Goal: Task Accomplishment & Management: Manage account settings

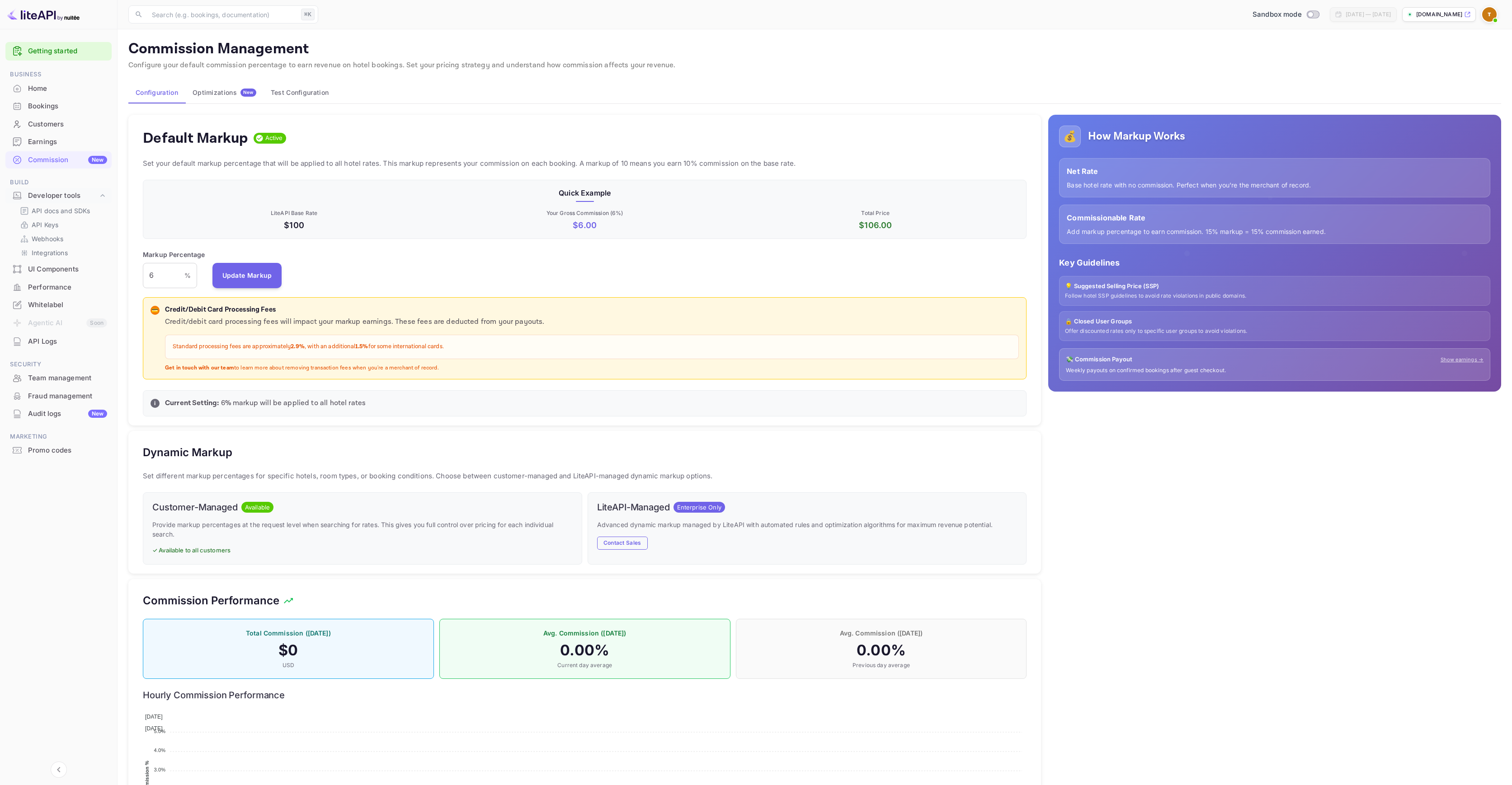
scroll to position [154, 877]
click at [67, 307] on div "Whitelabel" at bounding box center [68, 305] width 79 height 11
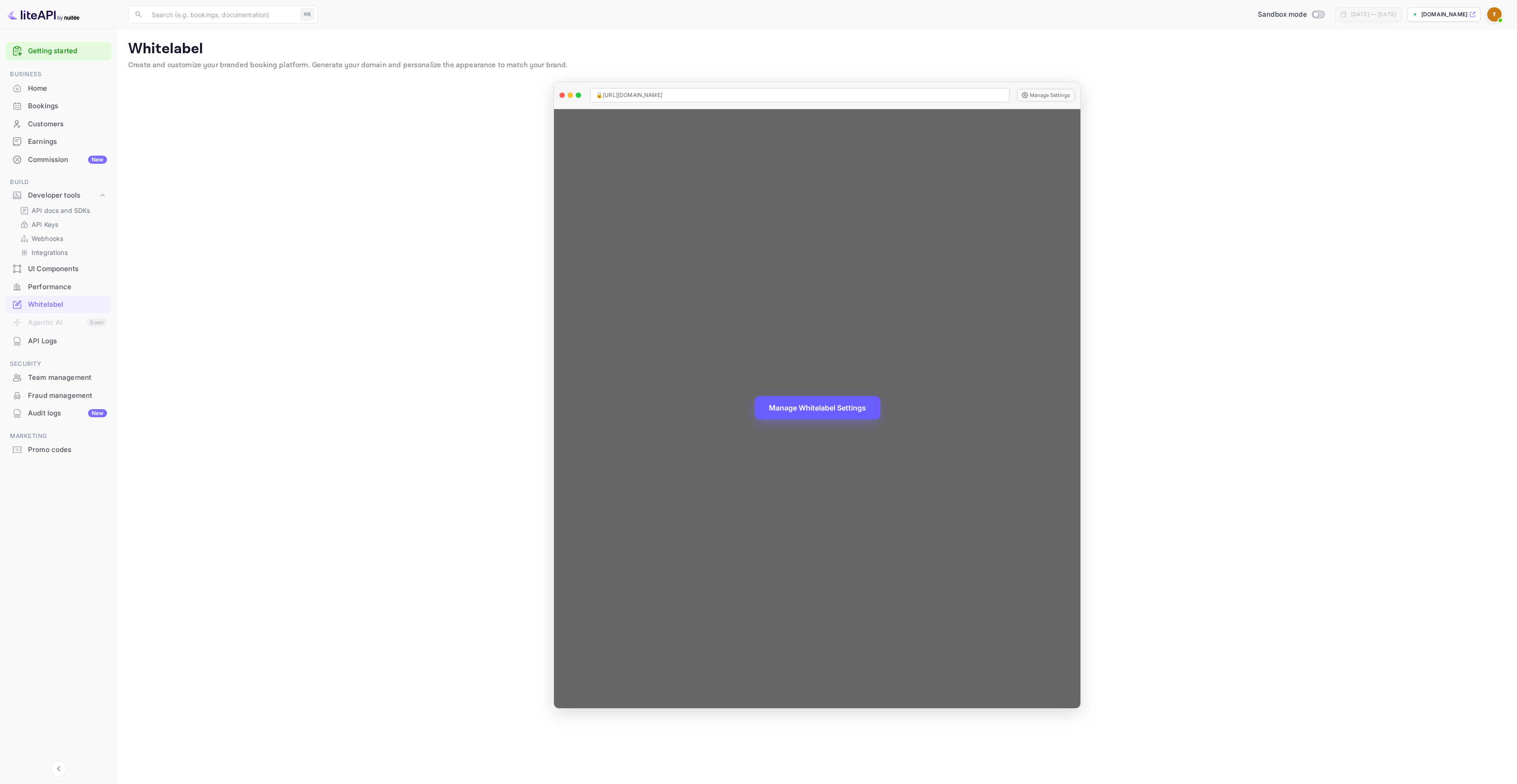
click at [823, 398] on button "Manage Whitelabel Settings" at bounding box center [817, 408] width 126 height 24
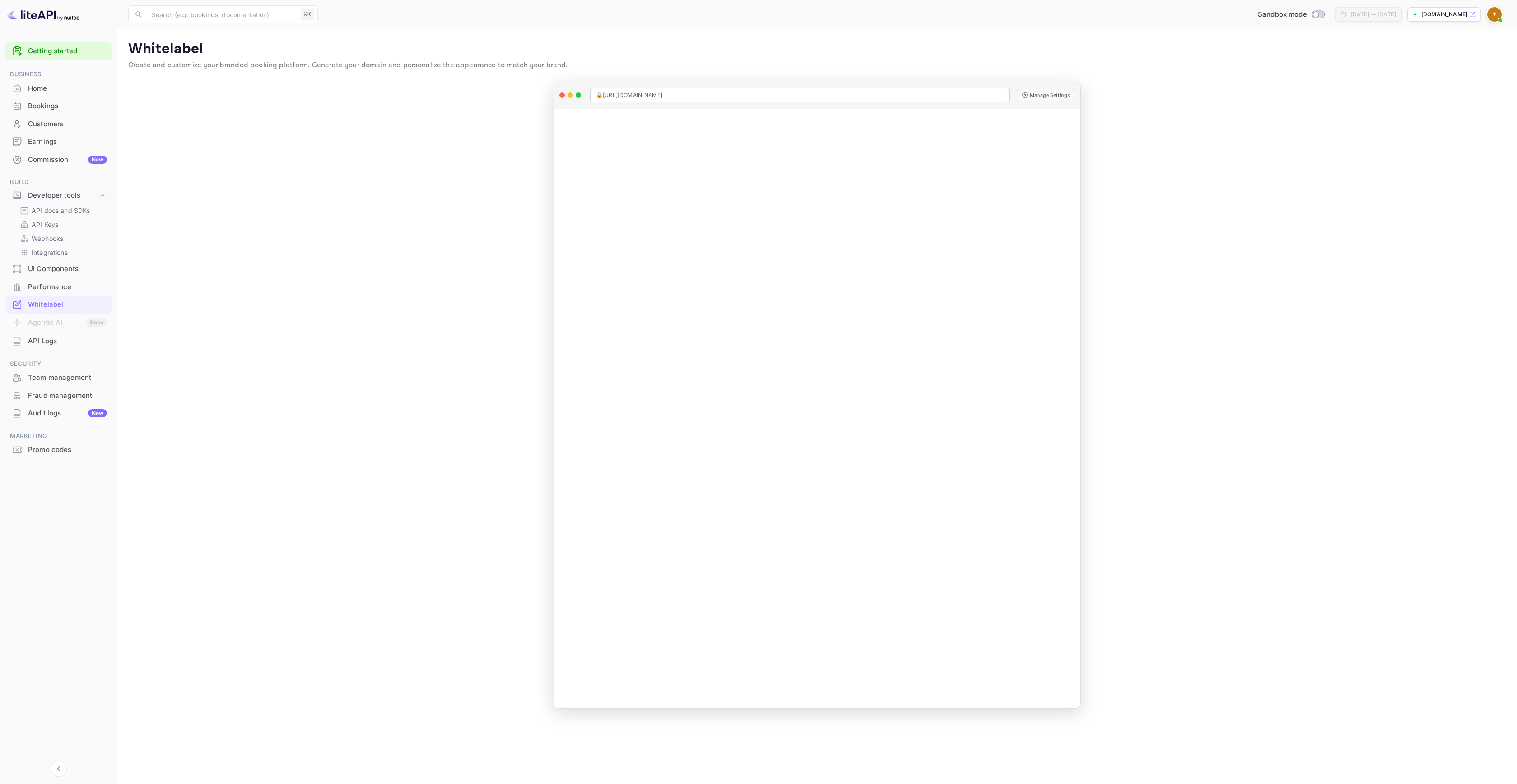
click at [1437, 16] on p "[DOMAIN_NAME]" at bounding box center [1444, 15] width 46 height 8
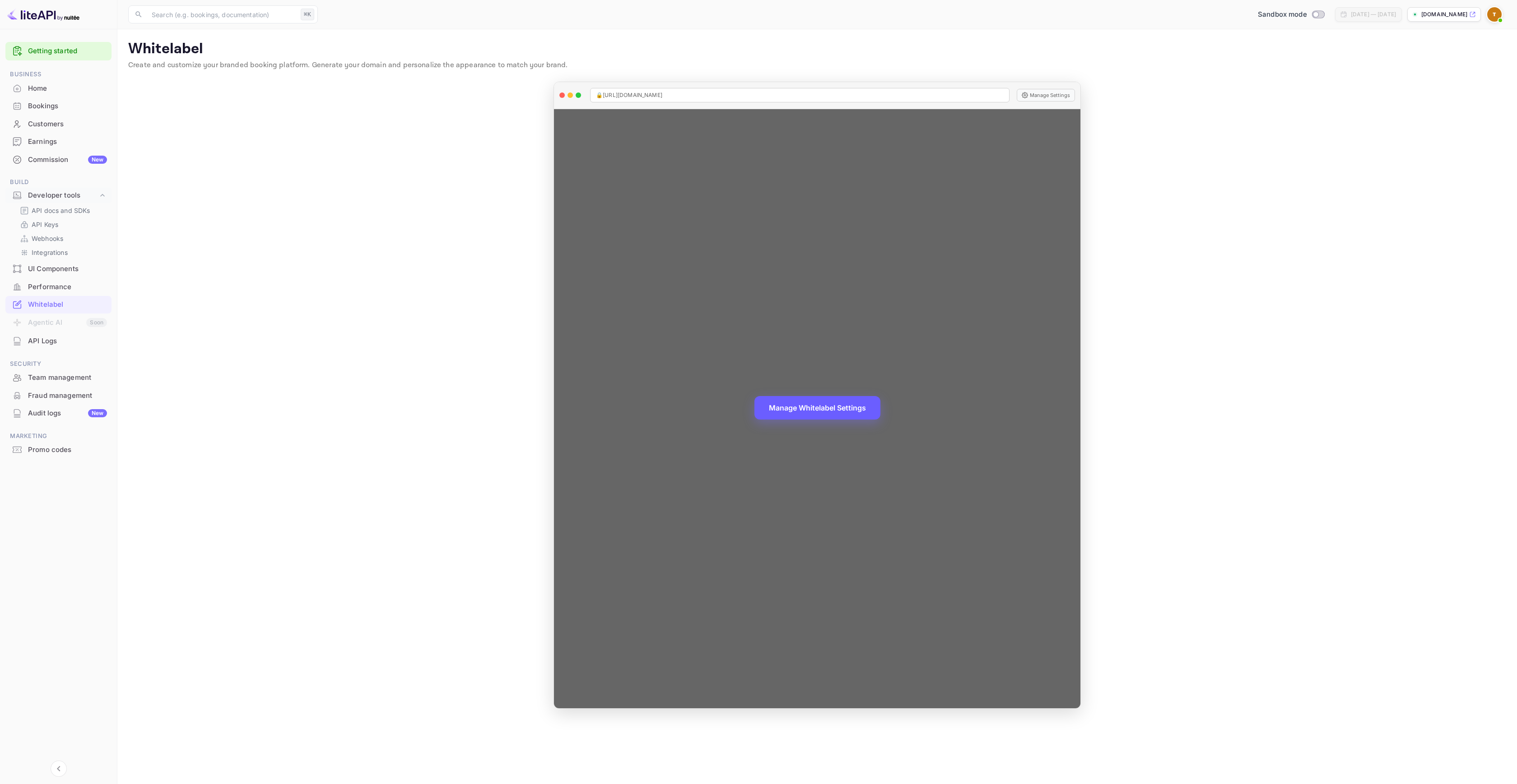
click at [802, 404] on button "Manage Whitelabel Settings" at bounding box center [817, 408] width 126 height 24
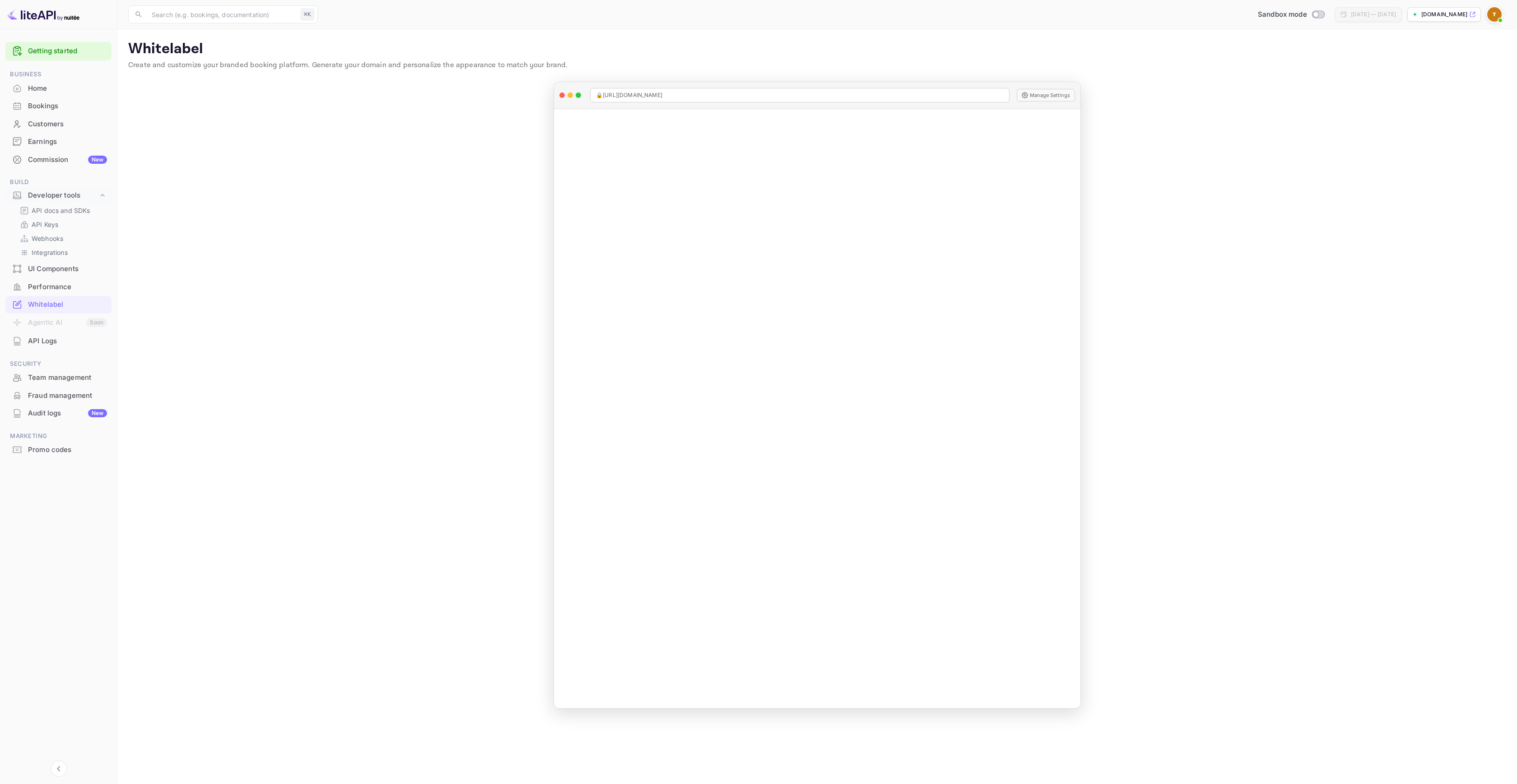
click at [40, 163] on div "Commission New" at bounding box center [68, 160] width 79 height 11
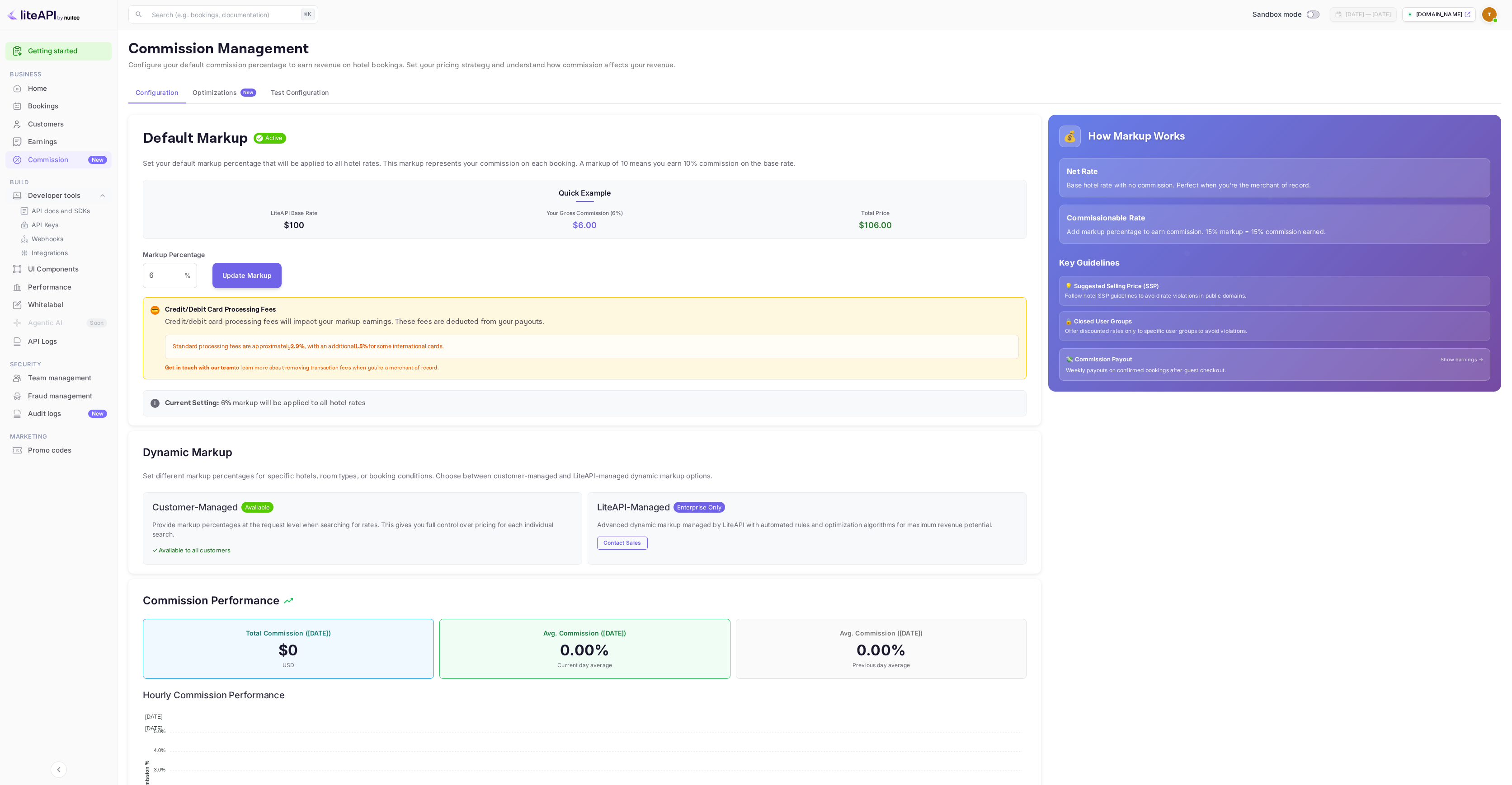
scroll to position [154, 877]
drag, startPoint x: 154, startPoint y: 278, endPoint x: 132, endPoint y: 278, distance: 22.0
click at [132, 278] on div "Default Markup Active Set your default markup percentage that will be applied t…" at bounding box center [585, 271] width 913 height 311
type input "10"
click at [272, 273] on button "Update Markup" at bounding box center [247, 275] width 70 height 25
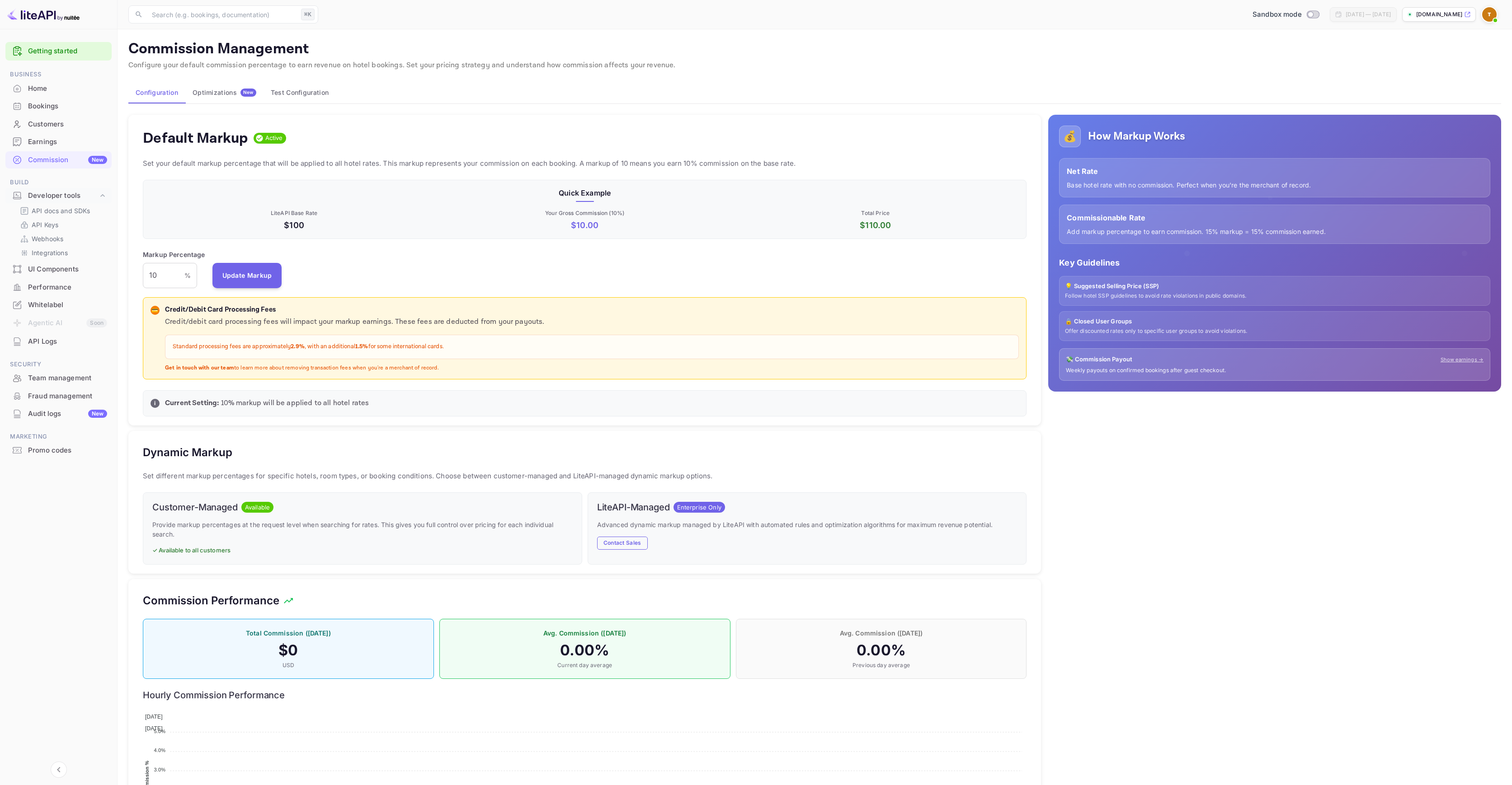
click at [449, 268] on div "Markup Percentage 10 % ​ Update Markup" at bounding box center [584, 269] width 884 height 38
click at [224, 94] on div "Optimizations New" at bounding box center [225, 93] width 64 height 8
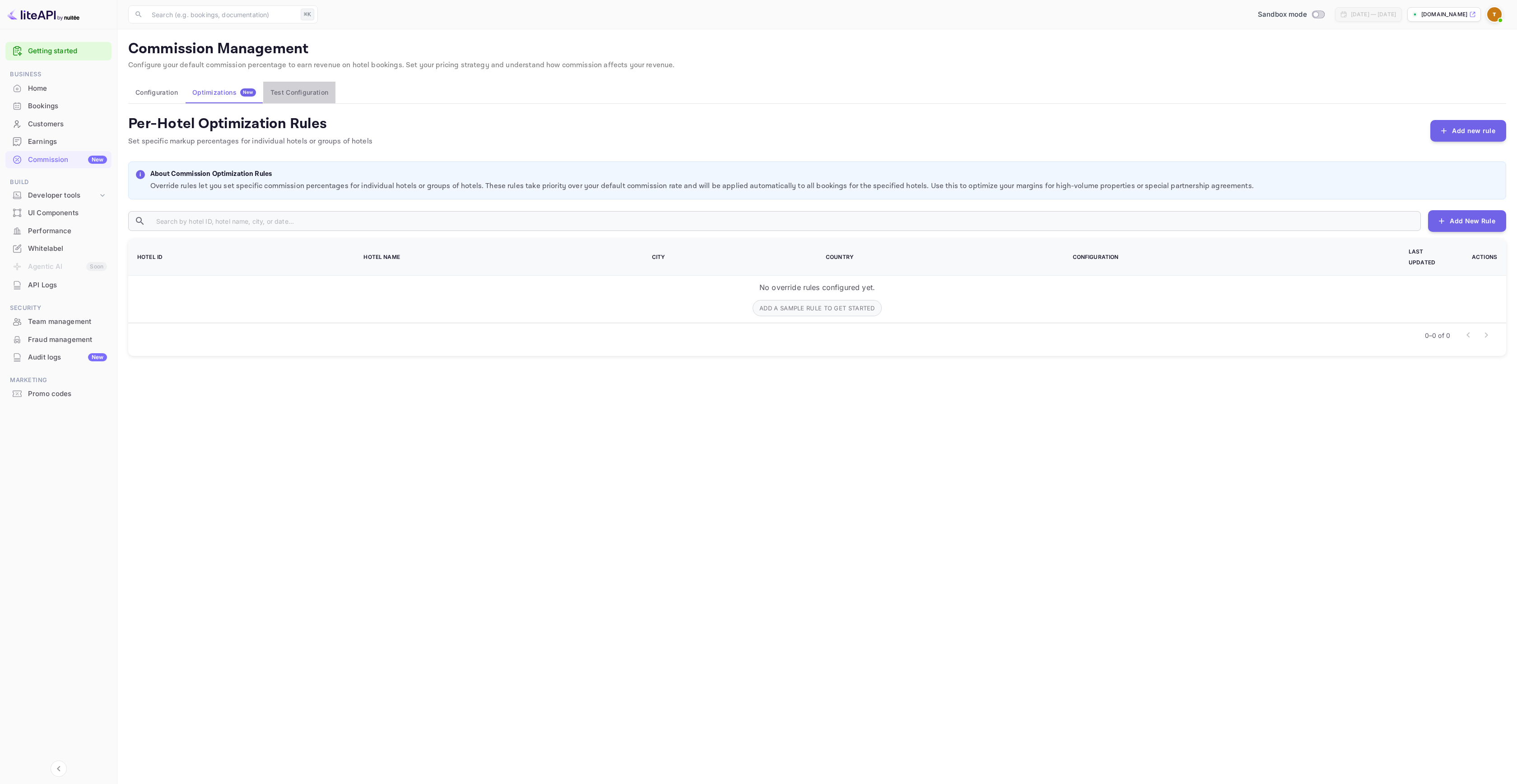
click at [297, 93] on button "Test Configuration" at bounding box center [299, 92] width 72 height 22
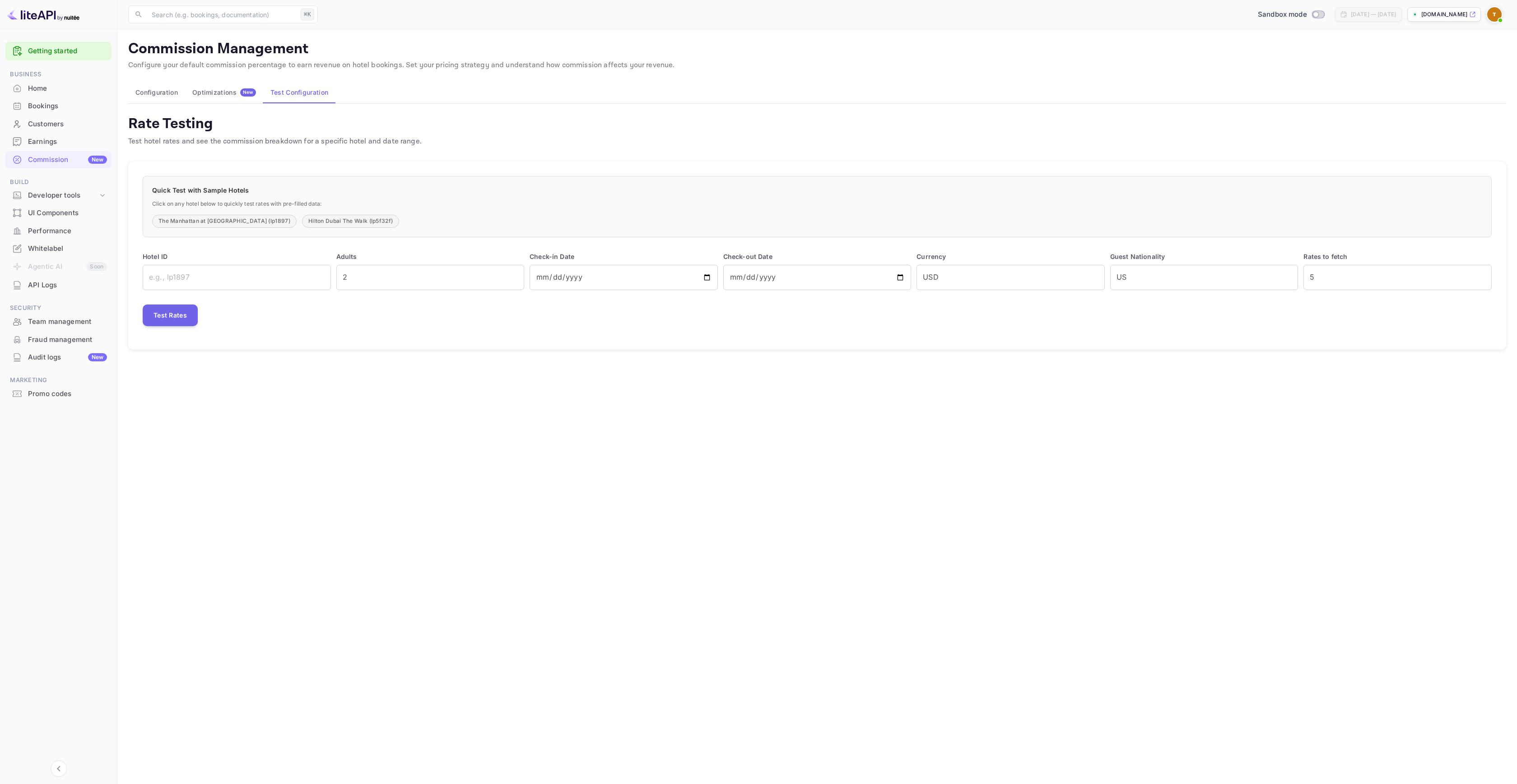
click at [158, 91] on button "Configuration" at bounding box center [157, 92] width 57 height 22
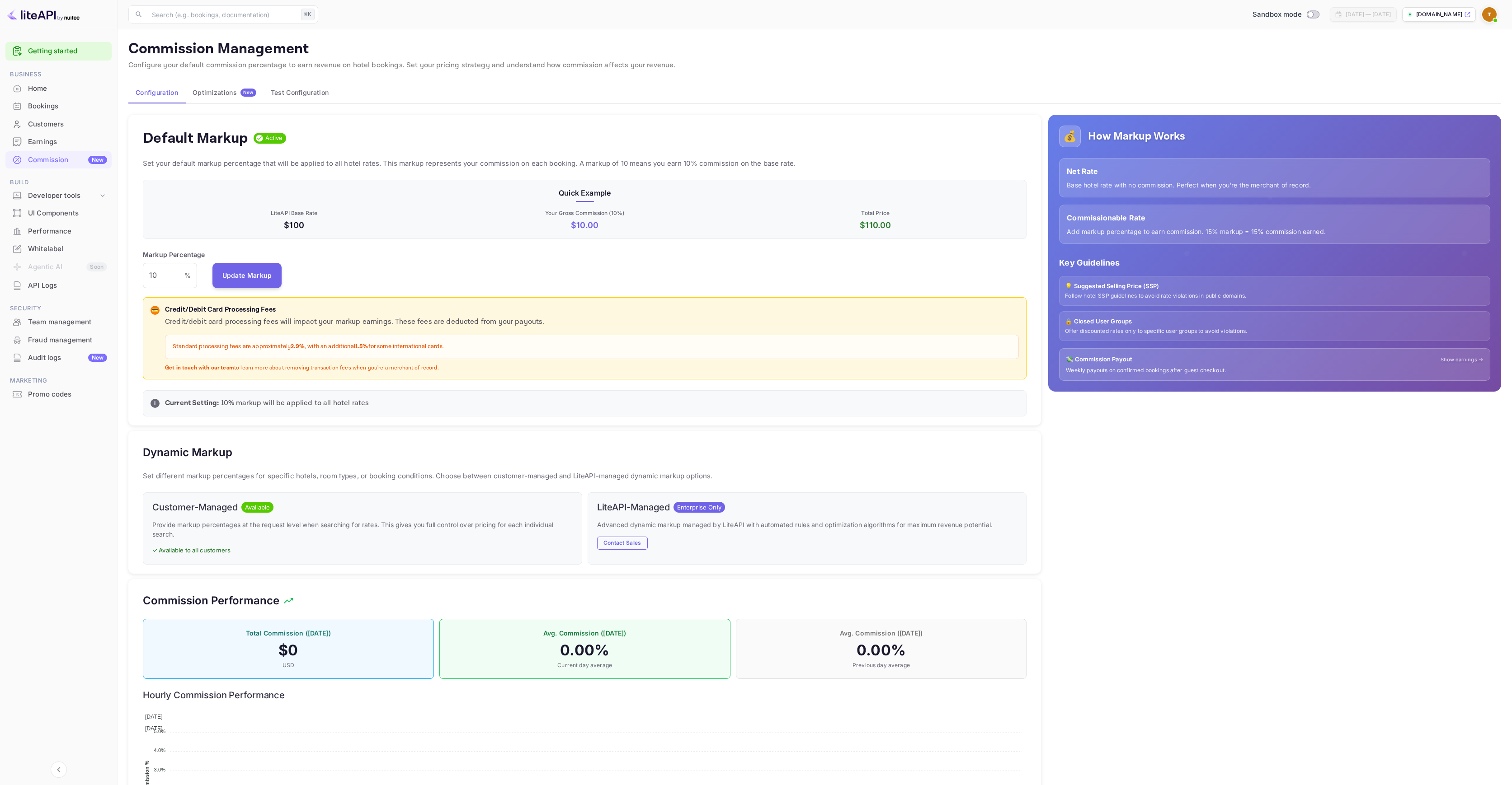
scroll to position [154, 877]
click at [61, 143] on div "Earnings" at bounding box center [68, 142] width 79 height 11
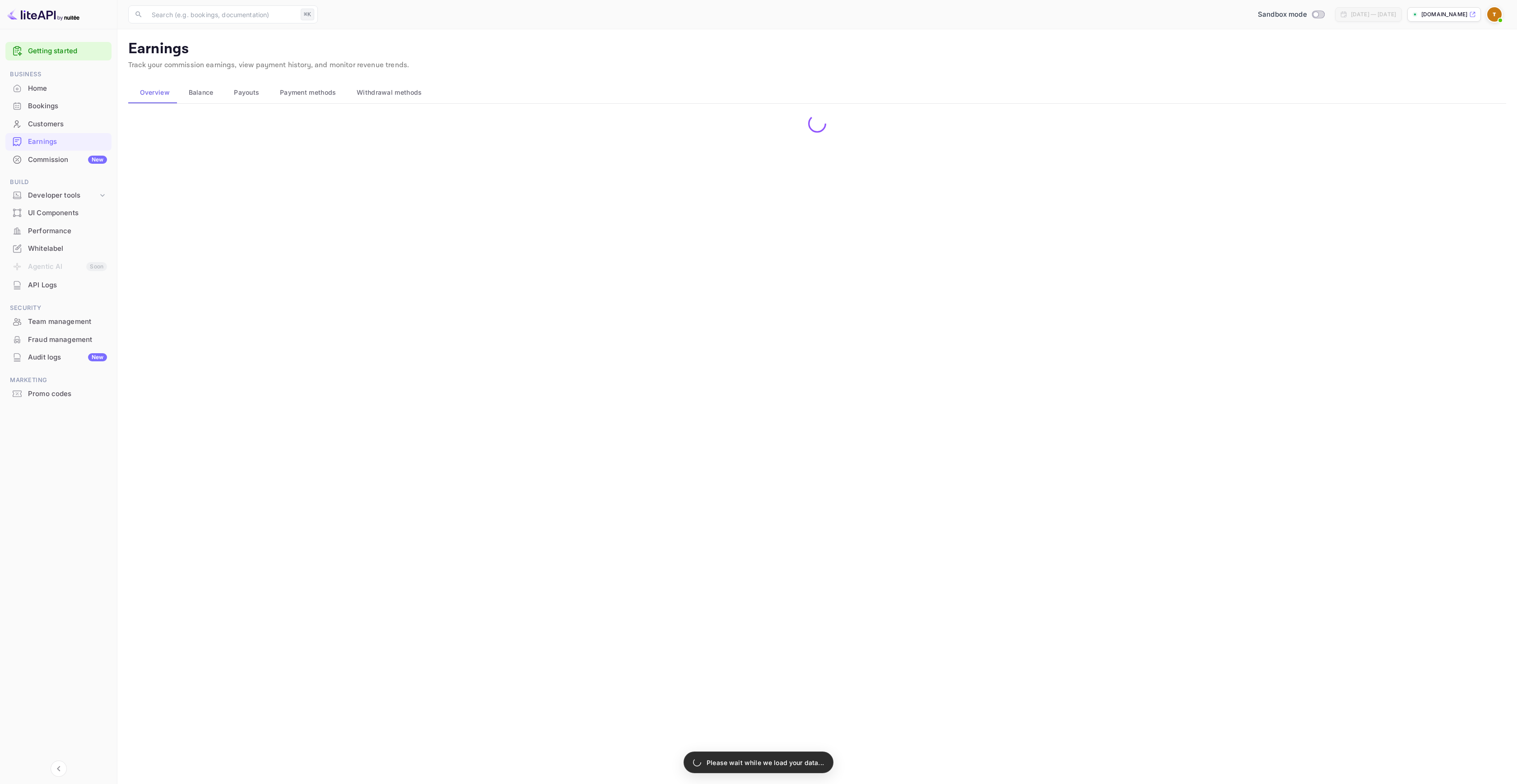
click at [54, 161] on div "Commission New" at bounding box center [68, 160] width 79 height 11
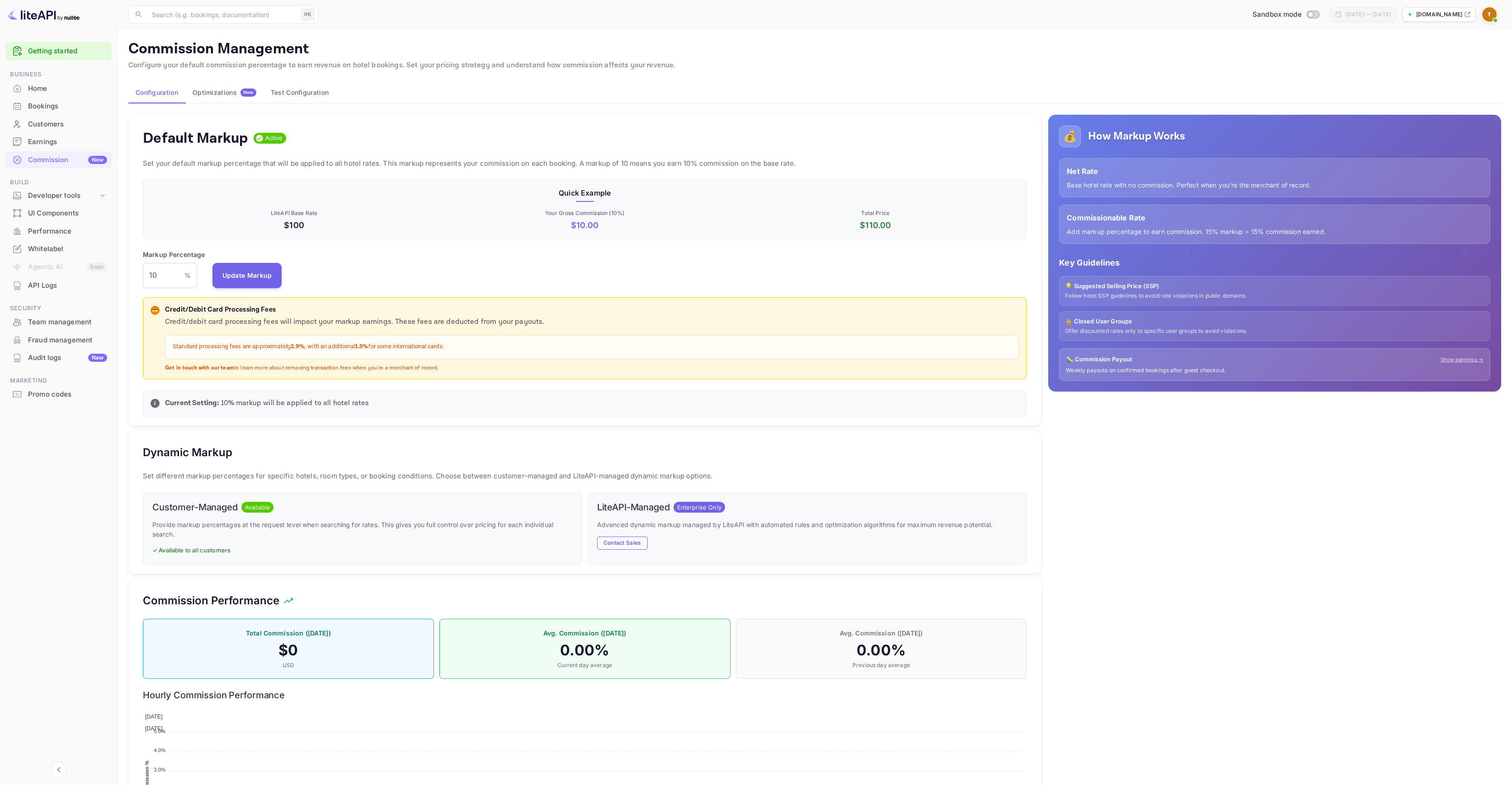
scroll to position [7, 7]
click at [1080, 443] on div "💰 How Markup Works Net Rate Base hotel rate with no commission. Perfect when yo…" at bounding box center [1271, 486] width 460 height 757
click at [330, 275] on div "Markup Percentage 10 % ​ Update Markup" at bounding box center [584, 269] width 884 height 38
drag, startPoint x: 164, startPoint y: 404, endPoint x: 407, endPoint y: 404, distance: 243.0
click at [407, 404] on div "i Current Setting: 10 % markup will be applied to all hotel rates" at bounding box center [584, 403] width 869 height 11
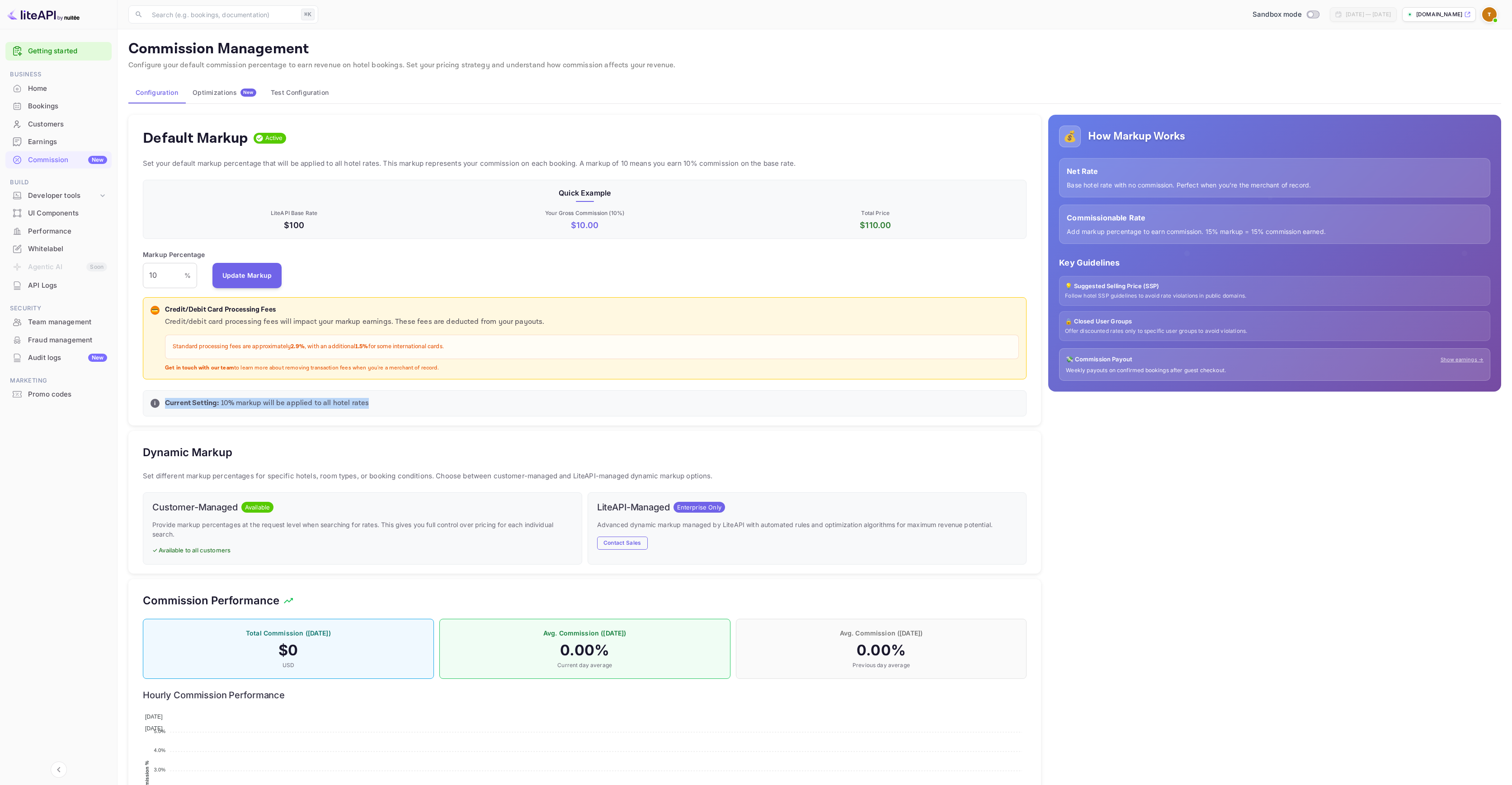
click at [402, 404] on p "Current Setting: 10 % markup will be applied to all hotel rates" at bounding box center [592, 403] width 854 height 11
drag, startPoint x: 382, startPoint y: 404, endPoint x: 219, endPoint y: 401, distance: 163.0
click at [224, 401] on p "Current Setting: 10 % markup will be applied to all hotel rates" at bounding box center [592, 403] width 854 height 11
drag, startPoint x: 219, startPoint y: 401, endPoint x: 387, endPoint y: 402, distance: 168.0
click at [387, 402] on p "Current Setting: 10 % markup will be applied to all hotel rates" at bounding box center [592, 403] width 854 height 11
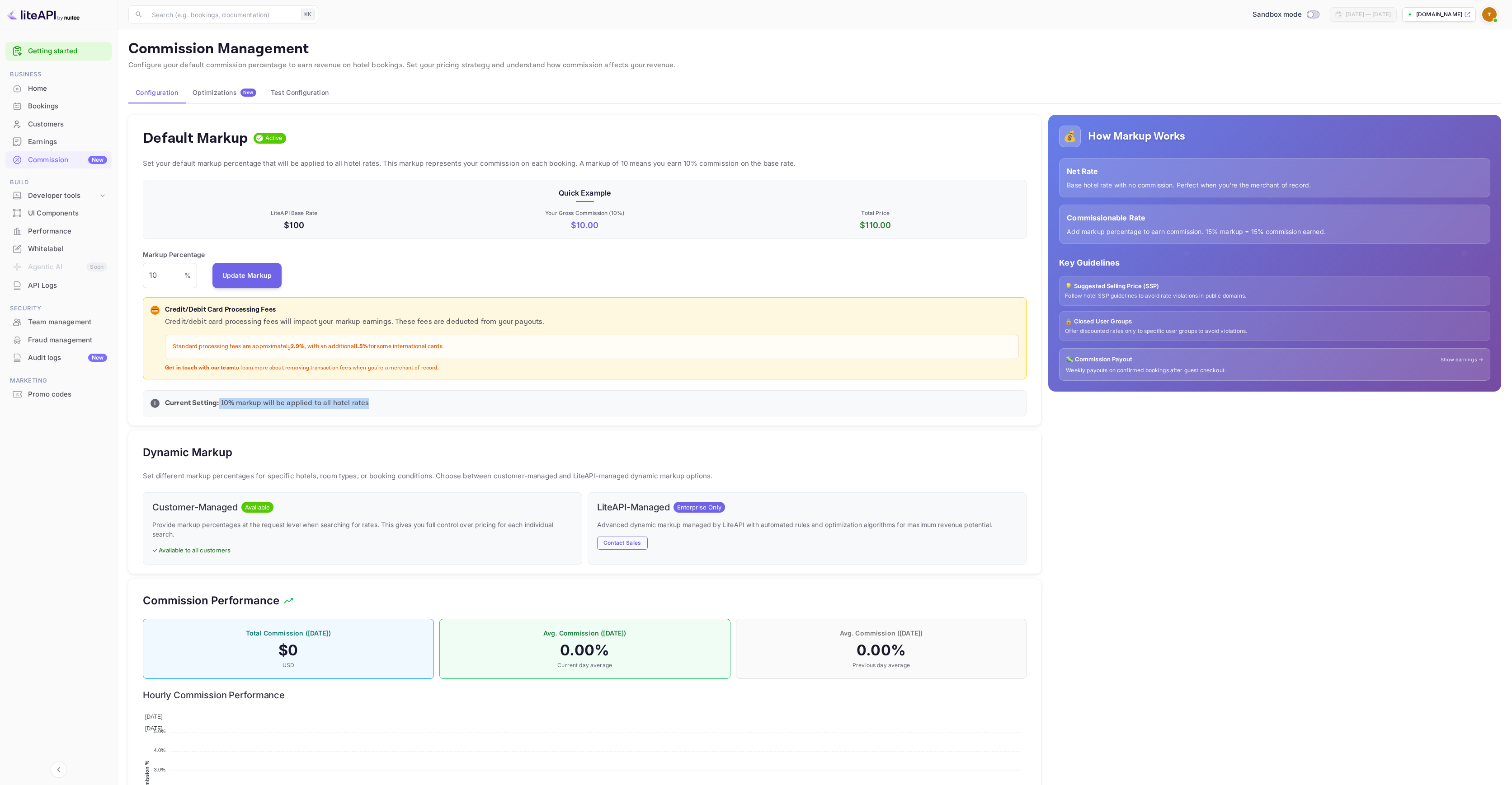
click at [387, 402] on p "Current Setting: 10 % markup will be applied to all hotel rates" at bounding box center [592, 403] width 854 height 11
click at [355, 405] on p "Current Setting: 10 % markup will be applied to all hotel rates" at bounding box center [592, 403] width 854 height 11
drag, startPoint x: 147, startPoint y: 276, endPoint x: 154, endPoint y: 277, distance: 7.1
click at [154, 277] on input "10" at bounding box center [163, 275] width 42 height 25
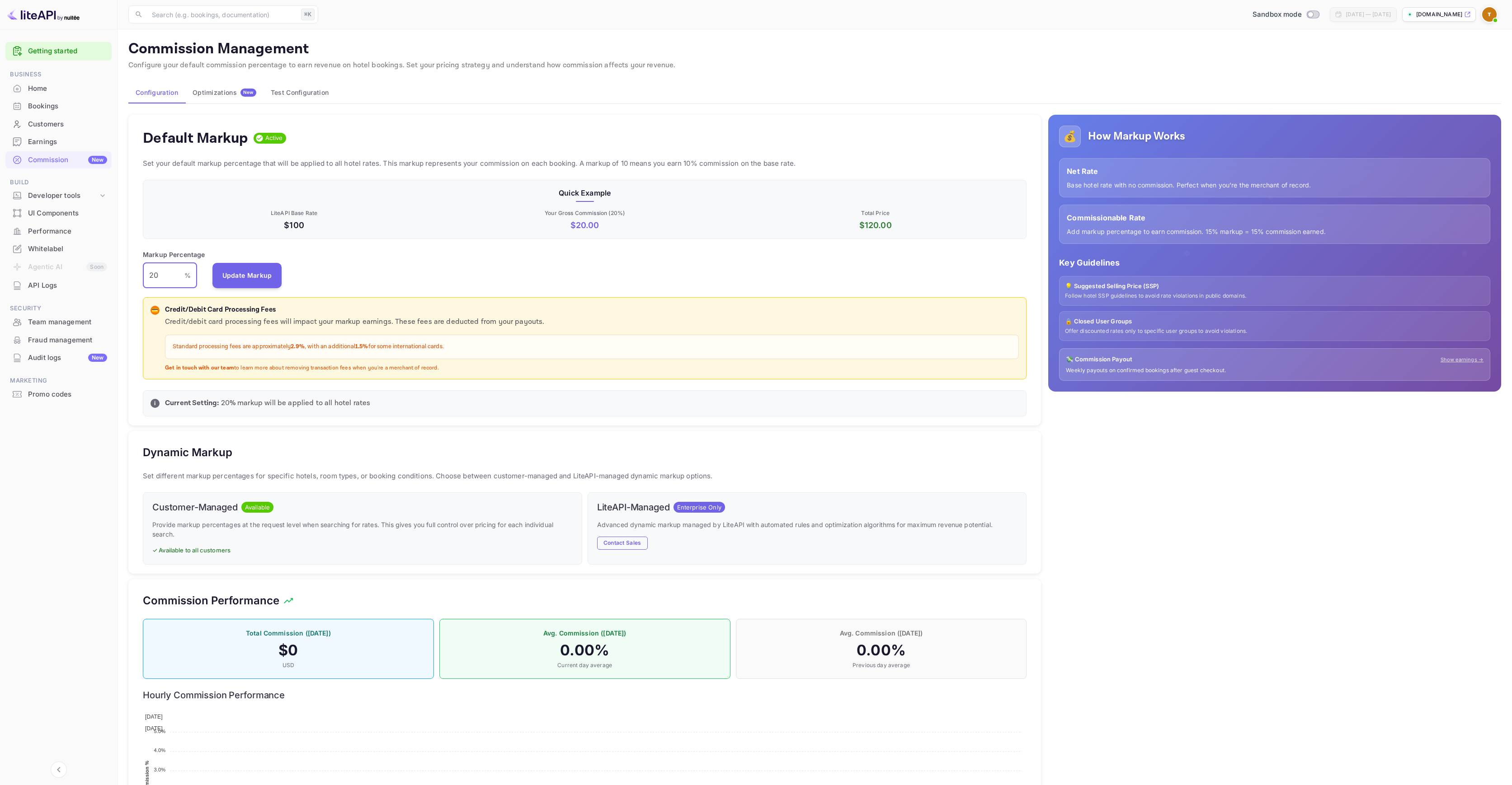
click at [176, 277] on input "20" at bounding box center [163, 275] width 42 height 25
type input "20"
click at [265, 274] on button "Update Markup" at bounding box center [247, 275] width 70 height 25
click at [1490, 15] on img at bounding box center [1490, 14] width 15 height 15
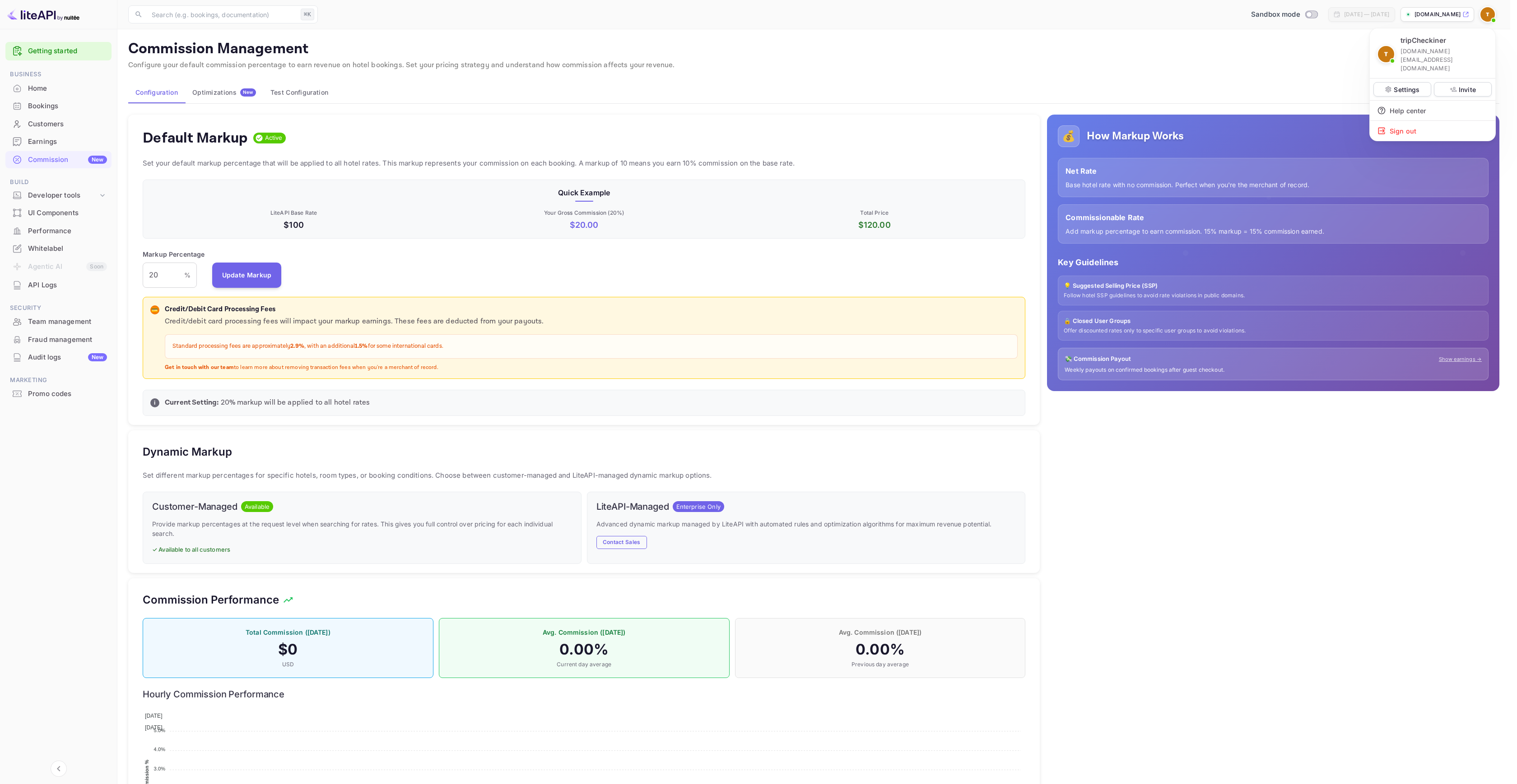
click at [1488, 15] on div at bounding box center [758, 392] width 1517 height 784
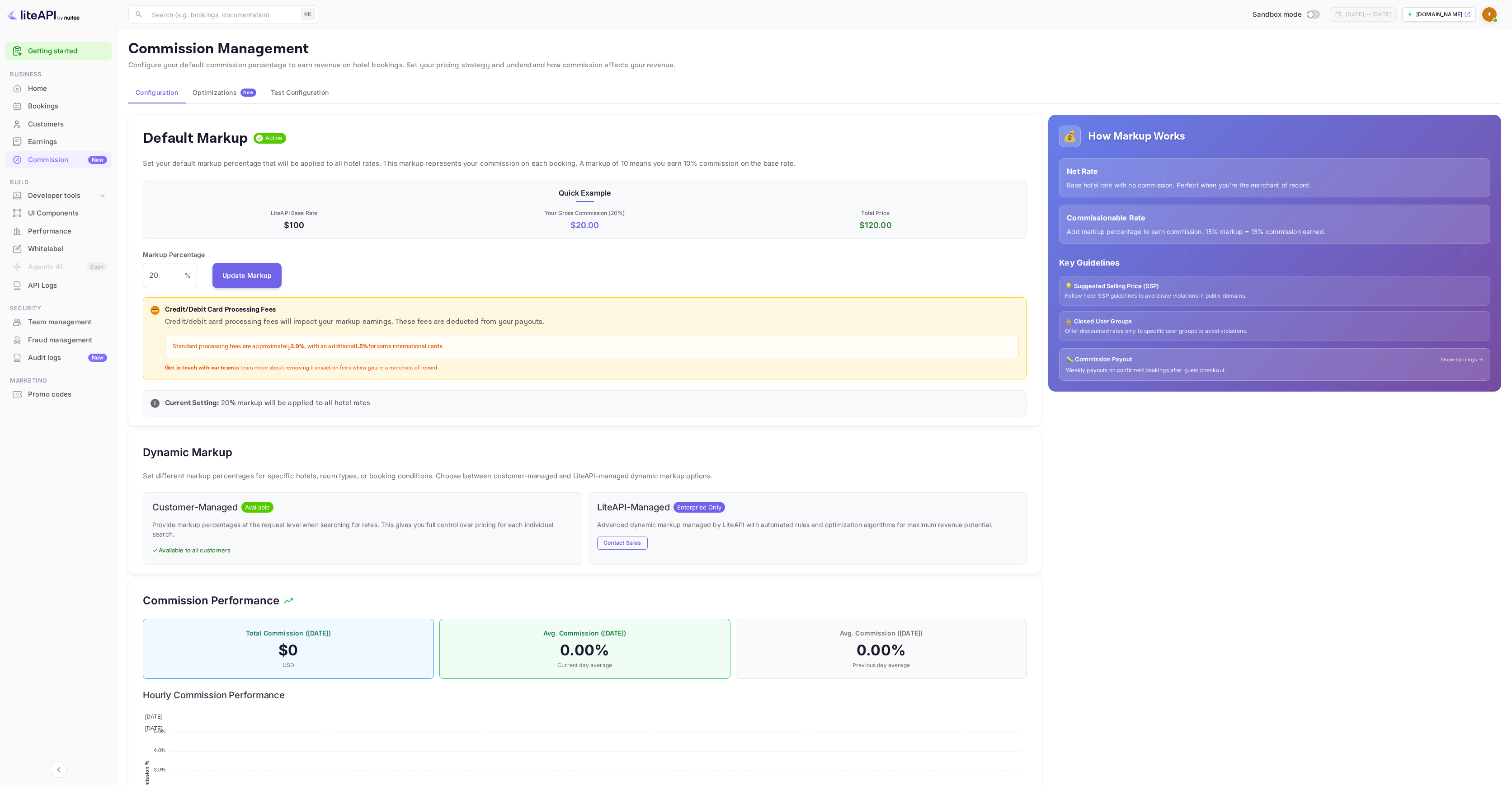
click at [1441, 15] on p "[DOMAIN_NAME]" at bounding box center [1439, 15] width 46 height 8
click at [452, 135] on div "Default Markup Active" at bounding box center [584, 138] width 884 height 18
click at [48, 89] on div "Home" at bounding box center [68, 89] width 79 height 11
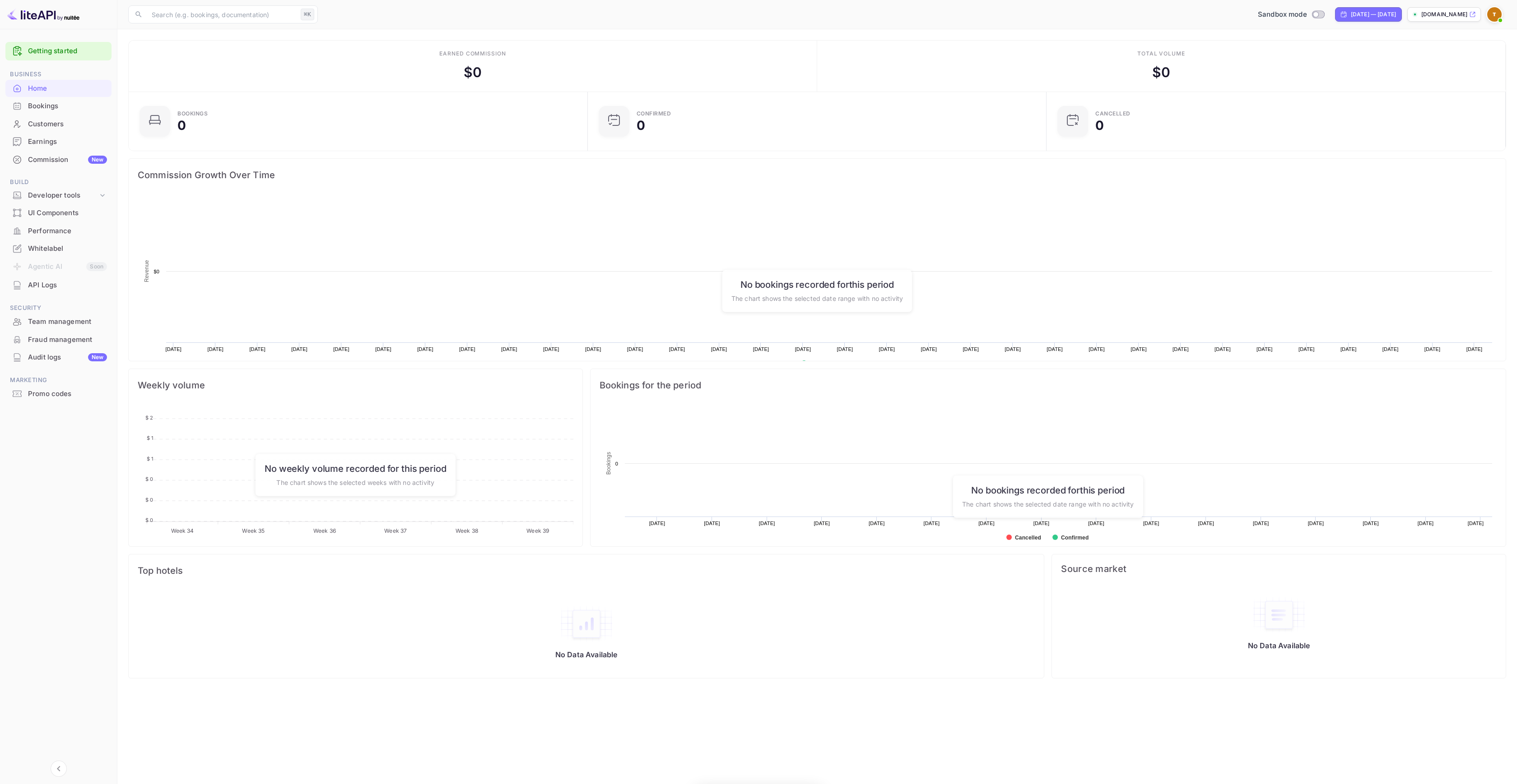
scroll to position [140, 447]
click at [51, 233] on div "Performance" at bounding box center [68, 231] width 79 height 11
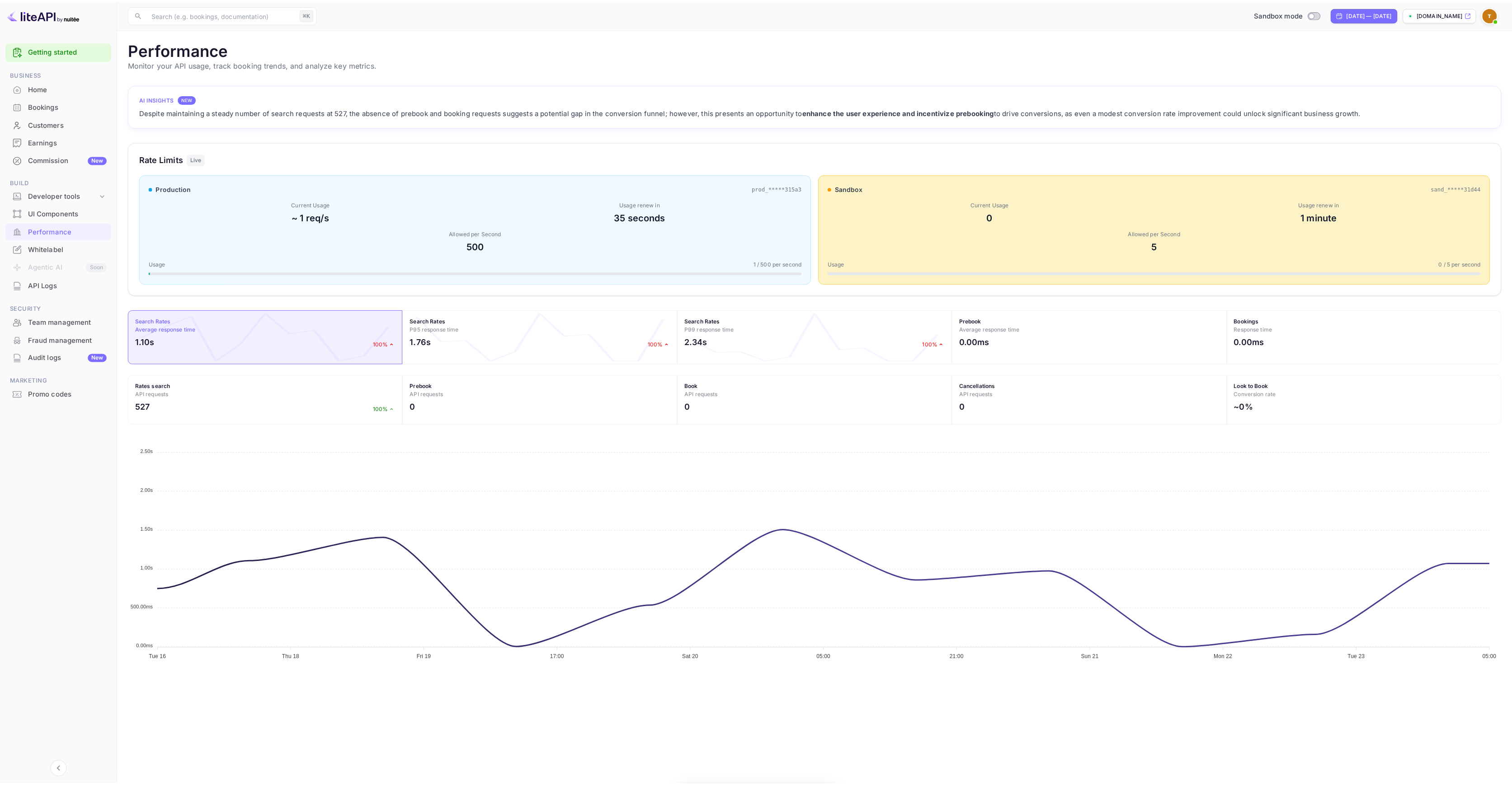
scroll to position [226, 1373]
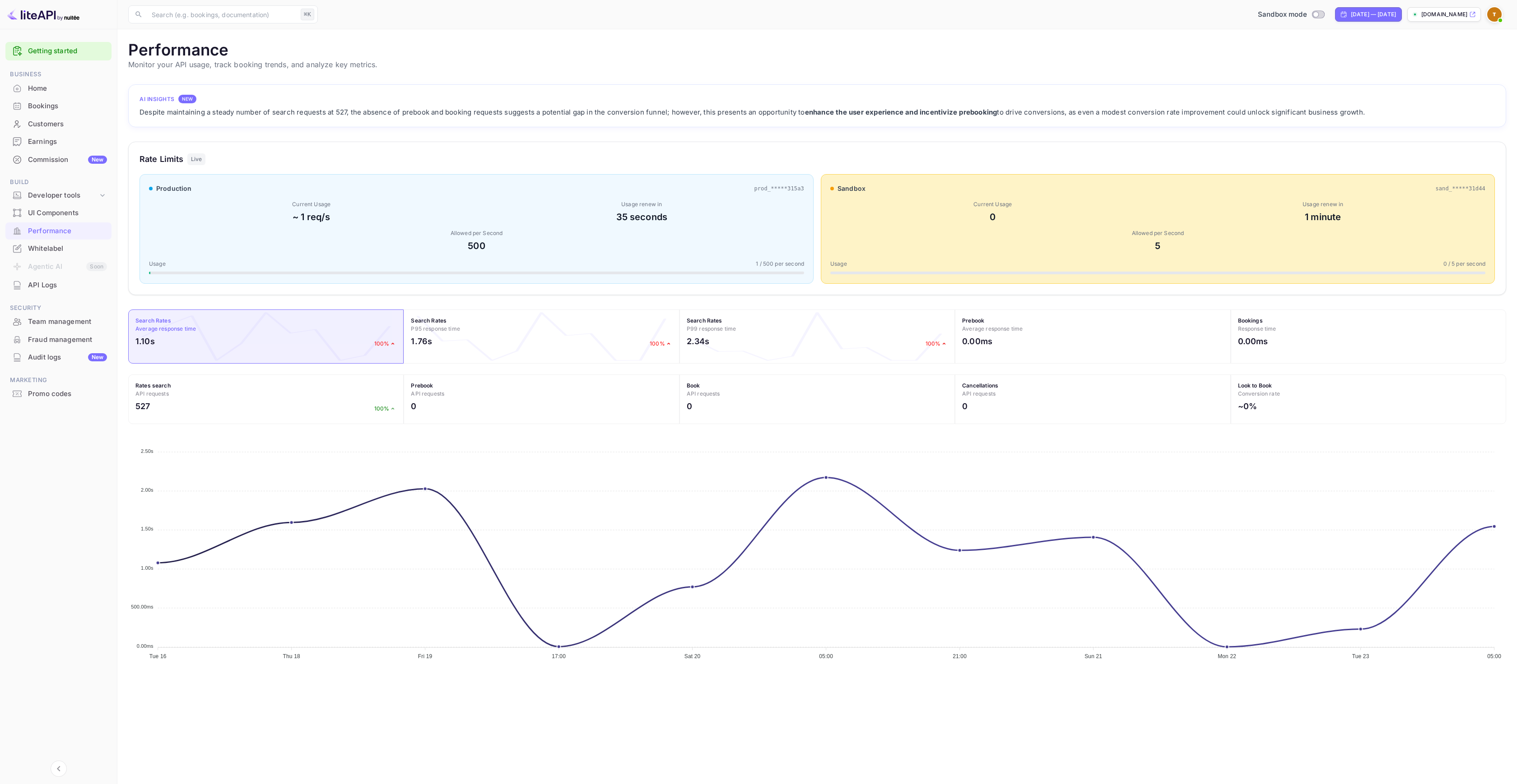
click at [59, 161] on div "Commission New" at bounding box center [68, 160] width 79 height 11
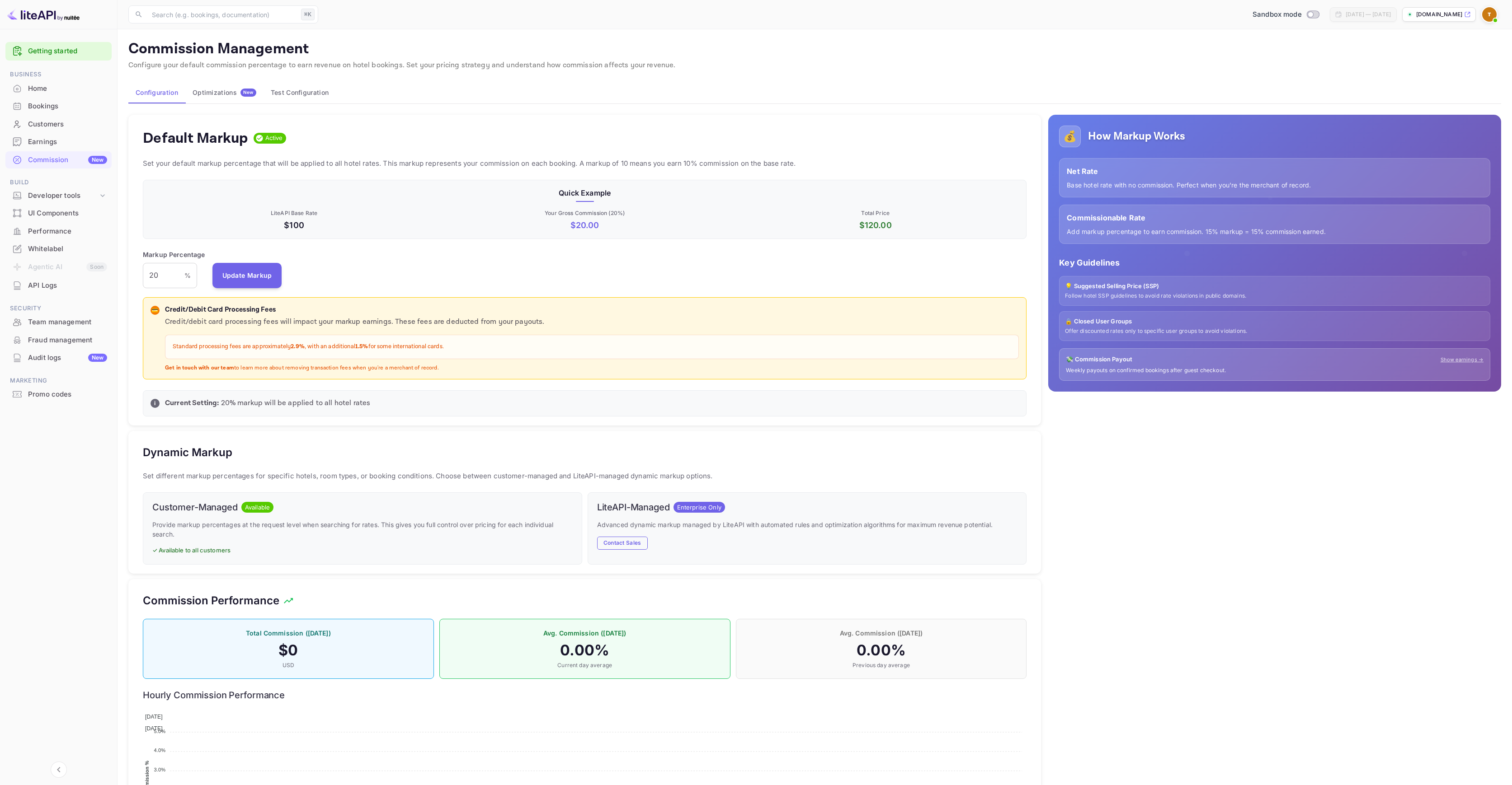
scroll to position [154, 877]
drag, startPoint x: 859, startPoint y: 224, endPoint x: 908, endPoint y: 229, distance: 49.3
click at [908, 229] on p "$ 120.00" at bounding box center [875, 225] width 287 height 12
click at [897, 235] on div "Quick Example LiteAPI Base Rate $100 Your Gross Commission ( 20 %) $ 20.00 Tota…" at bounding box center [584, 209] width 884 height 59
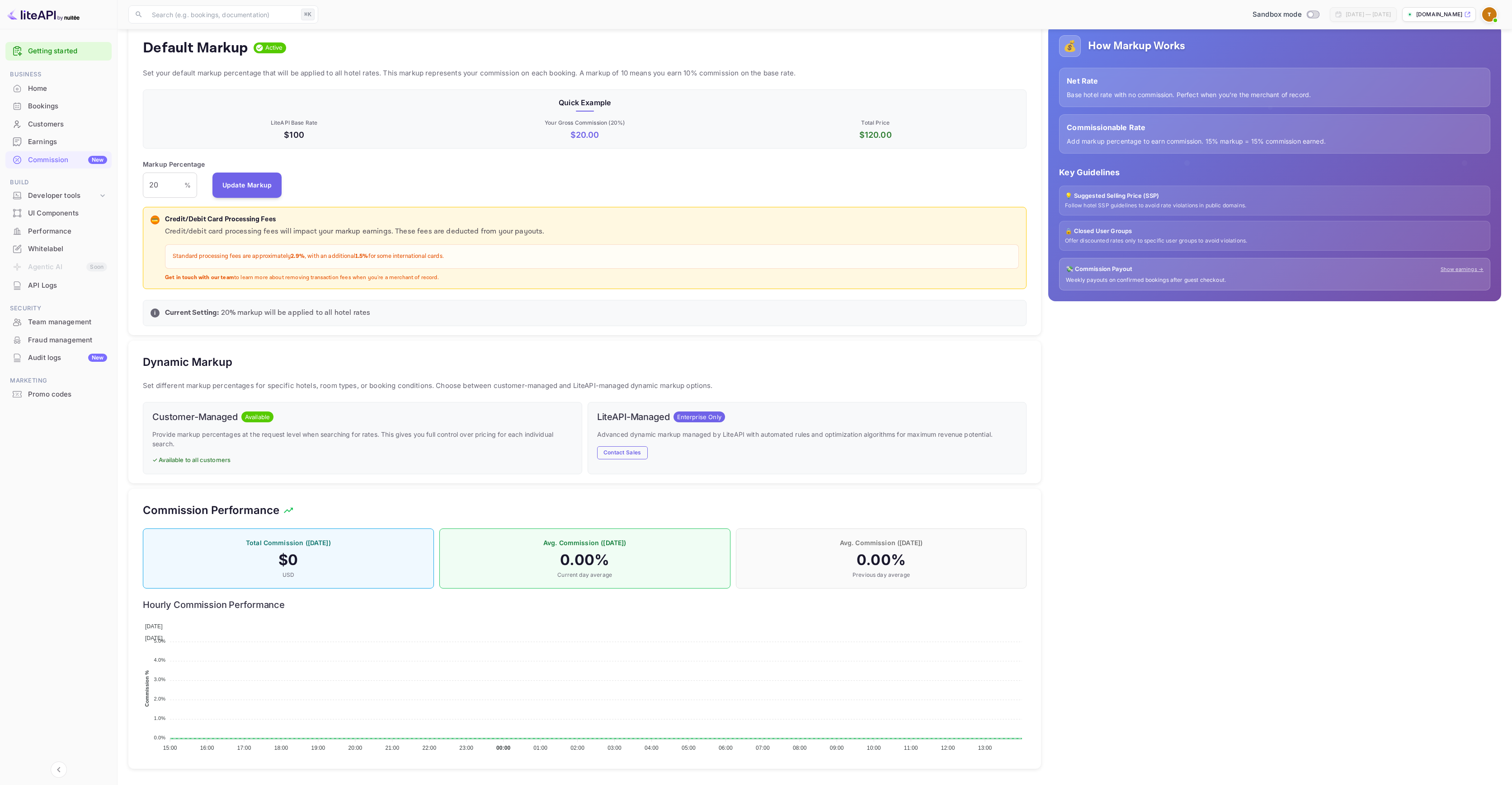
scroll to position [0, 0]
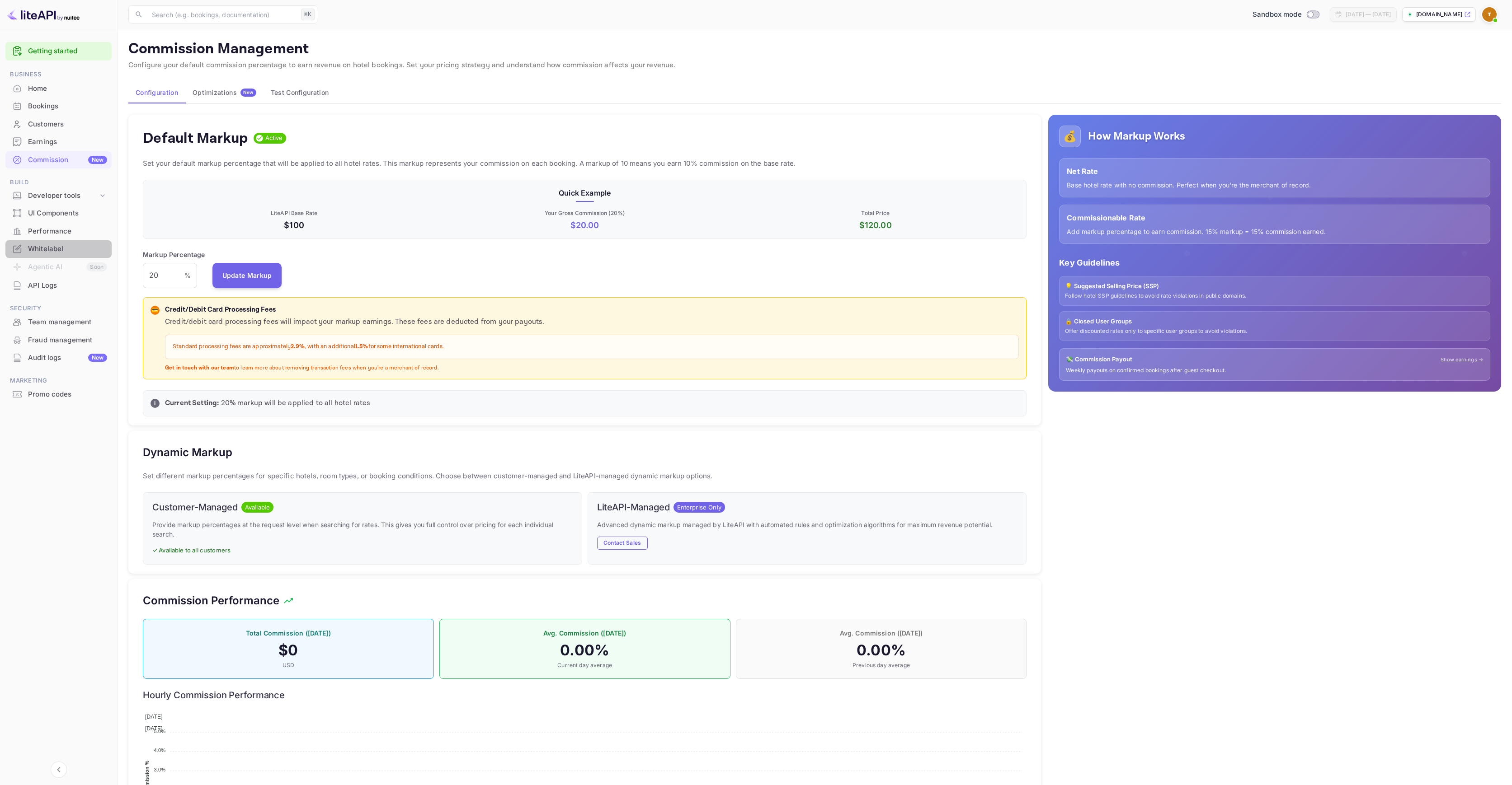
click at [64, 253] on div "Whitelabel" at bounding box center [68, 249] width 79 height 11
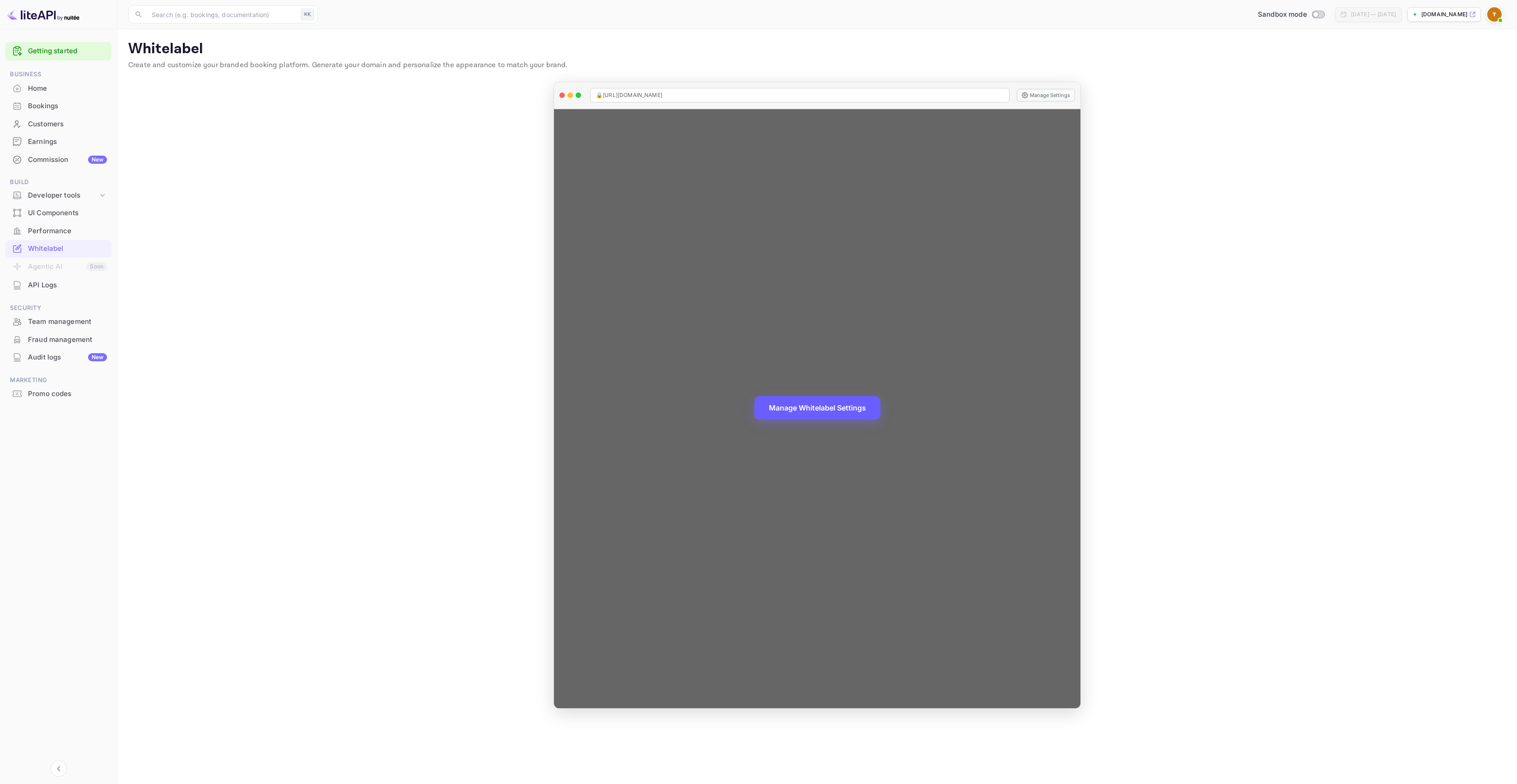
click at [814, 411] on button "Manage Whitelabel Settings" at bounding box center [817, 408] width 126 height 24
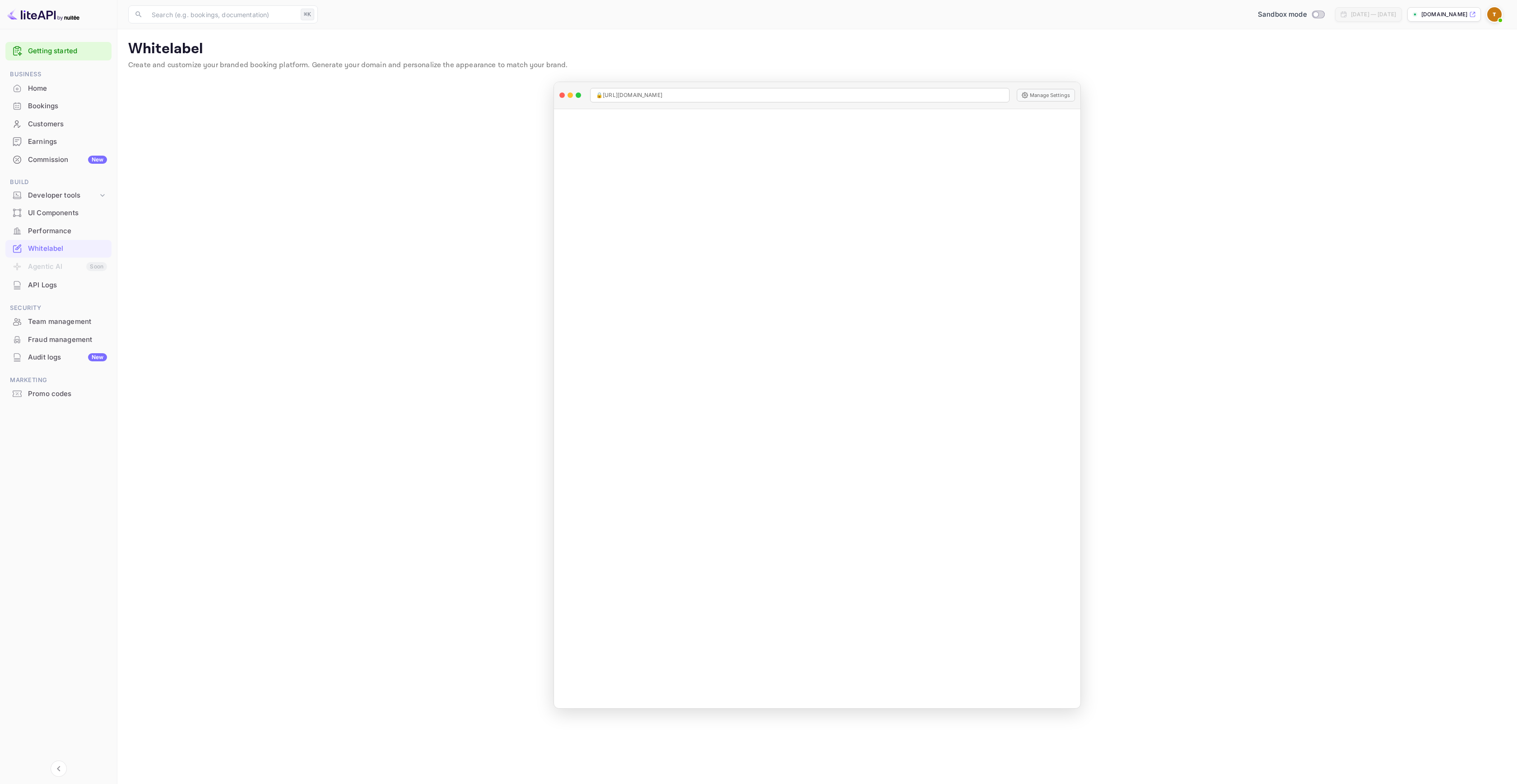
click at [58, 164] on div "Commission New" at bounding box center [68, 160] width 79 height 11
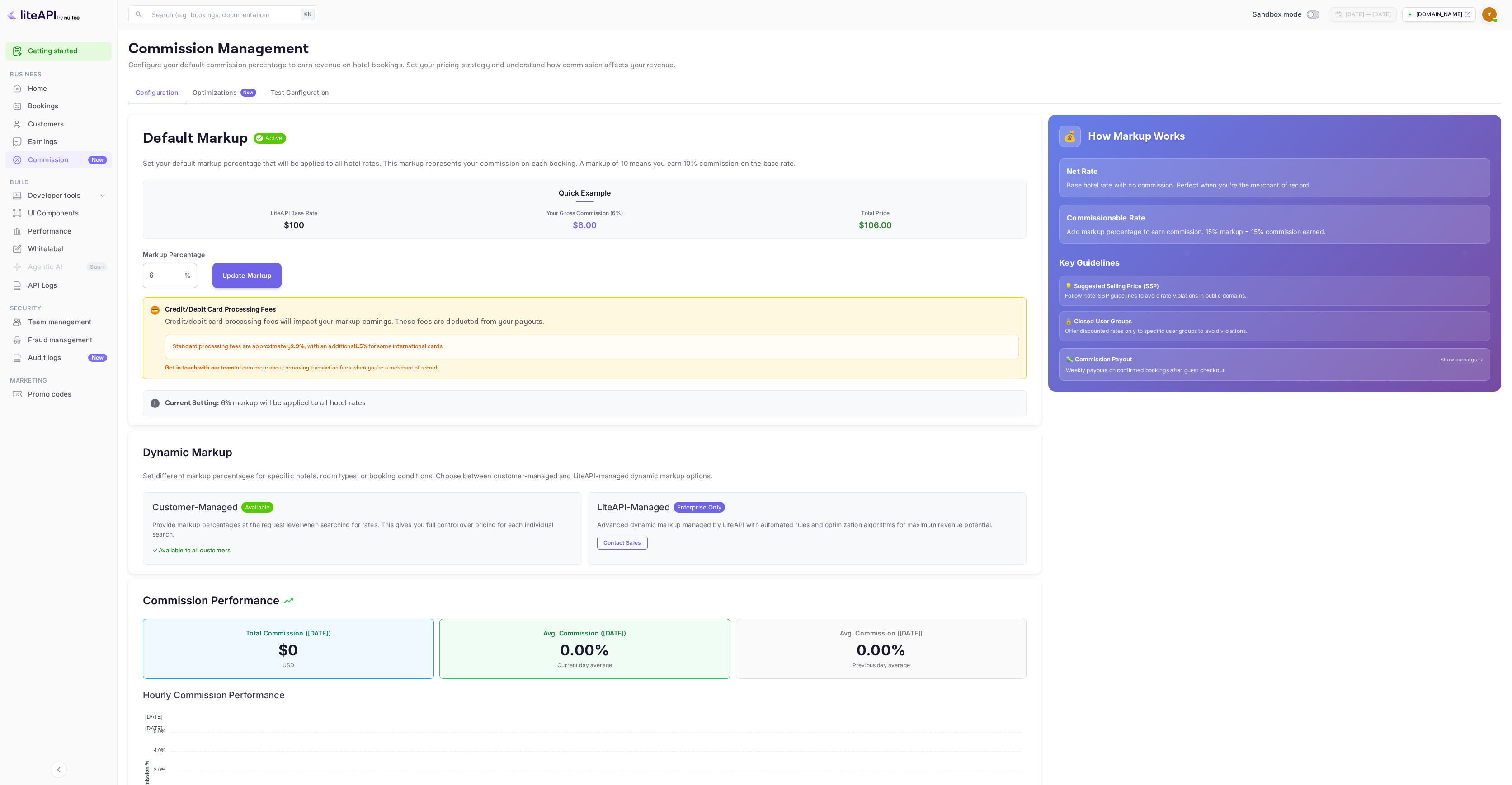
scroll to position [154, 877]
drag, startPoint x: 146, startPoint y: 251, endPoint x: 150, endPoint y: 252, distance: 4.1
click at [150, 252] on p "Markup Percentage" at bounding box center [174, 255] width 63 height 9
click at [150, 252] on p "Markup Percentage" at bounding box center [174, 255] width 63 height 9
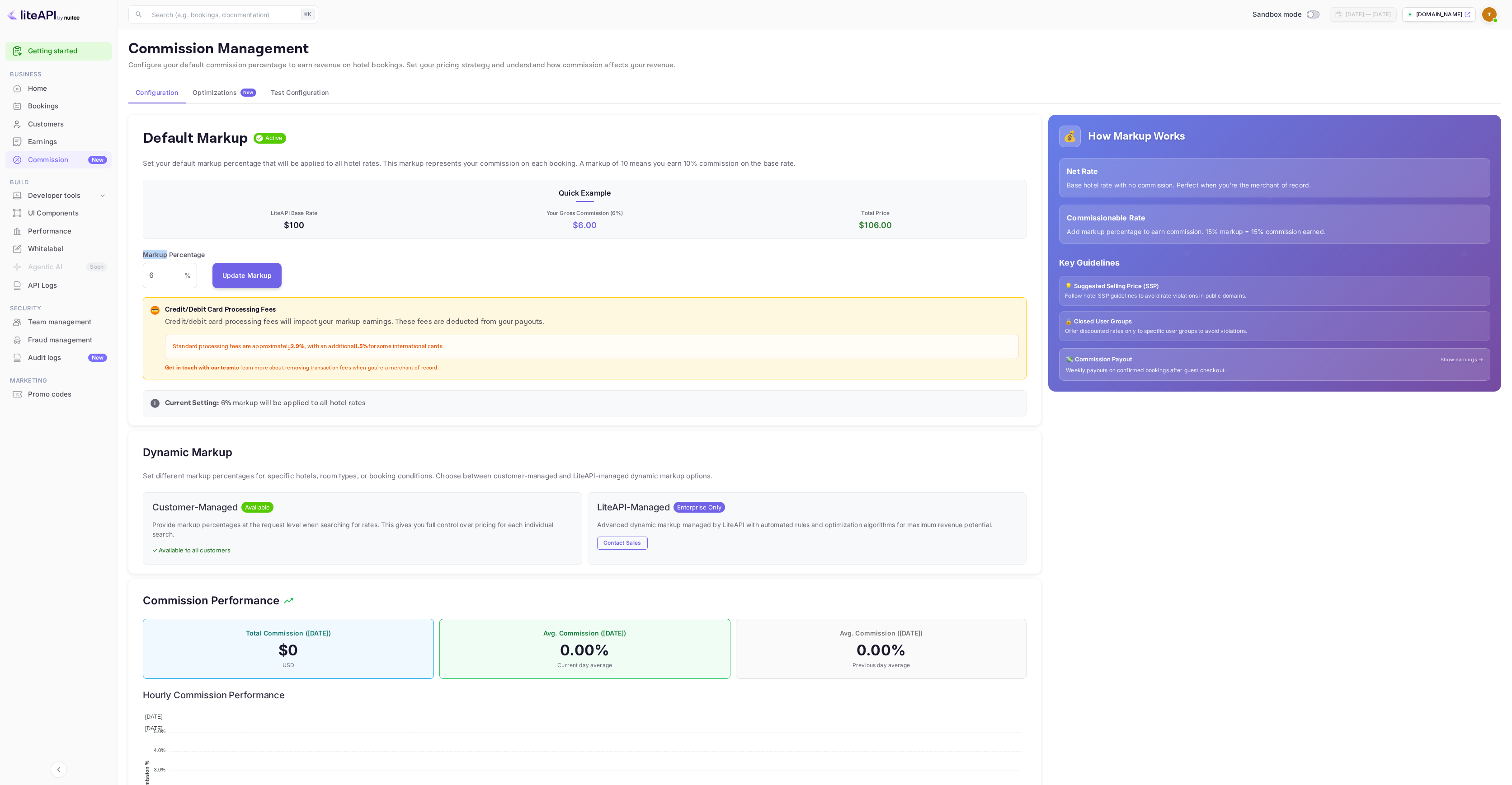
copy p "Markup"
click at [78, 193] on div "Developer tools" at bounding box center [63, 196] width 70 height 11
click at [63, 215] on p "API docs and SDKs" at bounding box center [61, 211] width 59 height 9
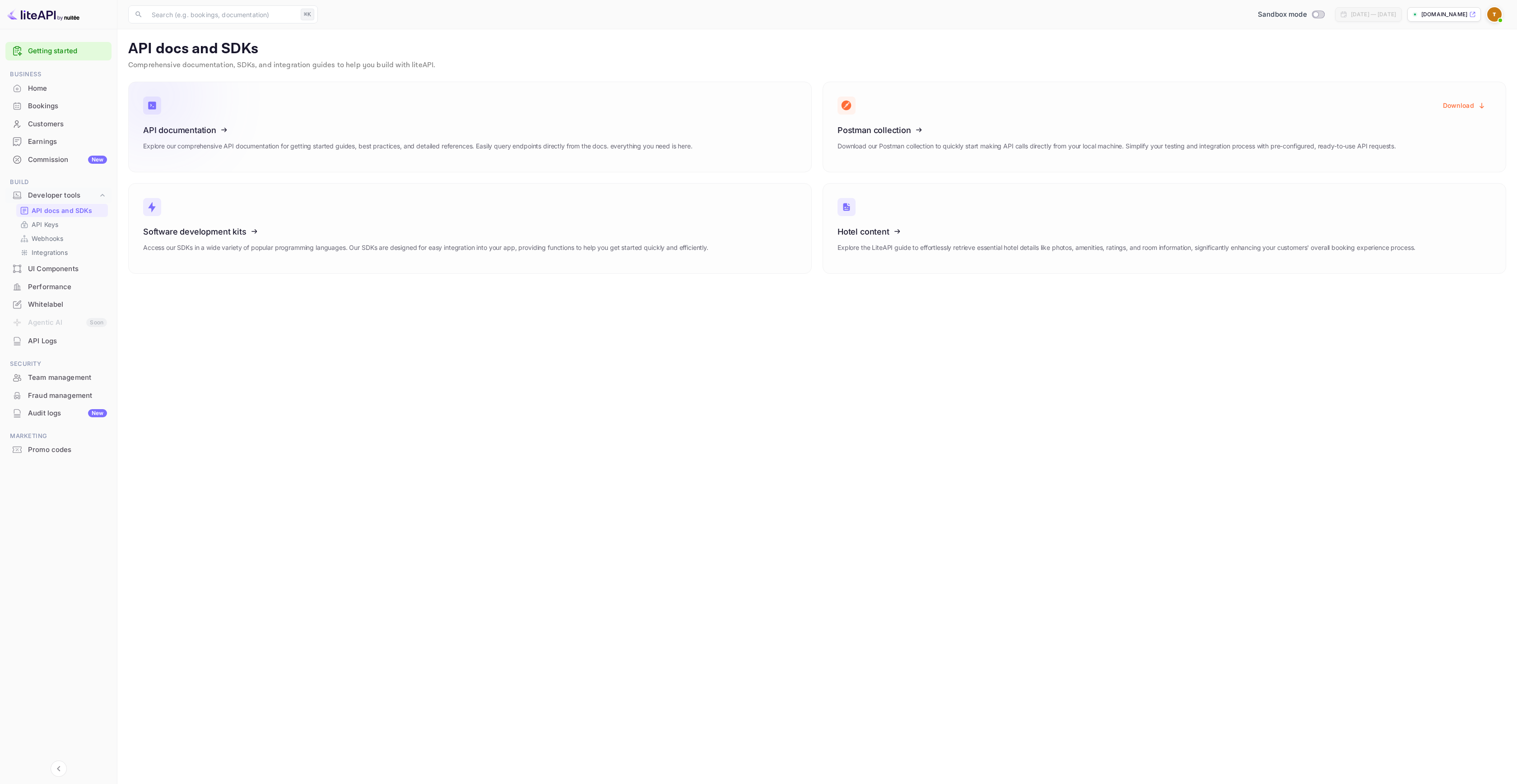
click at [498, 131] on h3 "API documentation" at bounding box center [418, 130] width 549 height 9
click at [45, 160] on div "Commission New" at bounding box center [68, 160] width 79 height 11
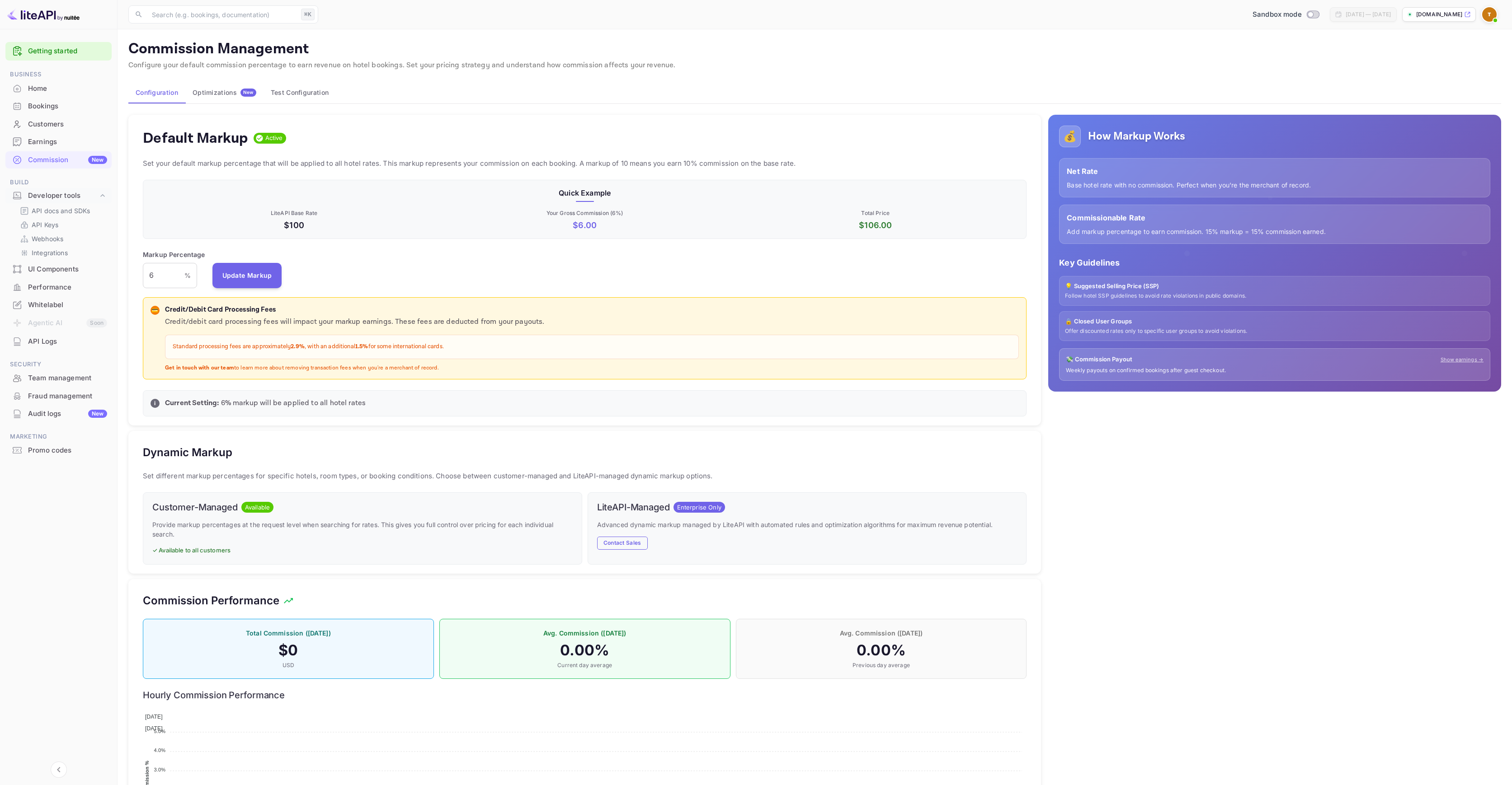
scroll to position [154, 877]
click at [150, 251] on p "Markup Percentage" at bounding box center [174, 255] width 63 height 9
copy p "Markup"
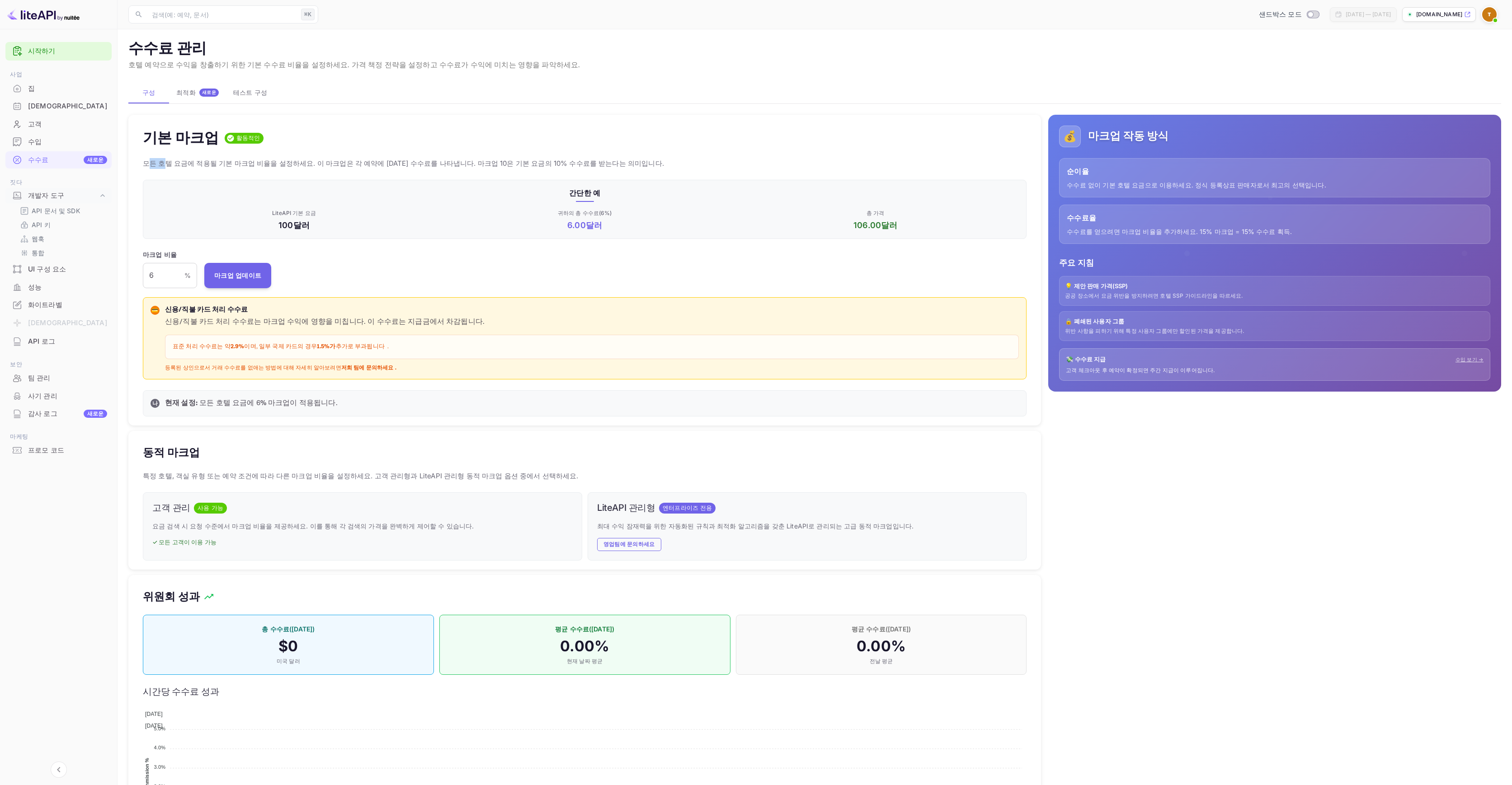
drag, startPoint x: 148, startPoint y: 164, endPoint x: 160, endPoint y: 164, distance: 12.0
click at [160, 164] on font "모든 호텔 요금에 적용될 기본 마크업 비율을 설정하세요. 이 마크업은 각 예약에 [DATE] 수수료를 나타냅니다. 마크업 10은 기본 요금의 …" at bounding box center [403, 163] width 521 height 9
click at [148, 164] on font "모든 호텔 요금에 적용될 기본 마크업 비율을 설정하세요. 이 마크업은 각 예약에 [DATE] 수수료를 나타냅니다. 마크업 10은 기본 요금의 …" at bounding box center [403, 163] width 521 height 9
drag, startPoint x: 143, startPoint y: 162, endPoint x: 297, endPoint y: 164, distance: 154.0
click at [297, 164] on font "모든 호텔 요금에 적용될 기본 마크업 비율을 설정하세요. 이 마크업은 각 예약에 [DATE] 수수료를 나타냅니다. 마크업 10은 기본 요금의 …" at bounding box center [403, 163] width 521 height 9
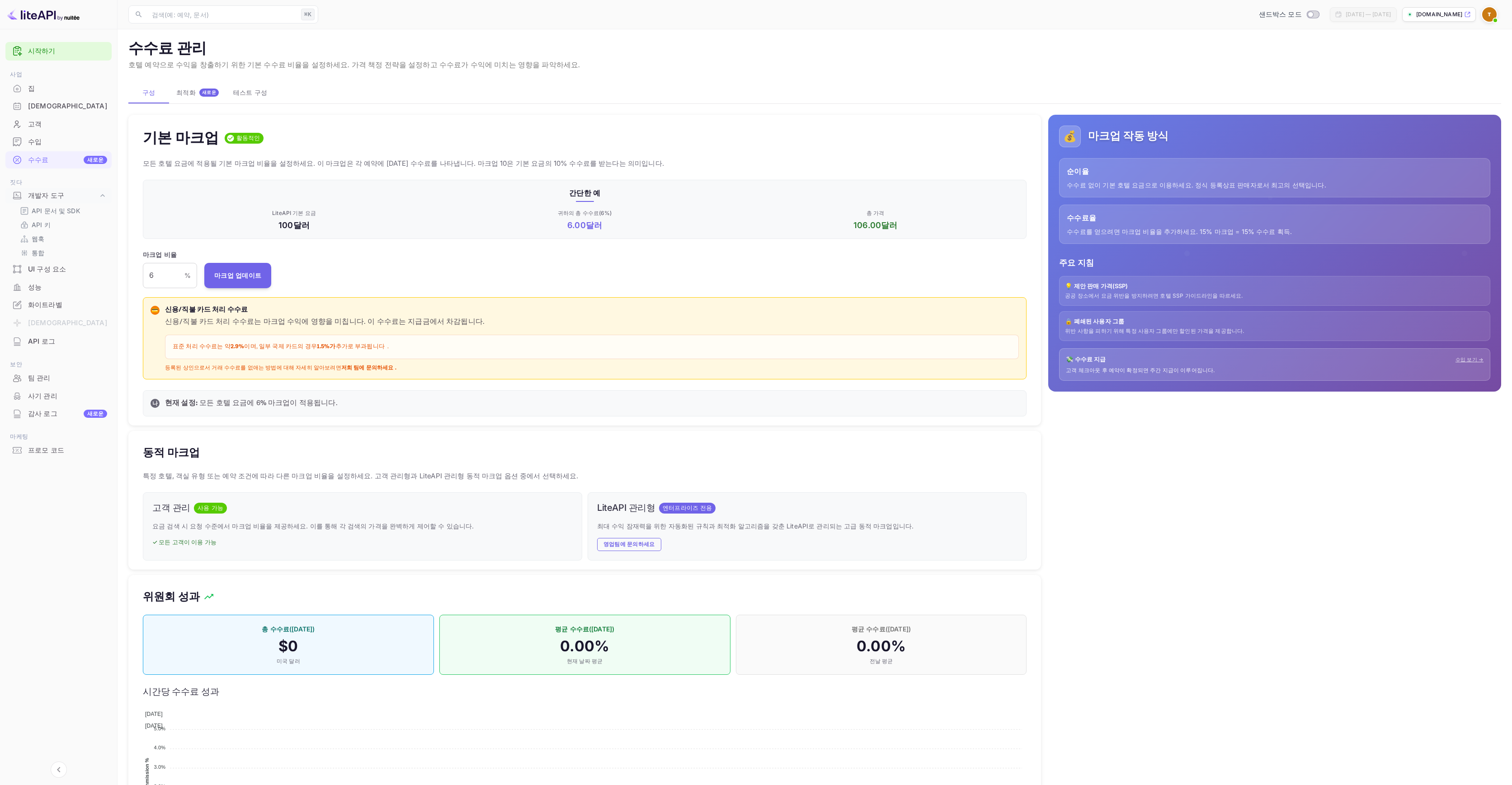
click at [309, 163] on font "모든 호텔 요금에 적용될 기본 마크업 비율을 설정하세요. 이 마크업은 각 예약에 [DATE] 수수료를 나타냅니다. 마크업 10은 기본 요금의 …" at bounding box center [403, 163] width 521 height 9
drag, startPoint x: 300, startPoint y: 163, endPoint x: 419, endPoint y: 161, distance: 119.0
click at [419, 161] on font "모든 호텔 요금에 적용될 기본 마크업 비율을 설정하세요. 이 마크업은 각 예약에 [DATE] 수수료를 나타냅니다. 마크업 10은 기본 요금의 …" at bounding box center [403, 163] width 521 height 9
drag, startPoint x: 435, startPoint y: 165, endPoint x: 623, endPoint y: 163, distance: 188.0
click at [623, 163] on p "모든 호텔 요금에 적용될 기본 마크업 비율을 설정하세요. 이 마크업은 각 예약에 [DATE] 수수료를 나타냅니다. 마크업 10은 기본 요금의 …" at bounding box center [584, 163] width 884 height 11
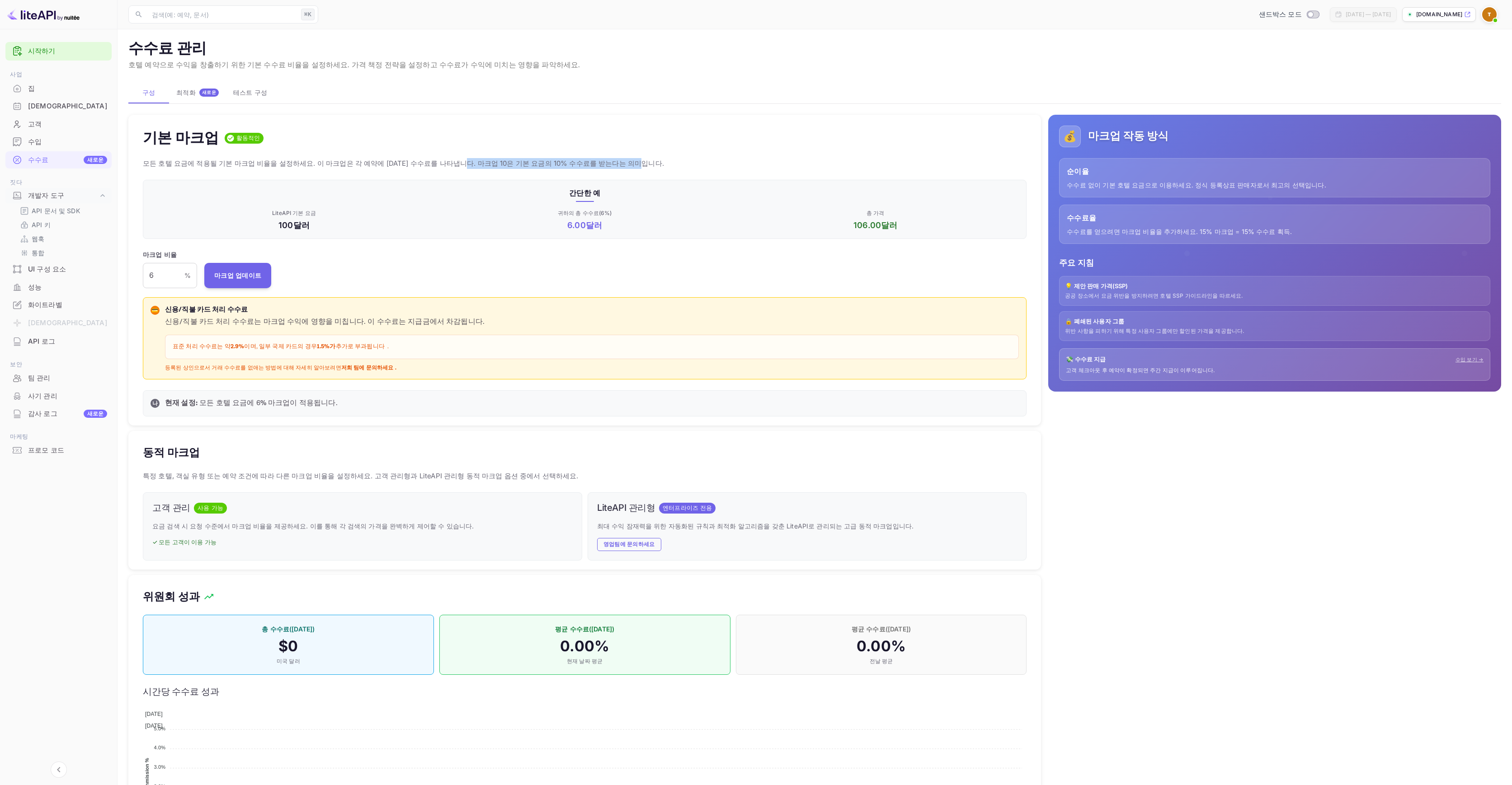
click at [621, 161] on p "모든 호텔 요금에 적용될 기본 마크업 비율을 설정하세요. 이 마크업은 각 예약에 [DATE] 수수료를 나타냅니다. 마크업 10은 기본 요금의 …" at bounding box center [584, 163] width 884 height 11
drag, startPoint x: 428, startPoint y: 161, endPoint x: 599, endPoint y: 161, distance: 171.0
click at [596, 161] on font "모든 호텔 요금에 적용될 기본 마크업 비율을 설정하세요. 이 마크업은 각 예약에 [DATE] 수수료를 나타냅니다. 마크업 10은 기본 요금의 …" at bounding box center [403, 163] width 521 height 9
click at [613, 161] on p "모든 호텔 요금에 적용될 기본 마크업 비율을 설정하세요. 이 마크업은 각 예약에 [DATE] 수수료를 나타냅니다. 마크업 10은 기본 요금의 …" at bounding box center [584, 163] width 884 height 11
drag, startPoint x: 1069, startPoint y: 167, endPoint x: 1114, endPoint y: 169, distance: 45.0
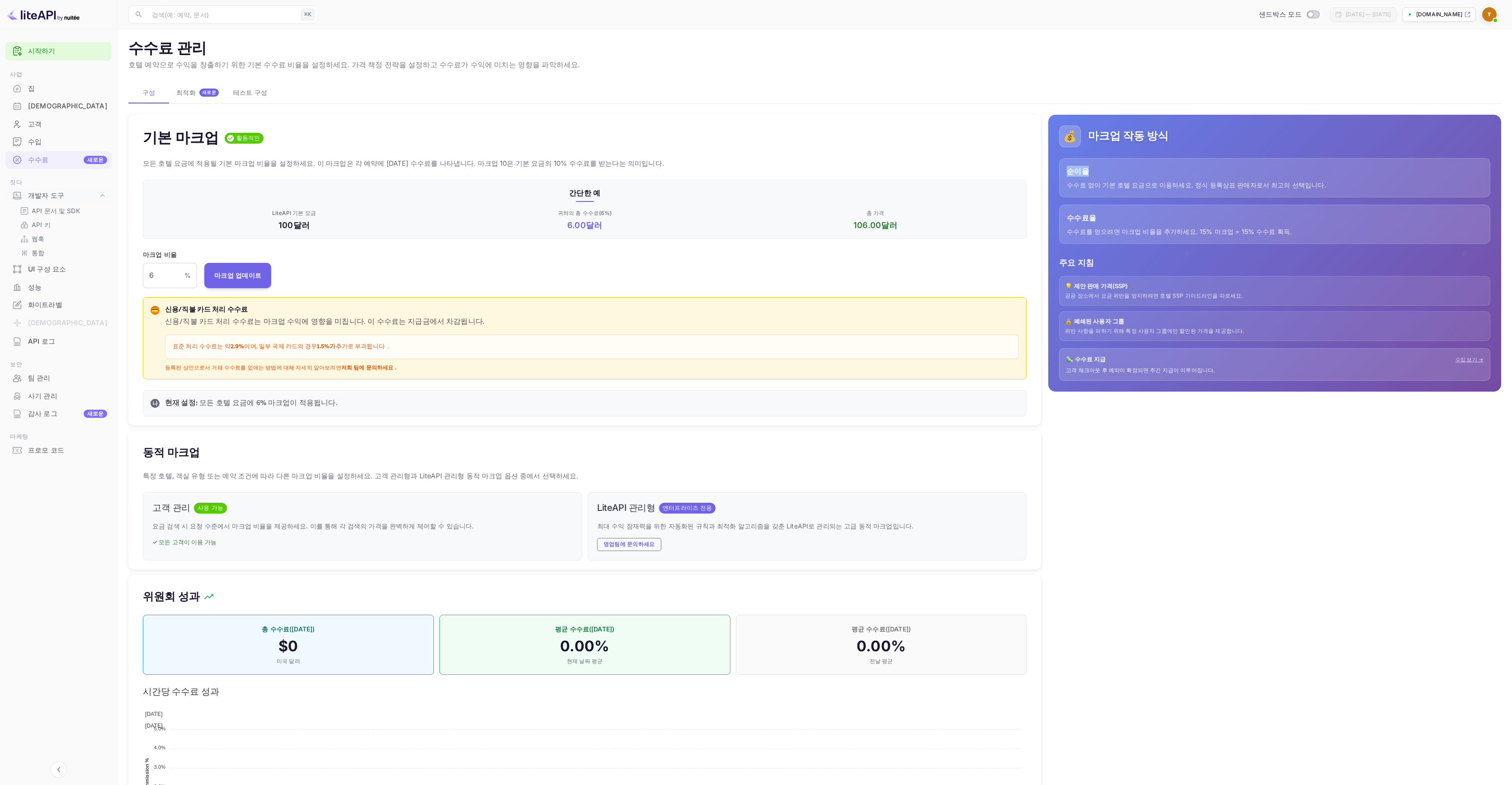
click at [1114, 169] on p "순이율" at bounding box center [1274, 171] width 416 height 11
drag, startPoint x: 1071, startPoint y: 187, endPoint x: 1177, endPoint y: 185, distance: 106.0
click at [1177, 185] on font "수수료 없이 기본 호텔 요금으로 이용하세요. 정식 등록상표 판매자로서 최고의 선택입니다." at bounding box center [1196, 184] width 259 height 8
drag, startPoint x: 1322, startPoint y: 184, endPoint x: 1062, endPoint y: 170, distance: 260.4
click at [1062, 170] on div "순이율 수수료 없이 기본 호텔 요금으로 이용하세요. 정식 등록상표 판매자로서 최고의 선택입니다." at bounding box center [1274, 177] width 431 height 39
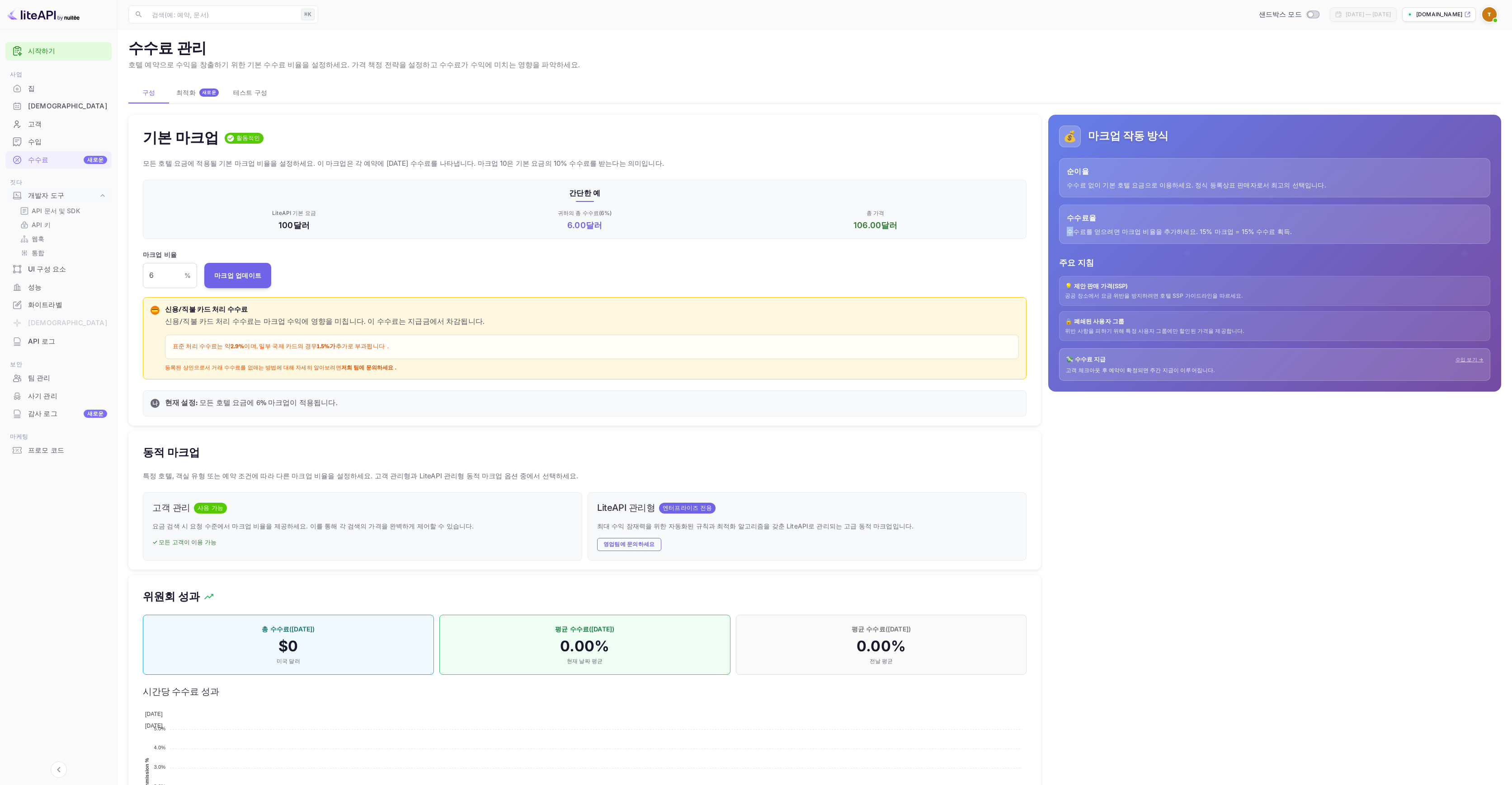
drag, startPoint x: 1070, startPoint y: 229, endPoint x: 1255, endPoint y: 227, distance: 185.0
click at [1237, 227] on p "수수료를 얻으려면 마크업 비율을 추가하세요. 15% 마크업 = 15% 수수료 획득." at bounding box center [1274, 232] width 416 height 9
click at [1257, 227] on font "수수료를 얻으려면 마크업 비율을 추가하세요. 15% 마크업 = 15% 수수료 획득." at bounding box center [1179, 231] width 225 height 8
drag, startPoint x: 1271, startPoint y: 233, endPoint x: 1056, endPoint y: 218, distance: 215.5
click at [1056, 218] on div "💰 마크업 작동 방식 순이율 수수료 없이 기본 호텔 요금으로 이용하세요. 정식 등록상표 판매자로서 최고의 선택입니다. 수수료율 수수료를 얻으려…" at bounding box center [1275, 253] width 453 height 278
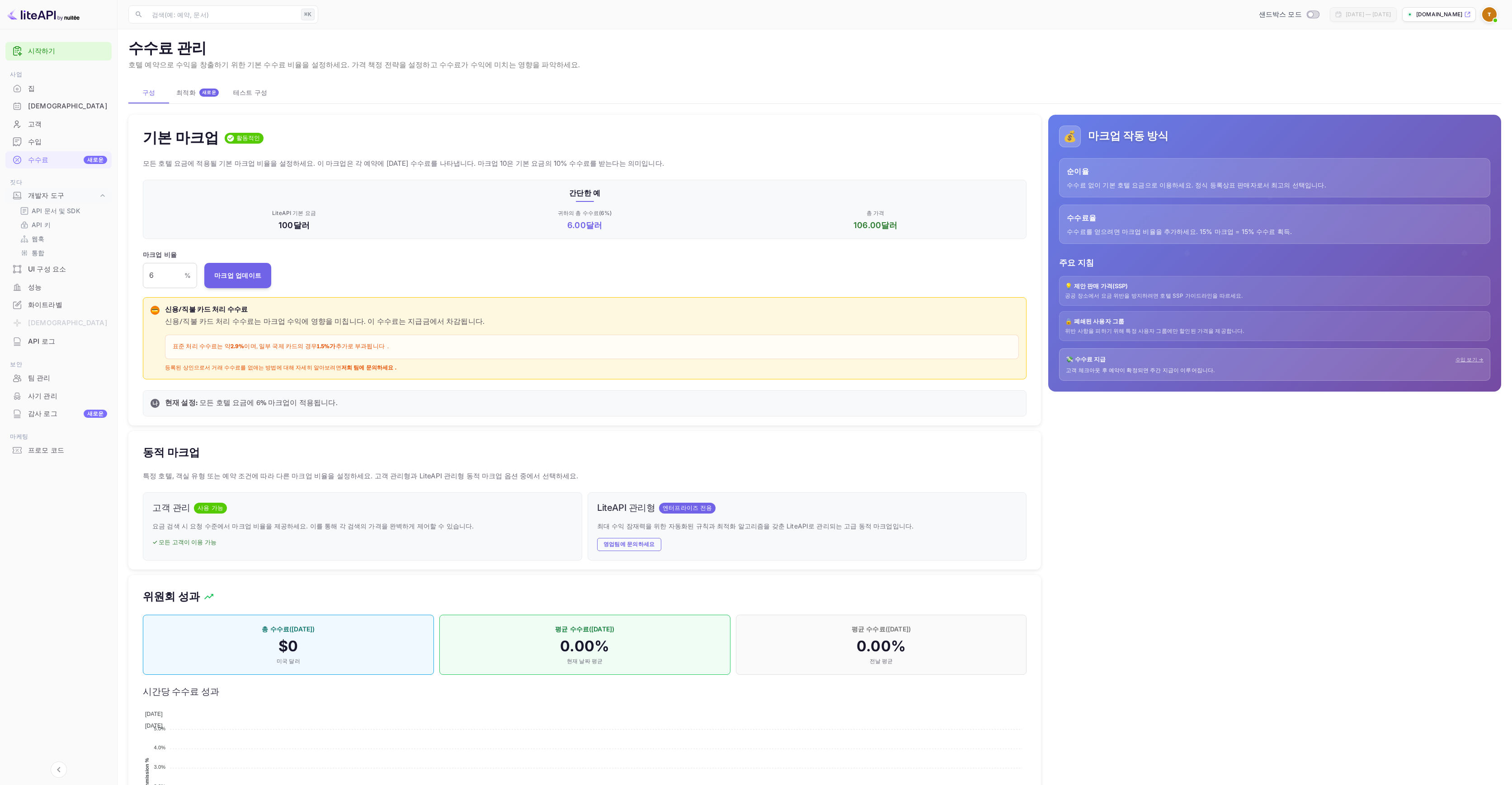
click at [372, 399] on p "현재 설정: 모든 호텔 요금에 6 % 마크업이 적용됩니다." at bounding box center [592, 403] width 854 height 11
drag, startPoint x: 175, startPoint y: 477, endPoint x: 282, endPoint y: 477, distance: 107.0
click at [269, 477] on font "특정 호텔, 객실 유형 또는 예약 조건에 따라 다른 마크업 비율을 설정하세요. 고객 관리형과 LiteAPI 관리형 동적 마크업 옵션 중에서 선…" at bounding box center [360, 476] width 436 height 9
drag, startPoint x: 563, startPoint y: 475, endPoint x: 140, endPoint y: 447, distance: 423.9
click at [140, 447] on div "동적 마크업 특정 호텔, 객실 유형 또는 예약 조건에 따라 다른 마크업 비율을 설정하세요. 고객 관리형과 LiteAPI 관리형 동적 마크업 옵…" at bounding box center [585, 500] width 913 height 138
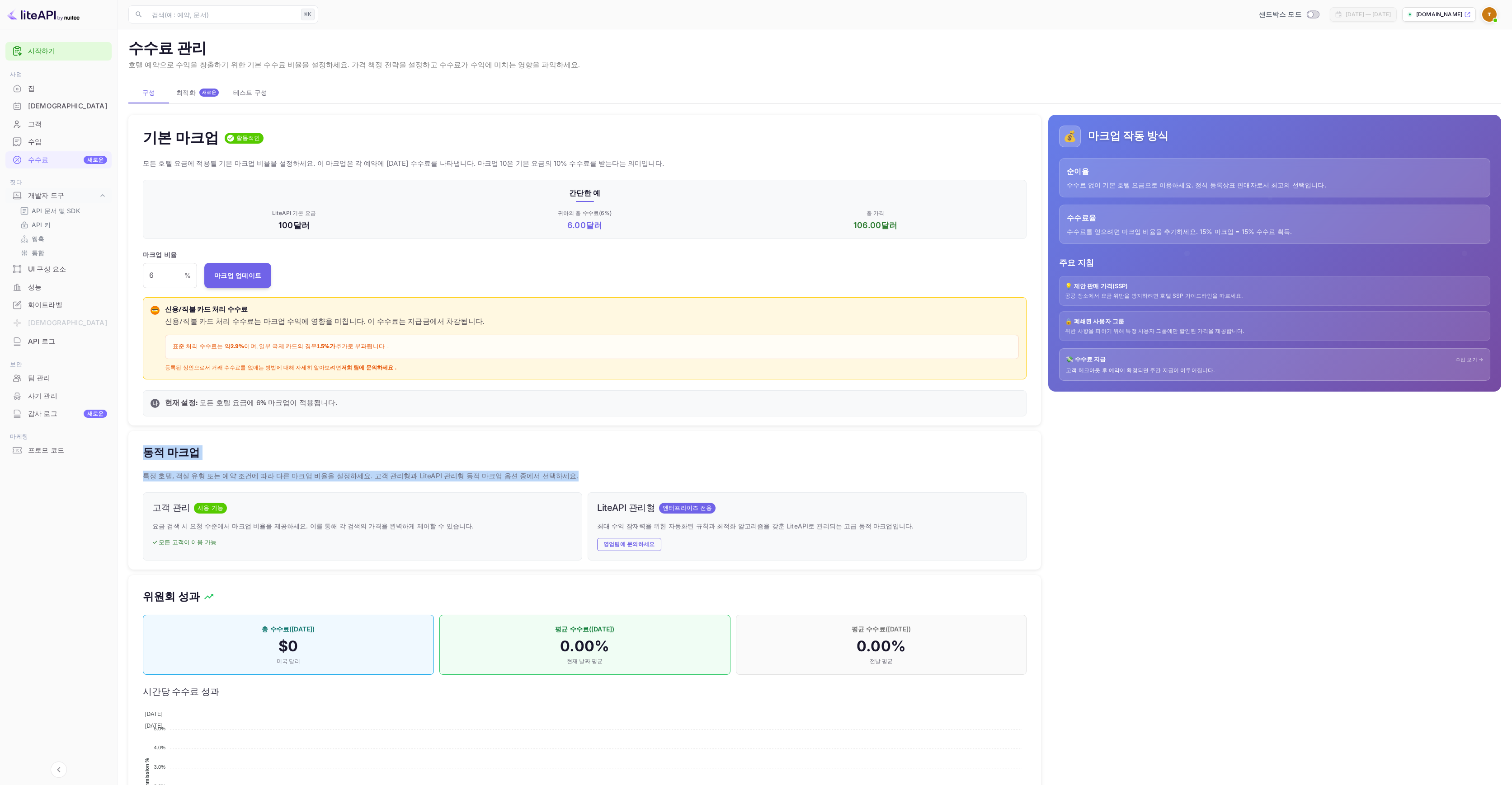
click at [547, 462] on div "동적 마크업 특정 호텔, 객실 유형 또는 예약 조건에 따라 다른 마크업 비율을 설정하세요. 고객 관리형과 LiteAPI 관리형 동적 마크업 옵…" at bounding box center [585, 500] width 913 height 138
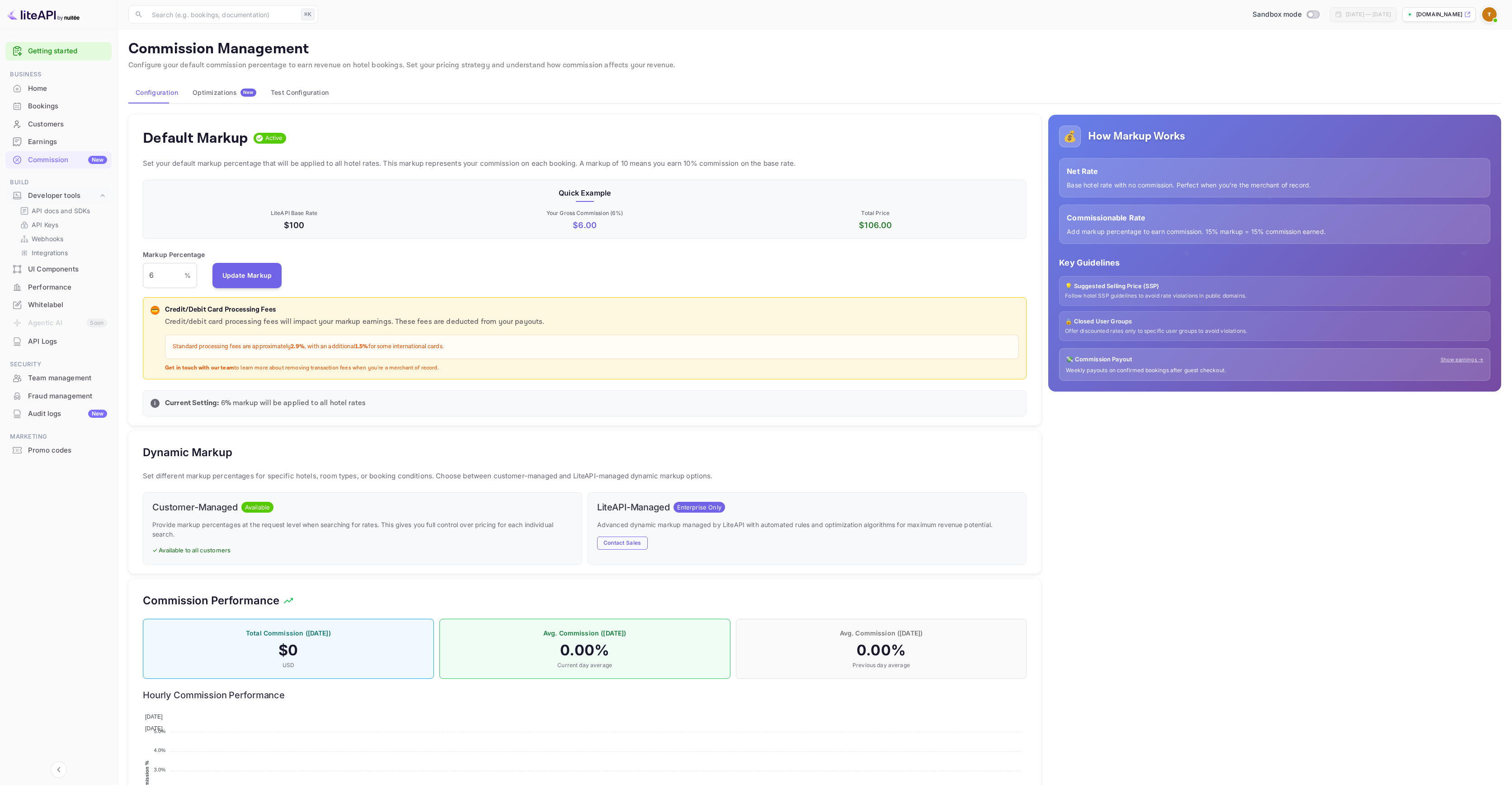
scroll to position [154, 877]
click at [1207, 420] on div "💰 How Markup Works Net Rate Base hotel rate with no commission. Perfect when yo…" at bounding box center [1271, 486] width 460 height 757
click at [226, 140] on h4 "Default Markup" at bounding box center [195, 138] width 106 height 18
copy h4 "Markup"
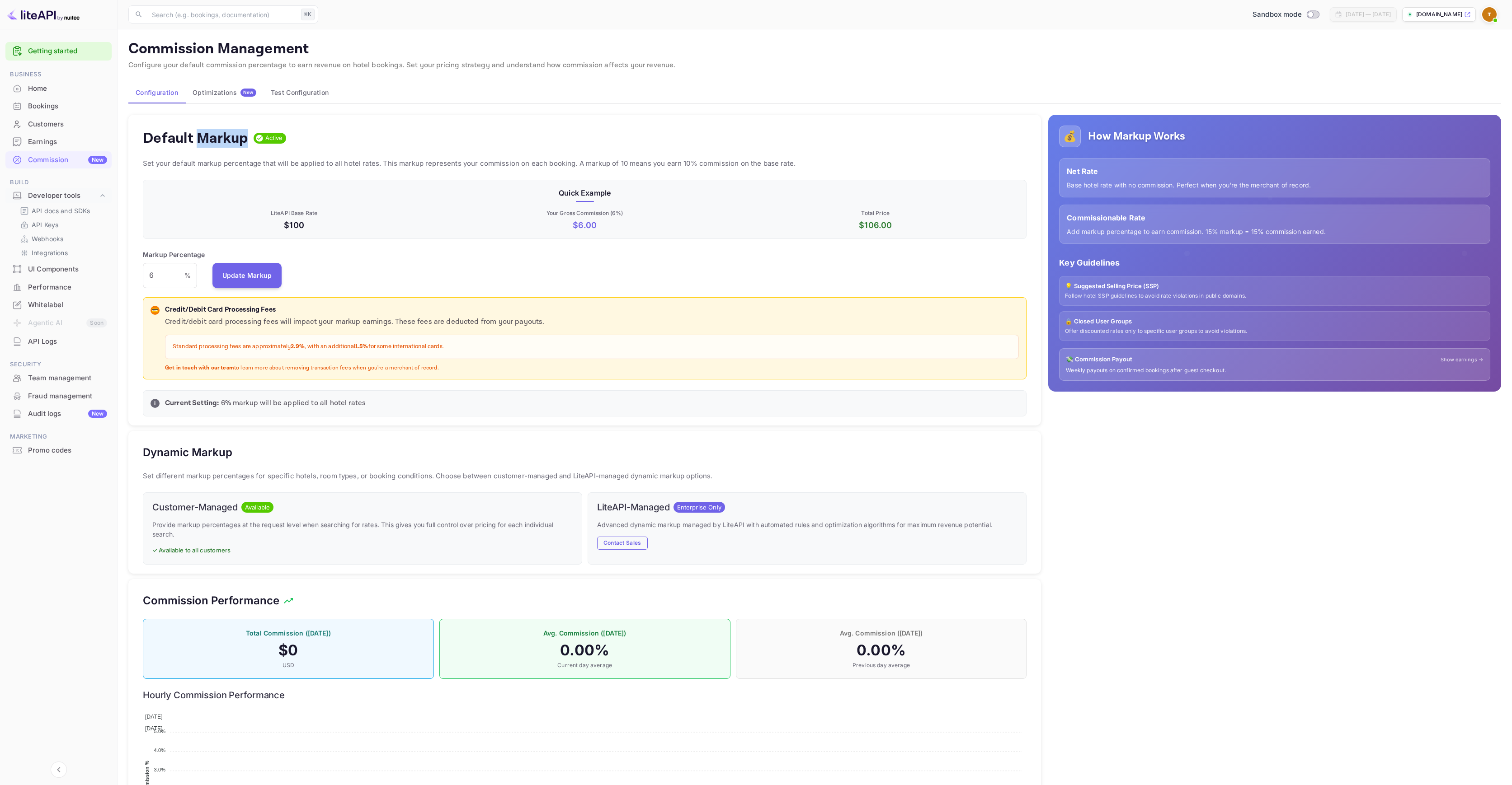
click at [221, 92] on div "Optimizations New" at bounding box center [225, 93] width 64 height 8
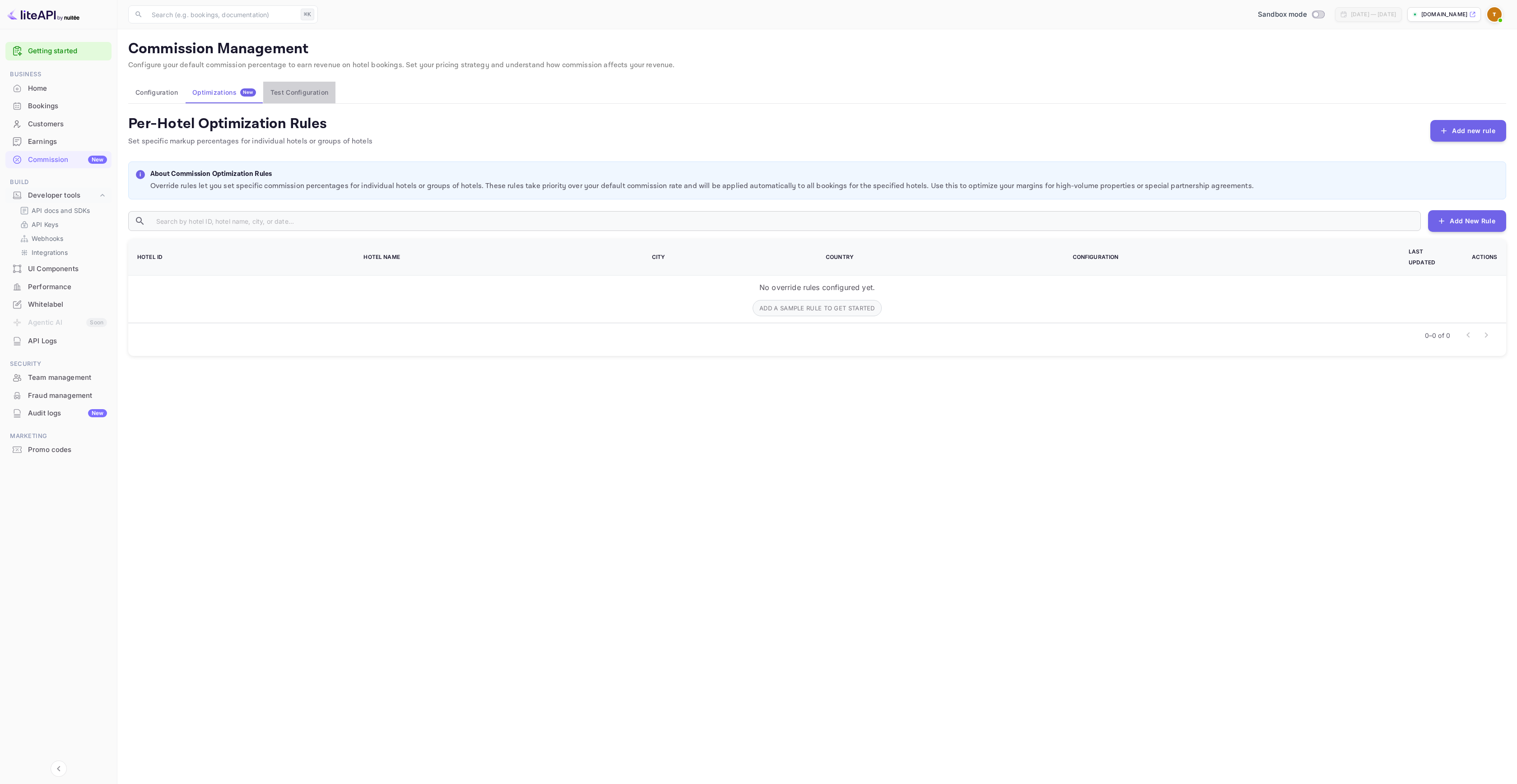
click at [309, 92] on button "Test Configuration" at bounding box center [299, 92] width 72 height 22
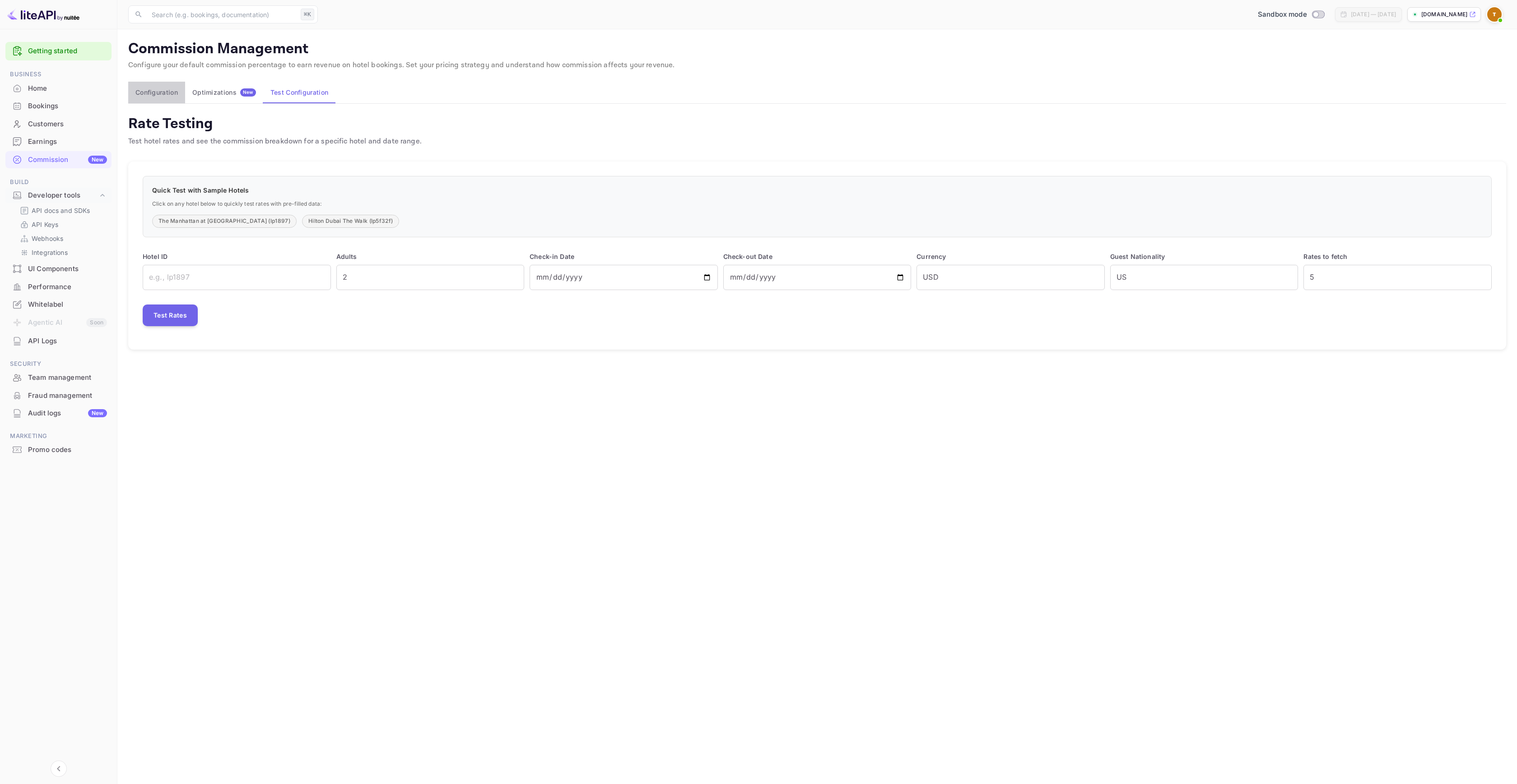
click at [158, 89] on button "Configuration" at bounding box center [157, 92] width 57 height 22
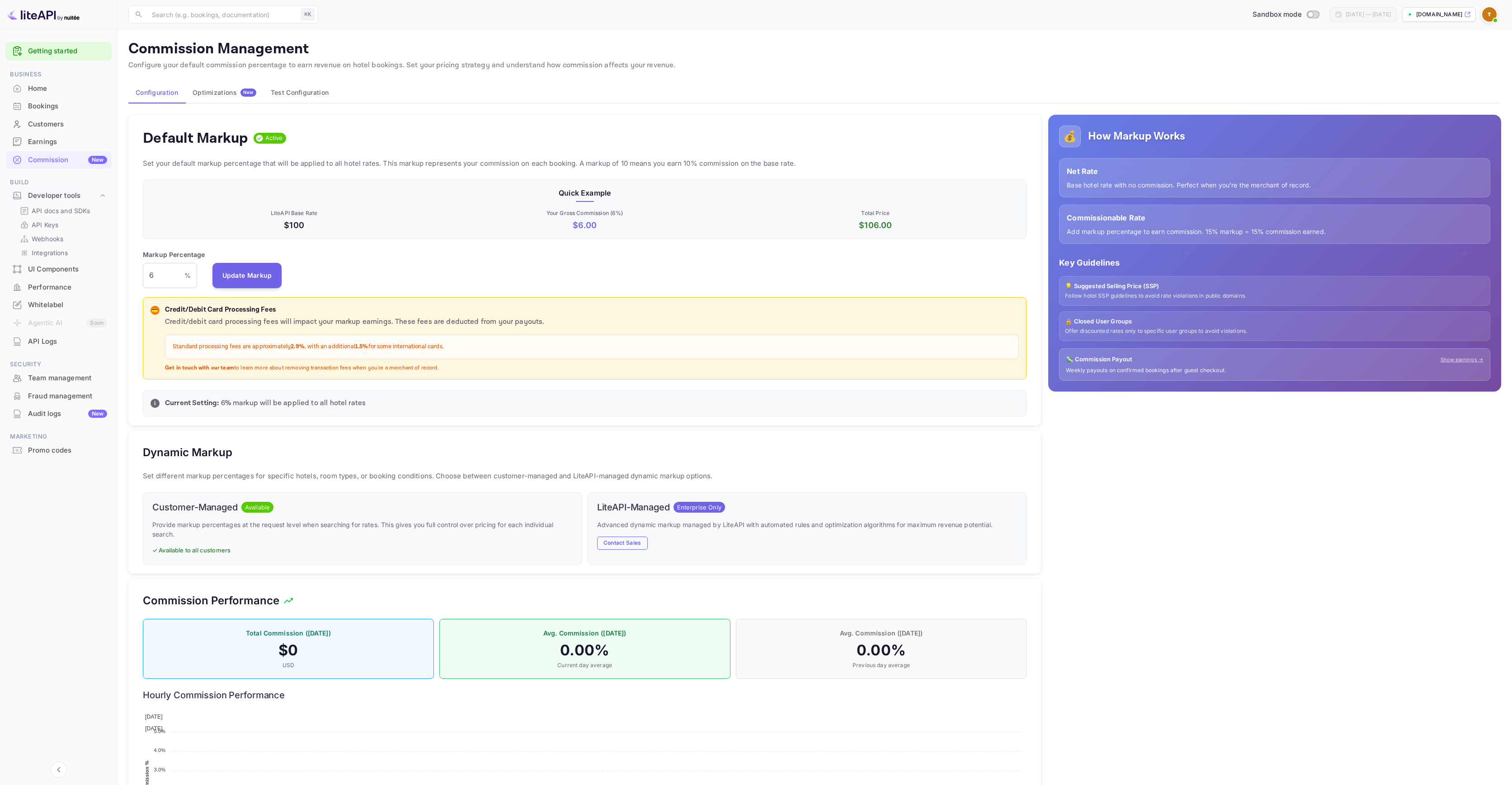
scroll to position [154, 877]
drag, startPoint x: 470, startPoint y: 277, endPoint x: 379, endPoint y: 260, distance: 92.6
click at [470, 277] on div "Markup Percentage 6 % ​ Update Markup" at bounding box center [584, 269] width 884 height 38
click at [173, 272] on input "6" at bounding box center [163, 275] width 42 height 25
click at [169, 272] on input "6" at bounding box center [163, 275] width 42 height 25
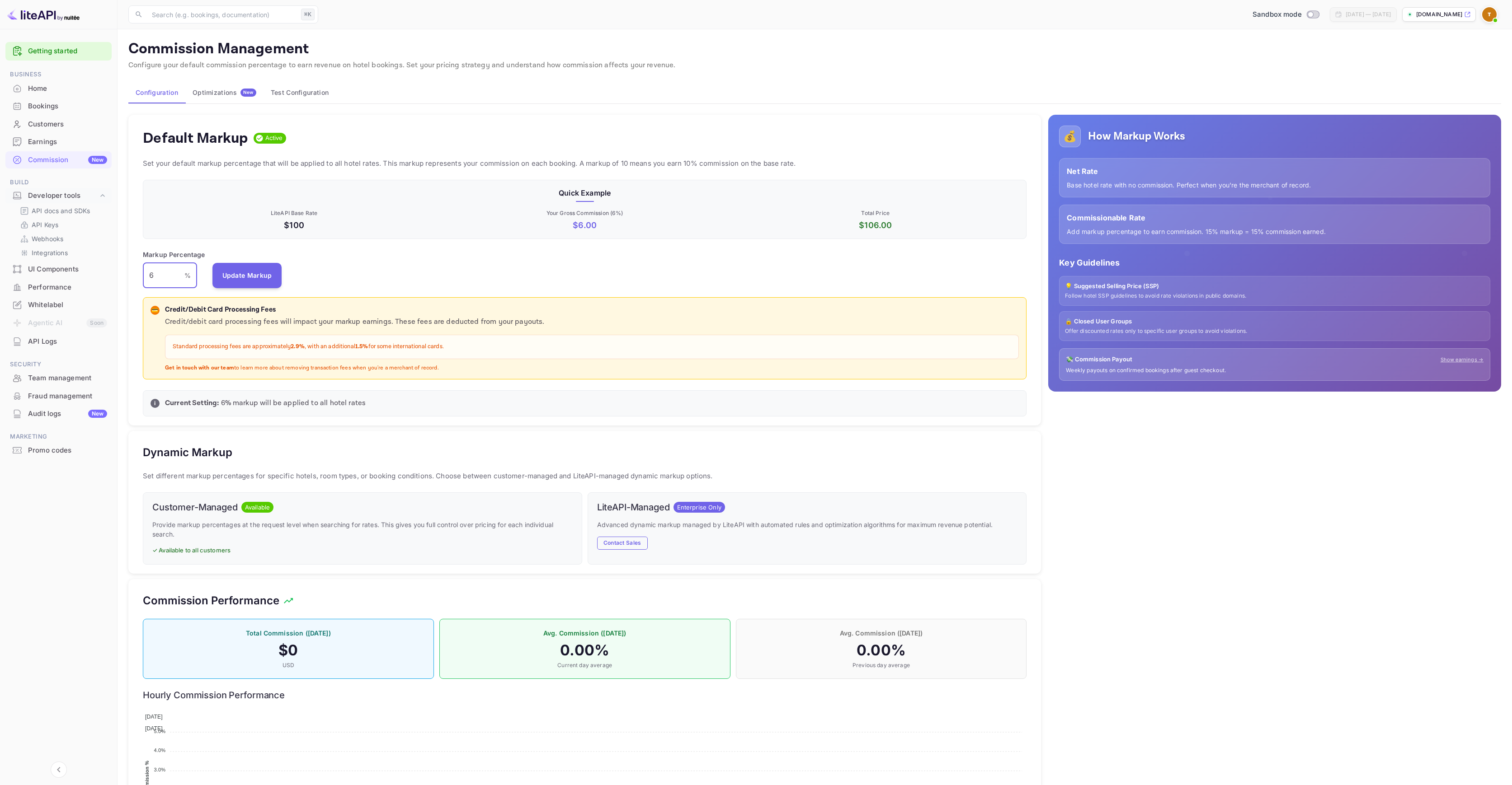
click at [169, 272] on input "6" at bounding box center [163, 275] width 42 height 25
click at [258, 276] on button "Update Markup" at bounding box center [247, 275] width 70 height 25
click at [156, 278] on input "30" at bounding box center [163, 275] width 42 height 25
click at [252, 276] on button "Update Markup" at bounding box center [247, 275] width 70 height 25
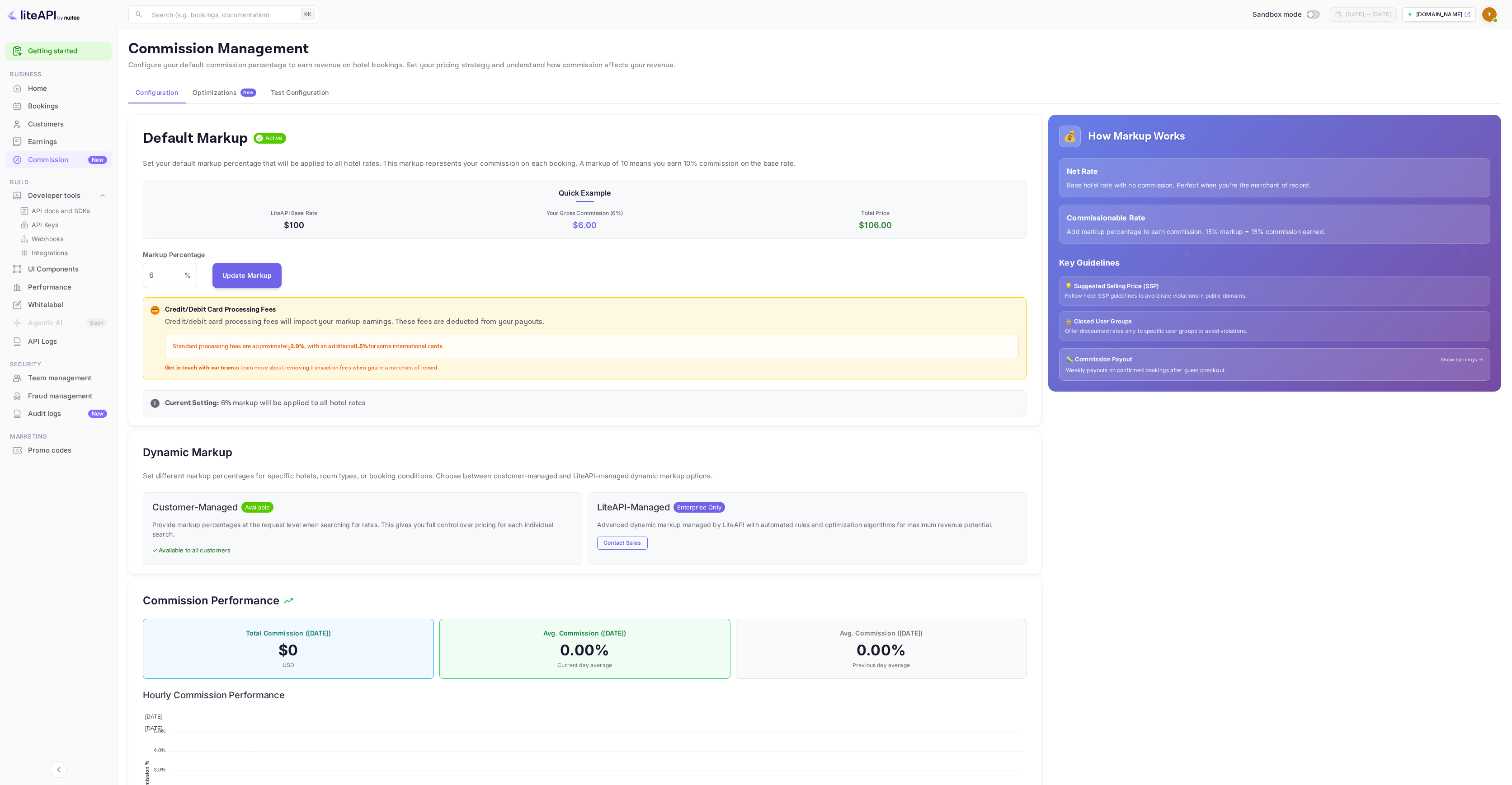
click at [425, 238] on div "Quick Example LiteAPI Base Rate $100 Your Gross Commission ( 6 %) $ 6.00 Total …" at bounding box center [584, 209] width 884 height 59
drag, startPoint x: 143, startPoint y: 64, endPoint x: 280, endPoint y: 64, distance: 137.0
click at [280, 64] on p "Configure your default commission percentage to earn revenue on hotel bookings.…" at bounding box center [815, 65] width 1373 height 11
click at [285, 64] on p "Configure your default commission percentage to earn revenue on hotel bookings.…" at bounding box center [815, 65] width 1373 height 11
drag, startPoint x: 296, startPoint y: 65, endPoint x: 323, endPoint y: 66, distance: 27.0
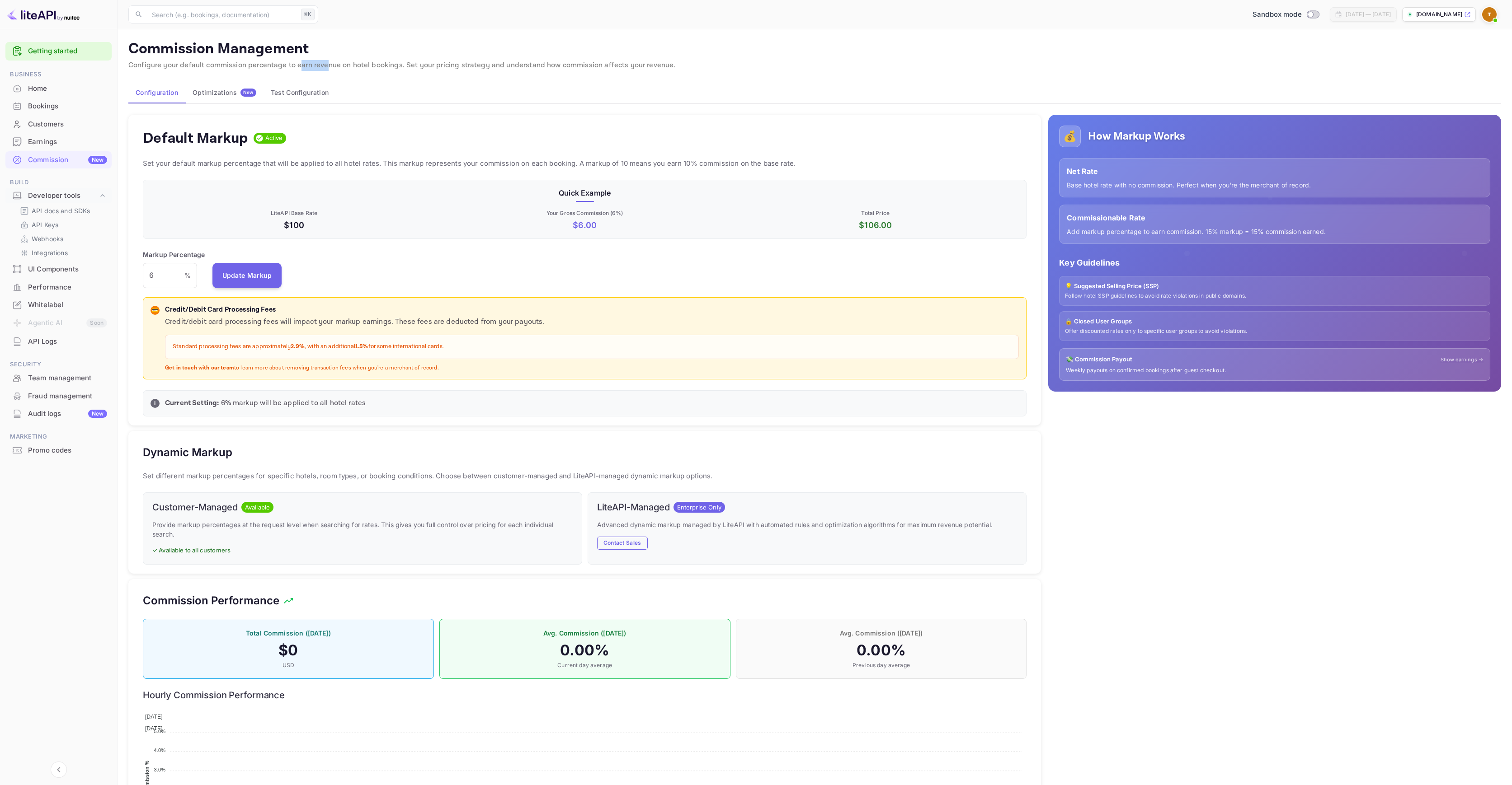
click at [323, 66] on p "Configure your default commission percentage to earn revenue on hotel bookings.…" at bounding box center [815, 65] width 1373 height 11
click at [355, 67] on p "Configure your default commission percentage to earn revenue on hotel bookings.…" at bounding box center [815, 65] width 1373 height 11
drag, startPoint x: 367, startPoint y: 67, endPoint x: 410, endPoint y: 71, distance: 43.2
click at [392, 67] on p "Configure your default commission percentage to earn revenue on hotel bookings.…" at bounding box center [815, 65] width 1373 height 11
drag, startPoint x: 410, startPoint y: 65, endPoint x: 454, endPoint y: 66, distance: 44.0
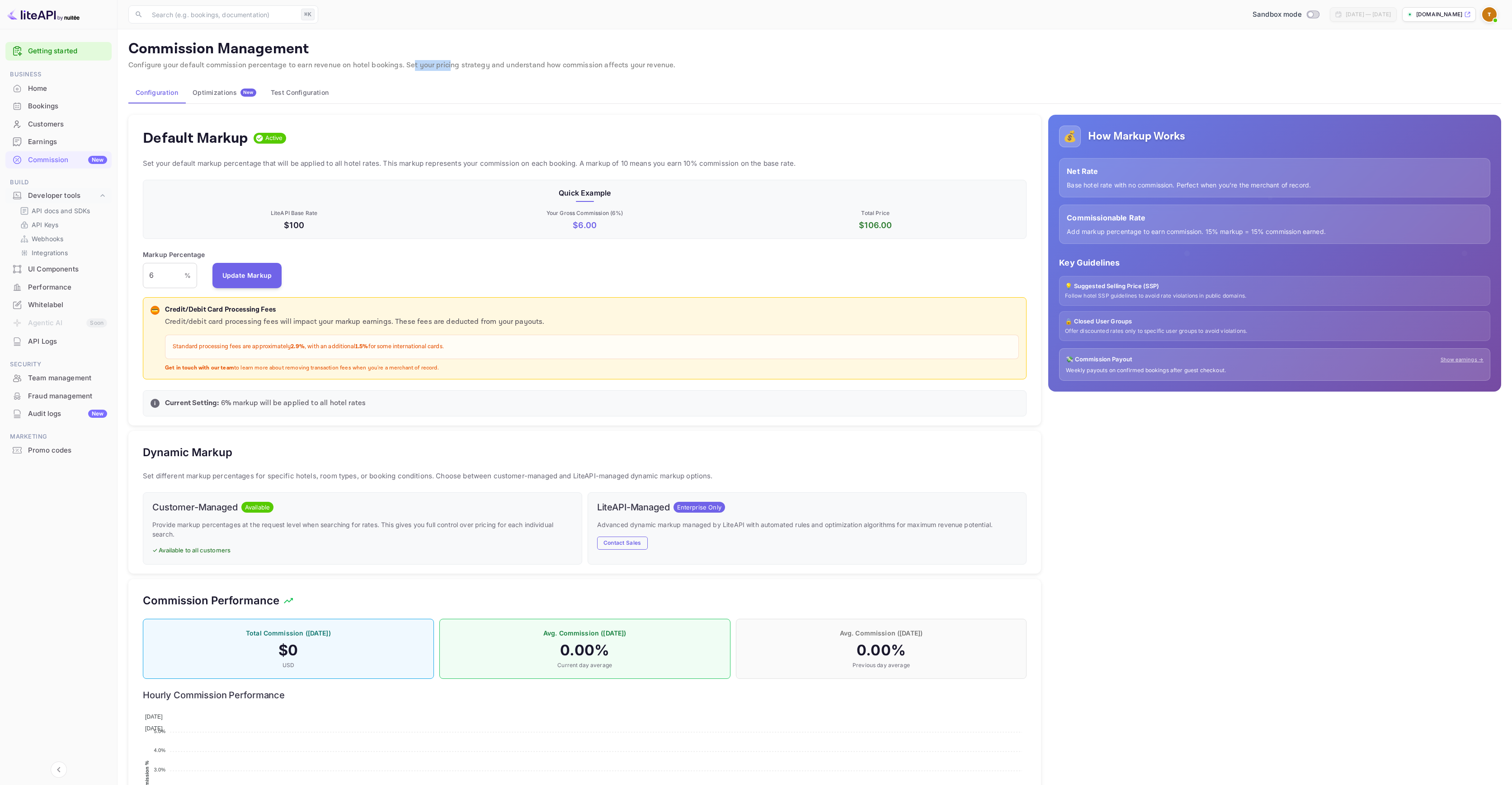
click at [447, 66] on p "Configure your default commission percentage to earn revenue on hotel bookings.…" at bounding box center [815, 65] width 1373 height 11
drag, startPoint x: 468, startPoint y: 66, endPoint x: 696, endPoint y: 68, distance: 228.0
click at [541, 66] on p "Configure your default commission percentage to earn revenue on hotel bookings.…" at bounding box center [815, 65] width 1373 height 11
drag, startPoint x: 648, startPoint y: 64, endPoint x: 446, endPoint y: 57, distance: 202.1
click at [448, 57] on div "Commission Management Configure your default commission percentage to earn reve…" at bounding box center [815, 57] width 1373 height 34
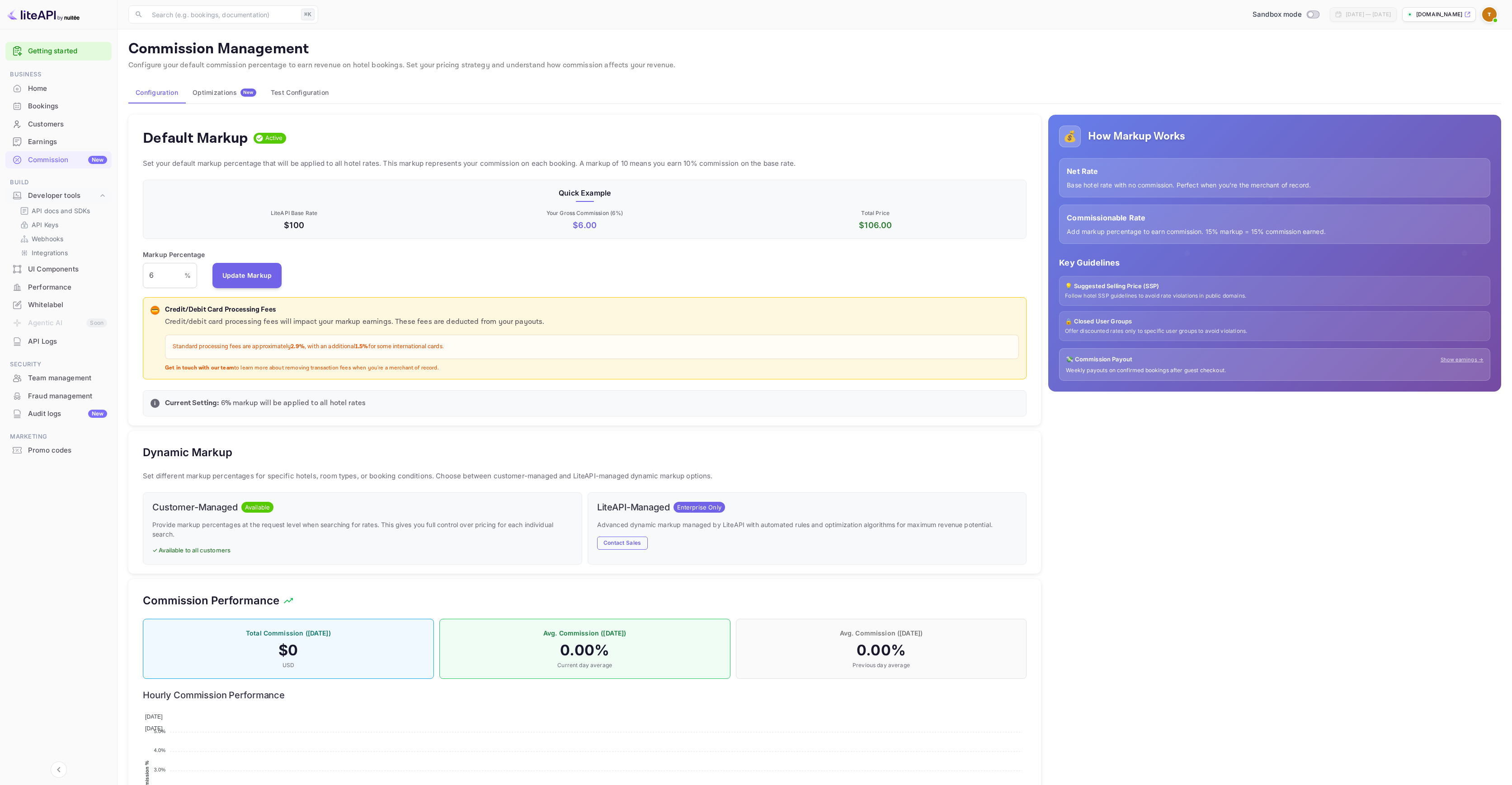
click at [709, 77] on div "Commission Management Configure your default commission percentage to earn reve…" at bounding box center [815, 452] width 1373 height 824
click at [344, 259] on div "Markup Percentage 6 % ​ Update Markup" at bounding box center [584, 269] width 884 height 38
click at [179, 270] on input "6" at bounding box center [163, 275] width 42 height 25
click at [168, 272] on input "6" at bounding box center [163, 275] width 42 height 25
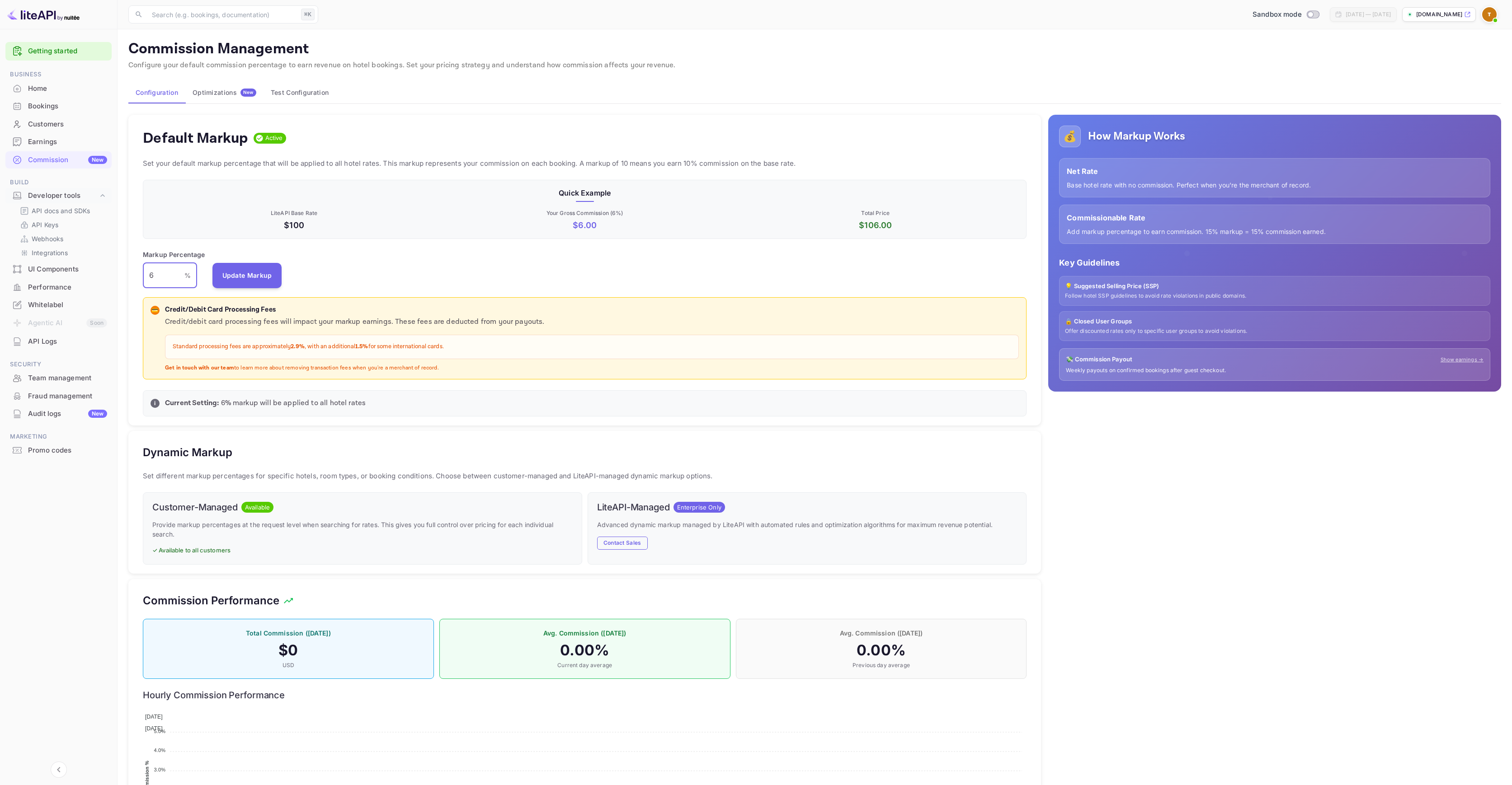
click at [435, 250] on div "Markup Percentage 6 % ​ Update Markup" at bounding box center [584, 269] width 884 height 38
click at [167, 273] on input "6" at bounding box center [163, 275] width 42 height 25
click at [238, 278] on button "Update Markup" at bounding box center [247, 275] width 70 height 25
click at [262, 274] on button "Update Markup" at bounding box center [247, 275] width 70 height 25
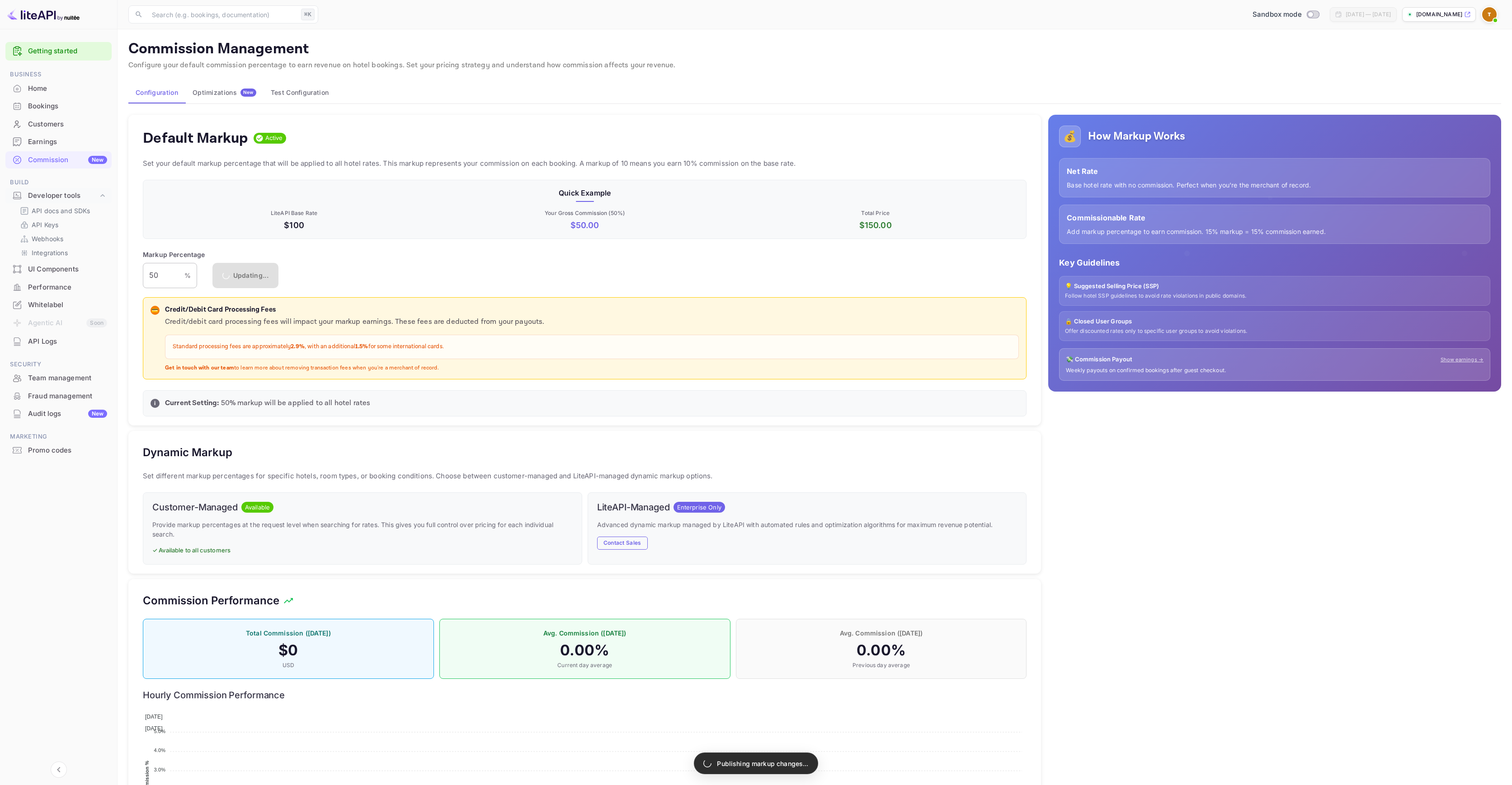
click at [160, 275] on input "50" at bounding box center [163, 275] width 42 height 25
type input "10"
click at [265, 274] on button "Update Markup" at bounding box center [247, 275] width 70 height 25
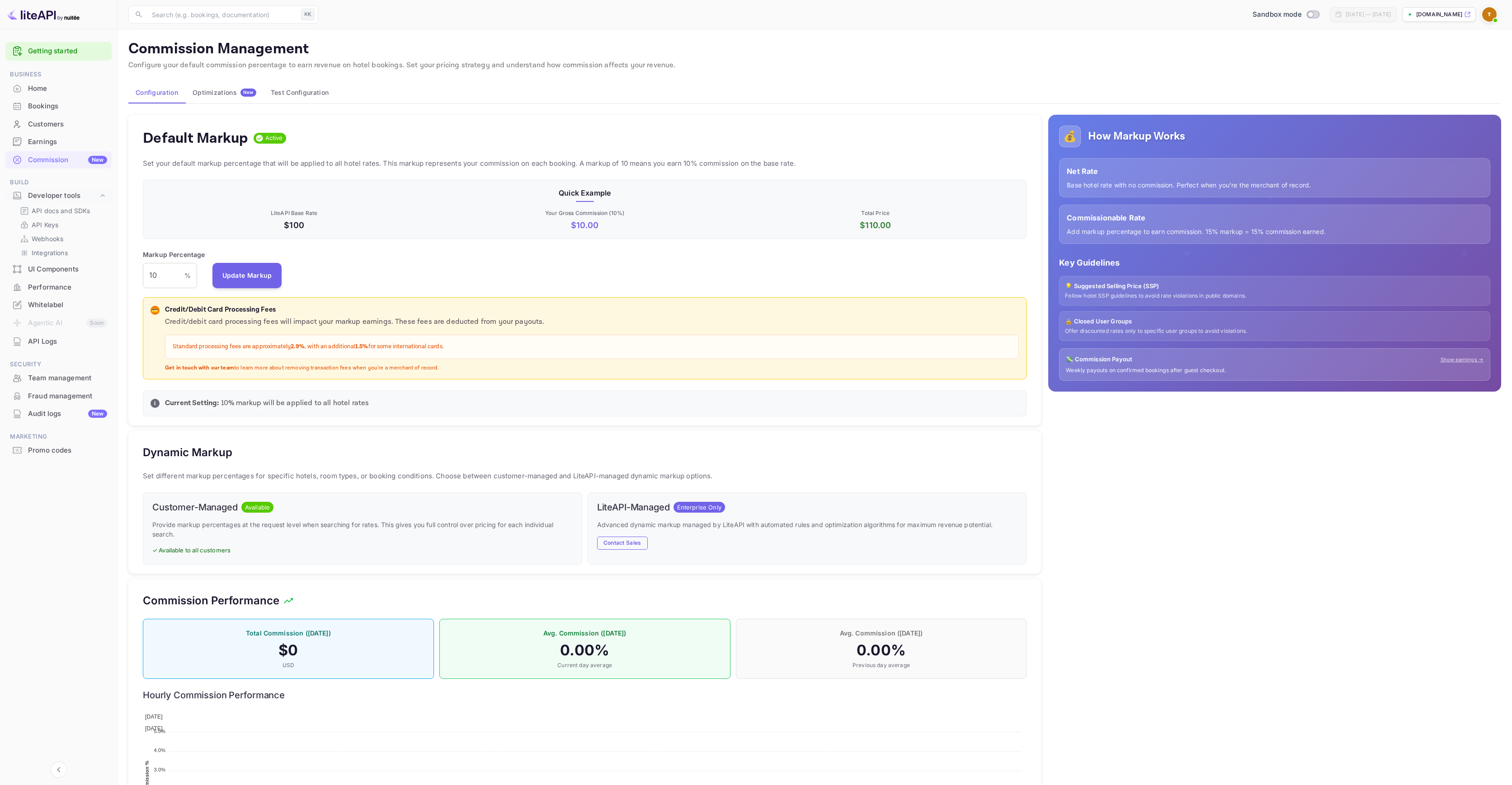
scroll to position [154, 877]
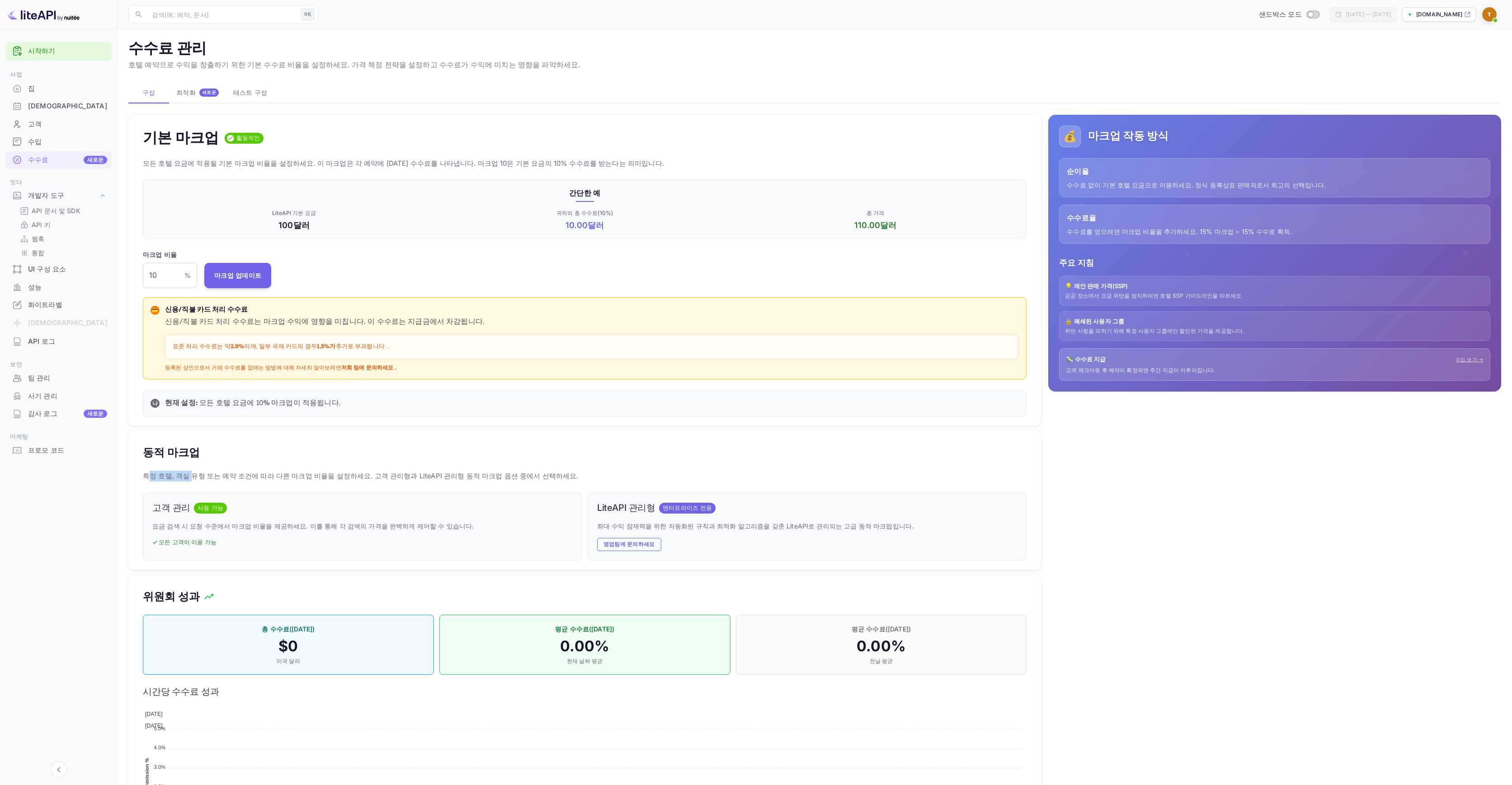
drag, startPoint x: 149, startPoint y: 473, endPoint x: 189, endPoint y: 473, distance: 40.0
click at [189, 473] on font "특정 호텔, 객실 유형 또는 예약 조건에 따라 다른 마크업 비율을 설정하세요. 고객 관리형과 LiteAPI 관리형 동적 마크업 옵션 중에서 선…" at bounding box center [360, 476] width 436 height 9
click at [207, 473] on font "특정 호텔, 객실 유형 또는 예약 조건에 따라 다른 마크업 비율을 설정하세요. 고객 관리형과 LiteAPI 관리형 동적 마크업 옵션 중에서 선…" at bounding box center [360, 476] width 436 height 9
drag, startPoint x: 139, startPoint y: 474, endPoint x: 331, endPoint y: 475, distance: 192.0
click at [331, 475] on div "동적 마크업 특정 호텔, 객실 유형 또는 예약 조건에 따라 다른 마크업 비율을 설정하세요. 고객 관리형과 LiteAPI 관리형 동적 마크업 옵…" at bounding box center [585, 500] width 913 height 138
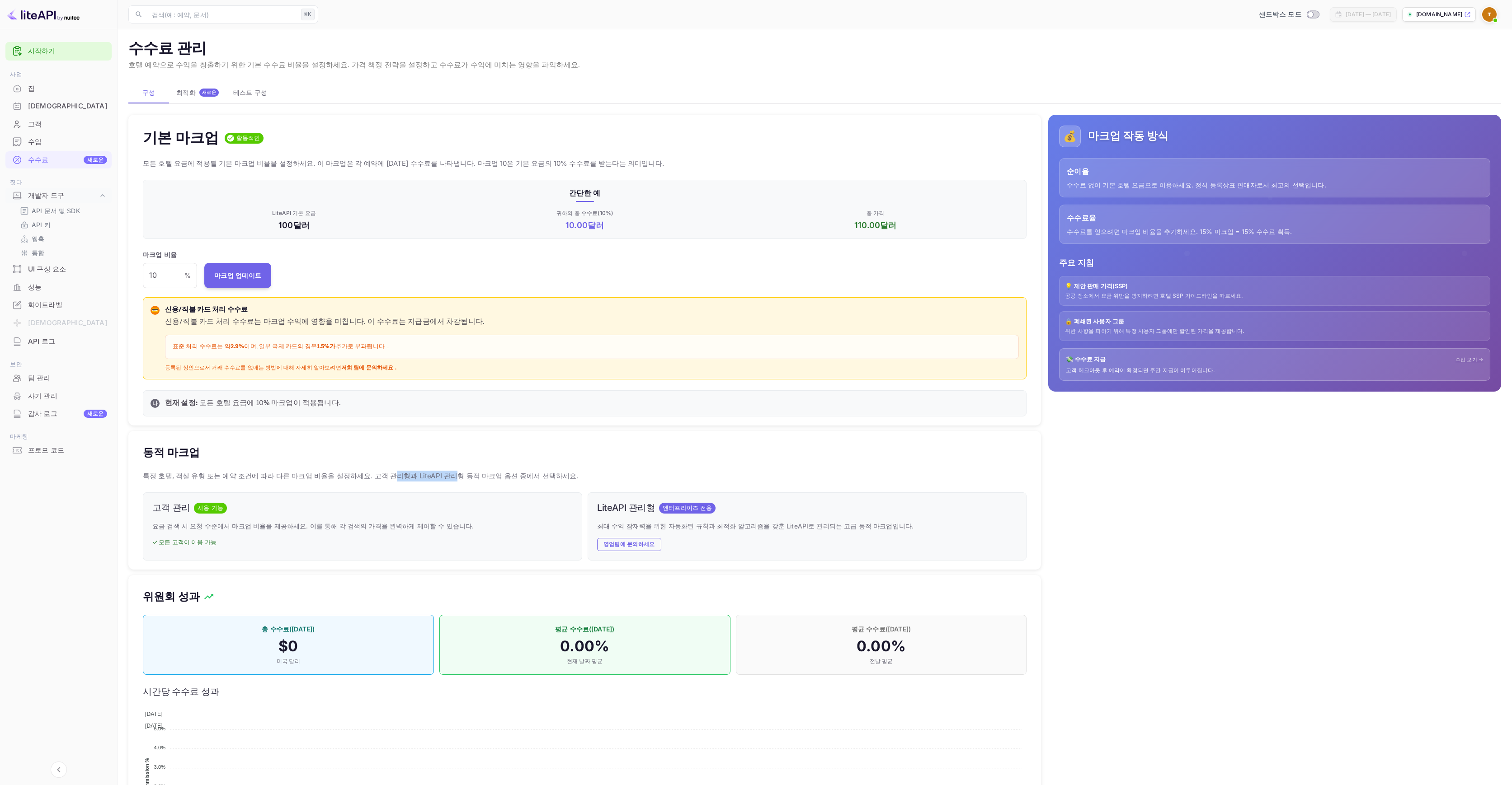
drag, startPoint x: 367, startPoint y: 476, endPoint x: 432, endPoint y: 476, distance: 65.0
click at [430, 476] on font "특정 호텔, 객실 유형 또는 예약 조건에 따라 다른 마크업 비율을 설정하세요. 고객 관리형과 LiteAPI 관리형 동적 마크업 옵션 중에서 선…" at bounding box center [360, 476] width 436 height 9
click at [460, 477] on font "특정 호텔, 객실 유형 또는 예약 조건에 따라 다른 마크업 비율을 설정하세요. 고객 관리형과 LiteAPI 관리형 동적 마크업 옵션 중에서 선…" at bounding box center [360, 476] width 436 height 9
drag, startPoint x: 530, startPoint y: 476, endPoint x: 137, endPoint y: 447, distance: 394.1
click at [134, 441] on div "동적 마크업 특정 호텔, 객실 유형 또는 예약 조건에 따라 다른 마크업 비율을 설정하세요. 고객 관리형과 LiteAPI 관리형 동적 마크업 옵…" at bounding box center [585, 500] width 913 height 138
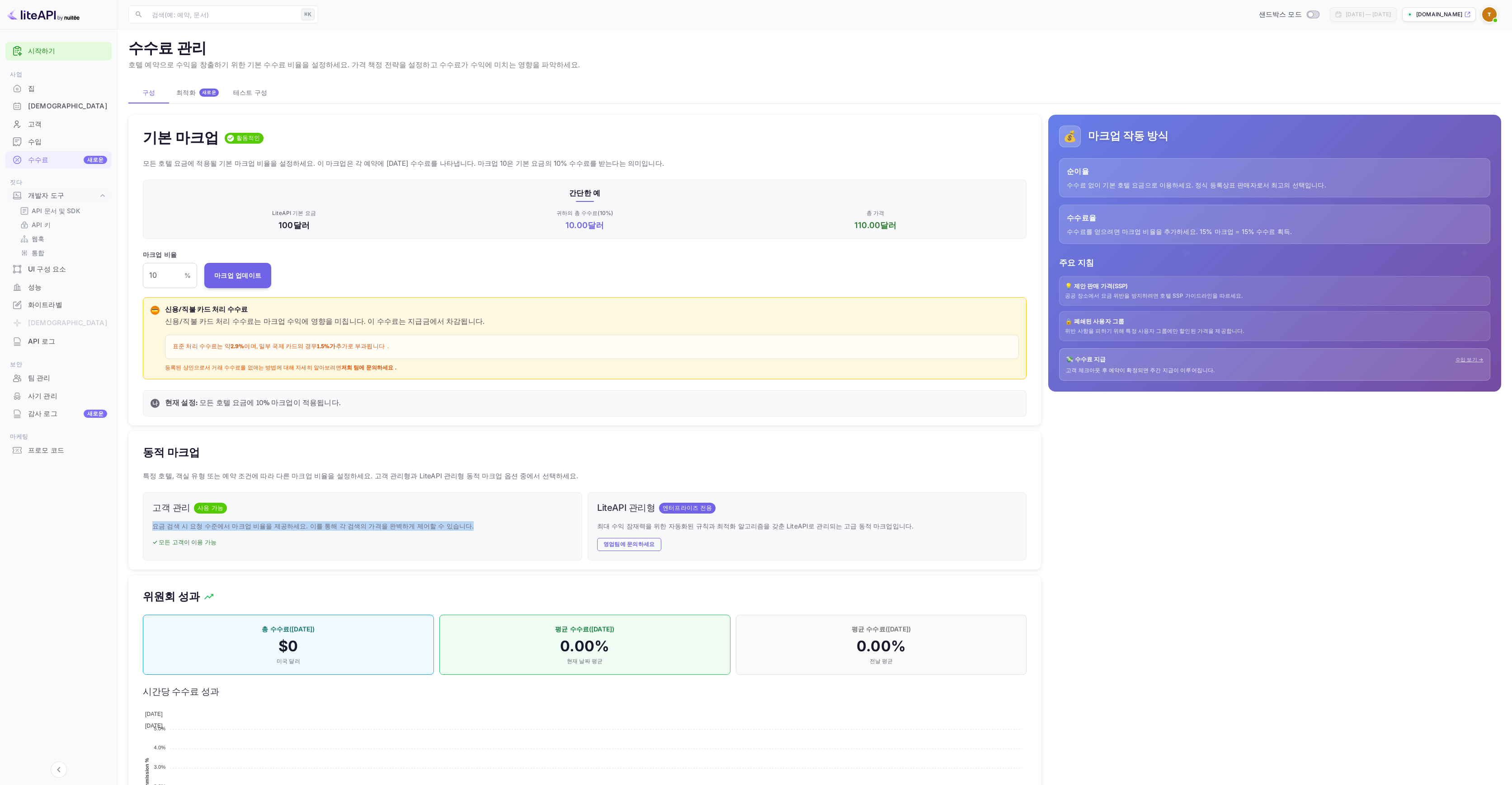
drag, startPoint x: 150, startPoint y: 520, endPoint x: 457, endPoint y: 523, distance: 307.0
click at [457, 523] on div "고객 관리 사용 가능 요금 검색 시 요청 수준에서 마크업 비율을 제공하세요. 이를 통해 각 검색의 가격을 완벽하게 제어할 수 있습니다. ✓ 모…" at bounding box center [362, 527] width 439 height 68
drag, startPoint x: 599, startPoint y: 506, endPoint x: 665, endPoint y: 507, distance: 66.0
click at [665, 507] on div "LiteAPI 관리형 엔터프라이즈 전용" at bounding box center [807, 508] width 420 height 12
drag, startPoint x: 598, startPoint y: 525, endPoint x: 952, endPoint y: 526, distance: 354.0
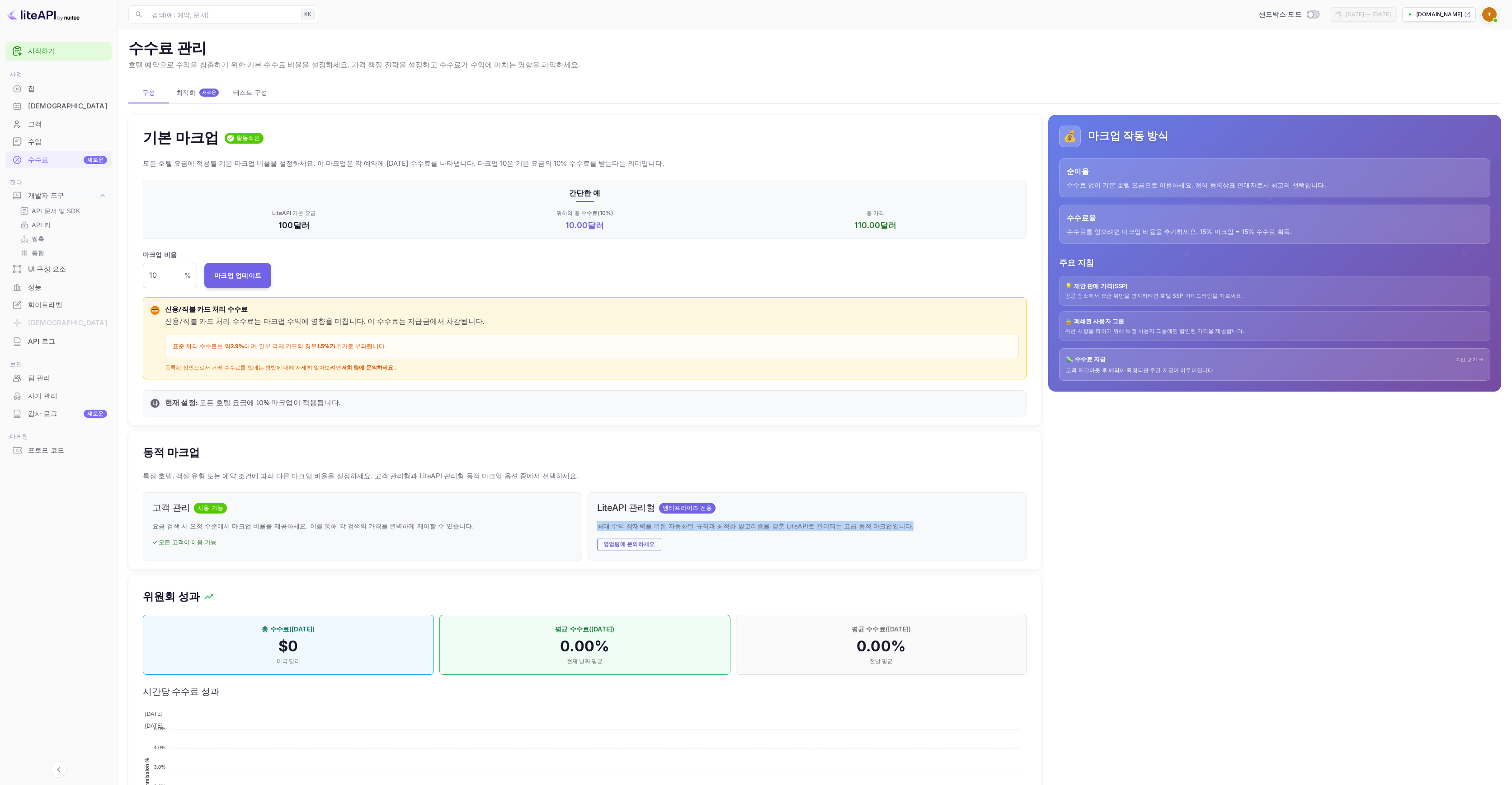
click at [952, 526] on p "최대 수익 잠재력을 위한 자동화된 규칙과 최적화 알고리즘을 갖춘 LiteAPI로 관리되는 고급 동적 마크업입니다." at bounding box center [807, 526] width 420 height 9
click at [956, 526] on p "최대 수익 잠재력을 위한 자동화된 규칙과 최적화 알고리즘을 갖춘 LiteAPI로 관리되는 고급 동적 마크업입니다." at bounding box center [807, 526] width 420 height 9
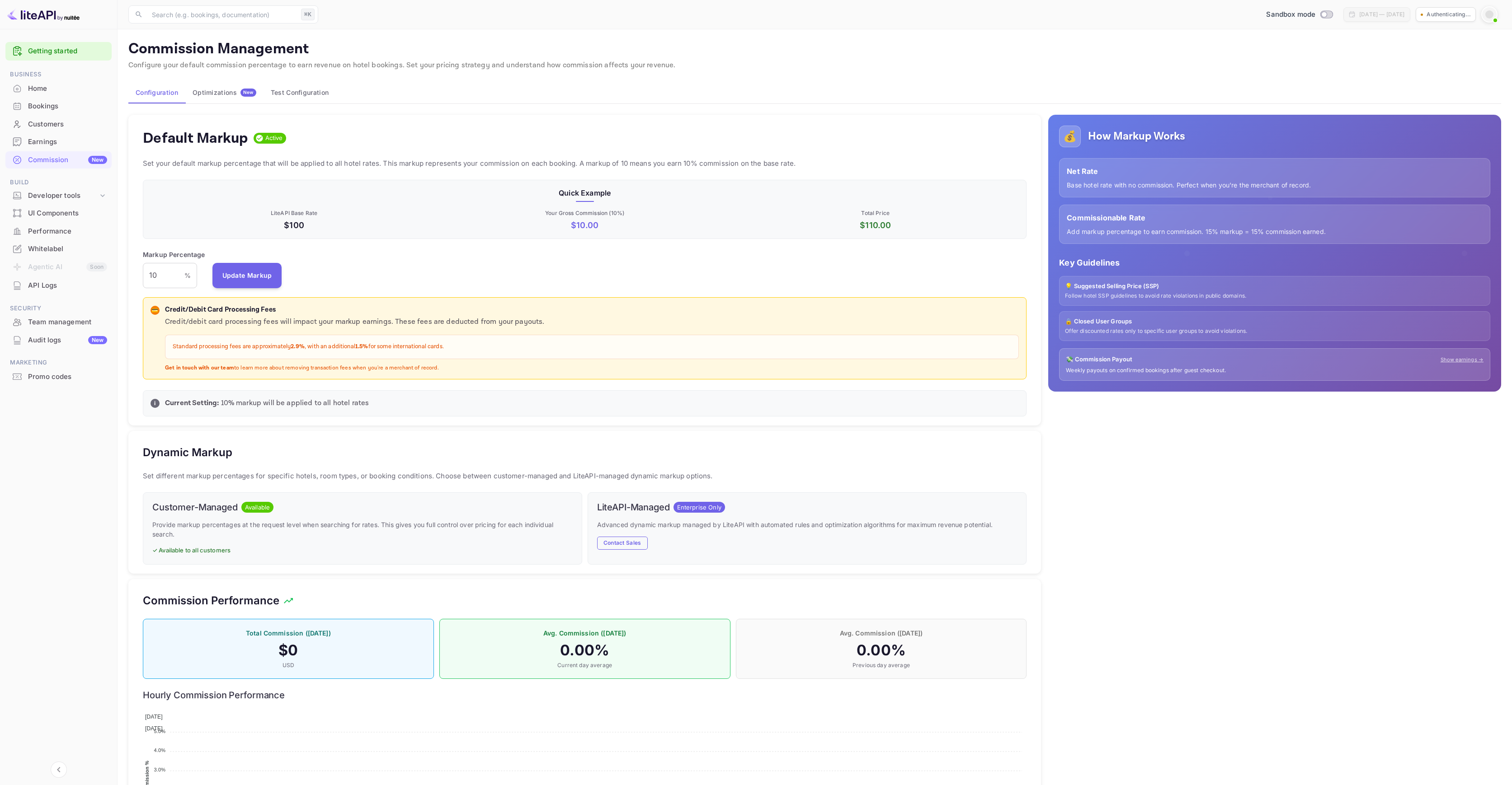
scroll to position [154, 877]
click at [50, 249] on div "Whitelabel" at bounding box center [68, 249] width 79 height 11
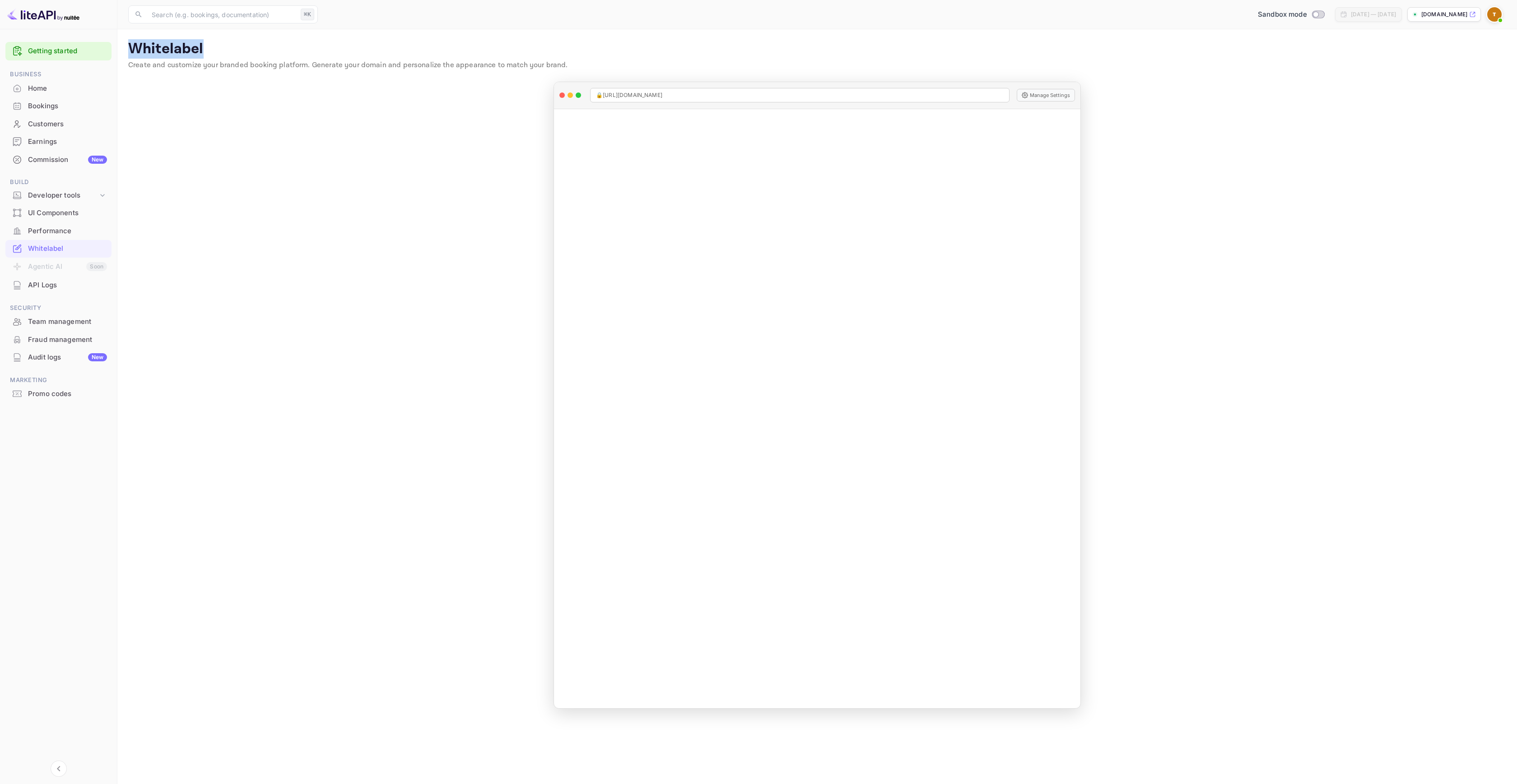
drag, startPoint x: 210, startPoint y: 48, endPoint x: 127, endPoint y: 49, distance: 83.0
click at [127, 49] on main "Whitelabel Create and customize your branded booking platform. Generate your do…" at bounding box center [817, 407] width 1400 height 755
copy p "Whitelabel"
